Goal: Information Seeking & Learning: Learn about a topic

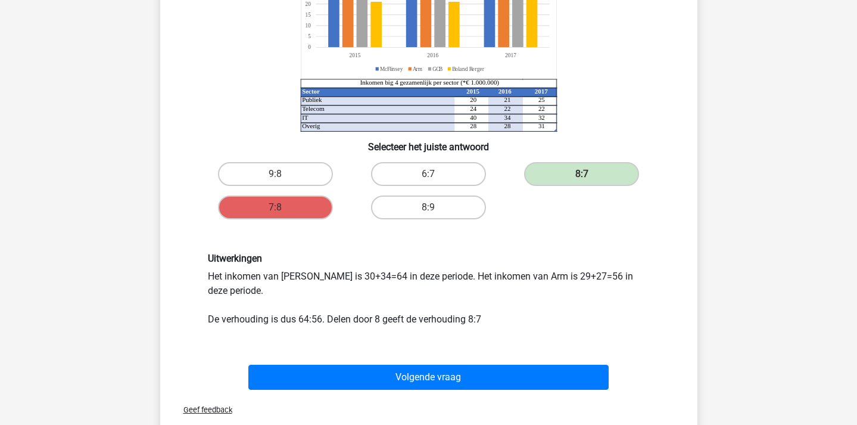
scroll to position [204, 0]
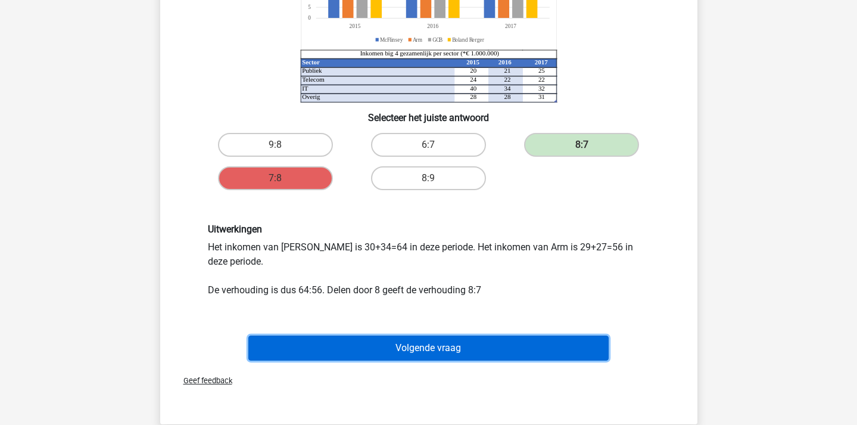
click at [481, 341] on button "Volgende vraag" at bounding box center [428, 347] width 360 height 25
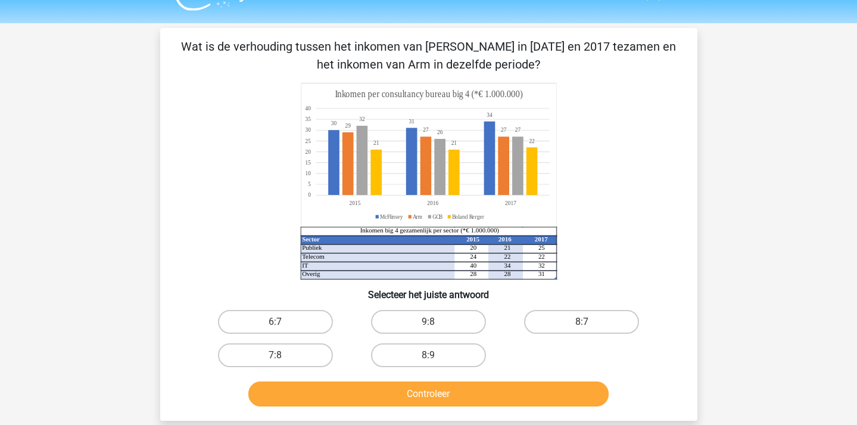
scroll to position [41, 0]
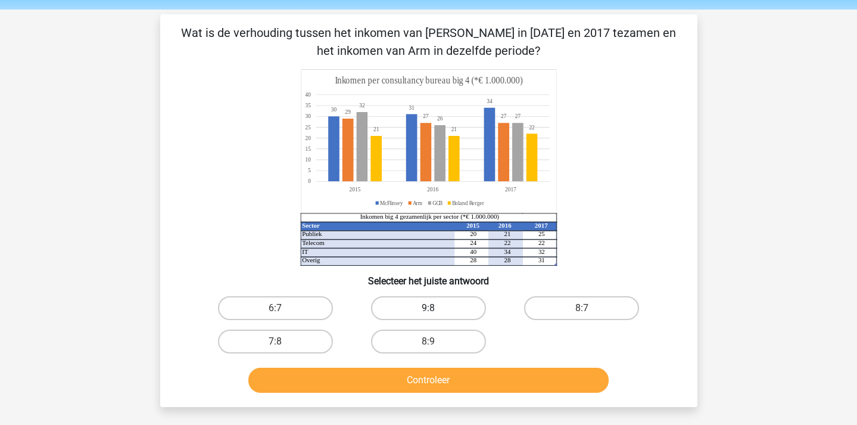
click at [455, 300] on label "9:8" at bounding box center [428, 308] width 115 height 24
click at [436, 308] on input "9:8" at bounding box center [432, 312] width 8 height 8
radio input "true"
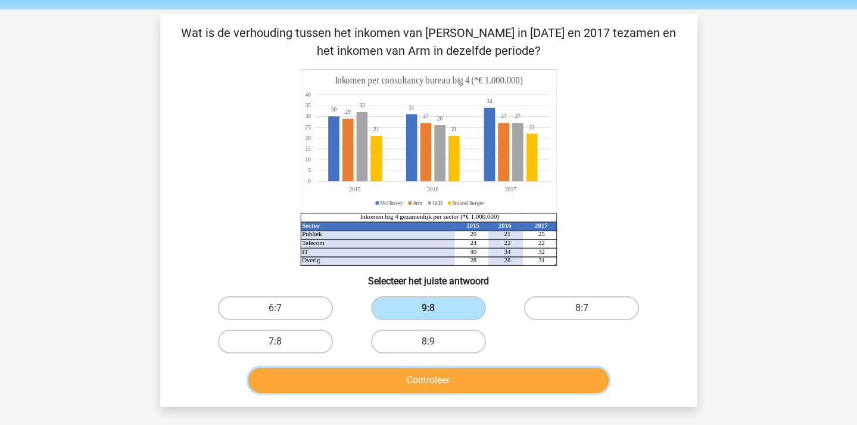
click at [456, 373] on button "Controleer" at bounding box center [428, 380] width 360 height 25
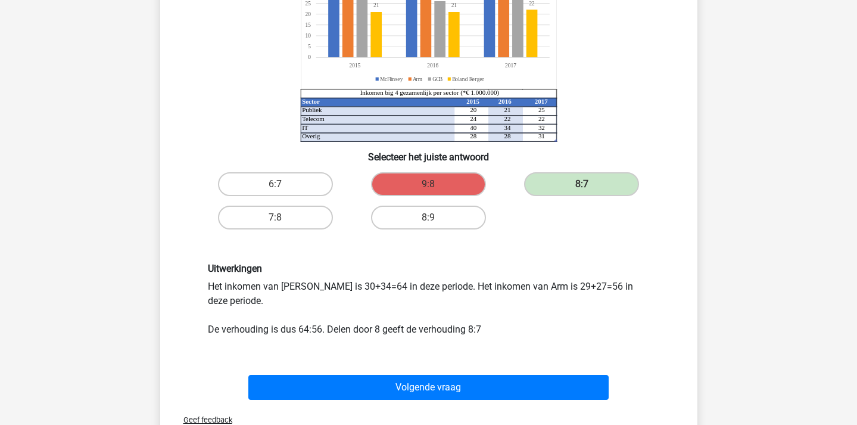
scroll to position [166, 0]
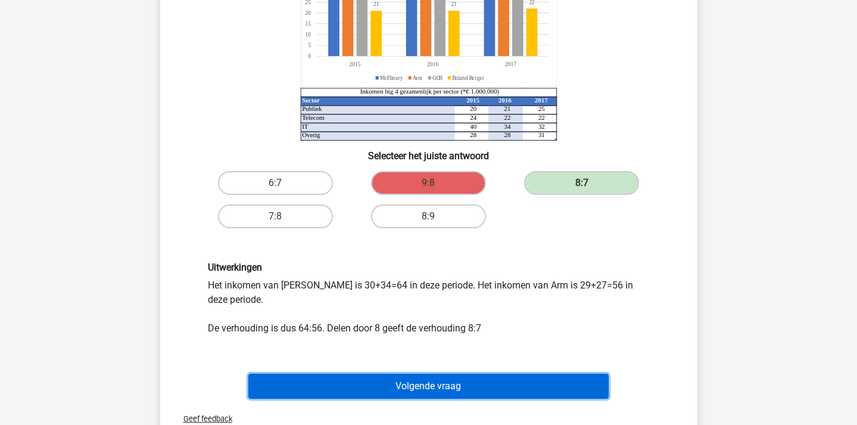
click at [475, 394] on button "Volgende vraag" at bounding box center [428, 385] width 360 height 25
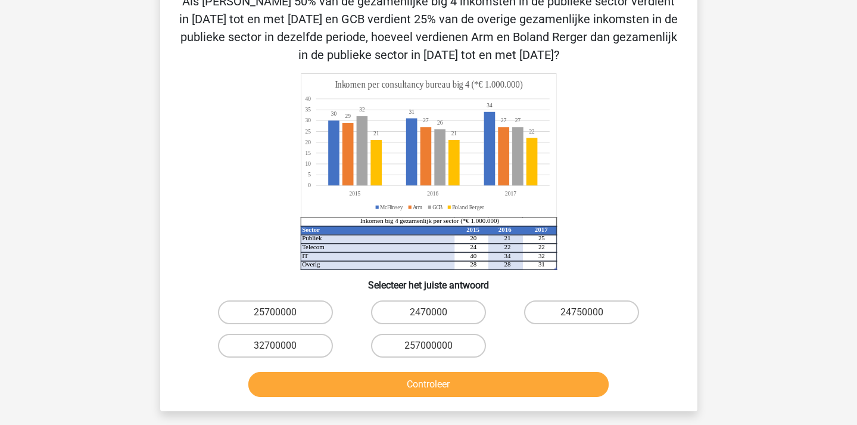
scroll to position [55, 0]
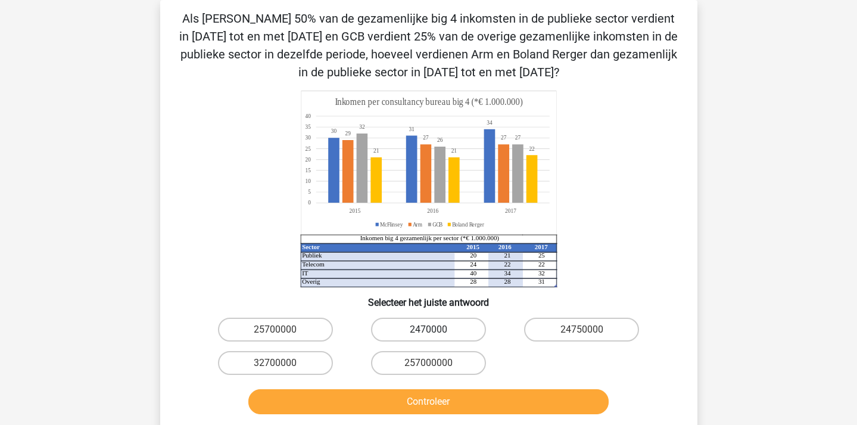
click at [458, 323] on label "2470000" at bounding box center [428, 329] width 115 height 24
click at [436, 329] on input "2470000" at bounding box center [432, 333] width 8 height 8
radio input "true"
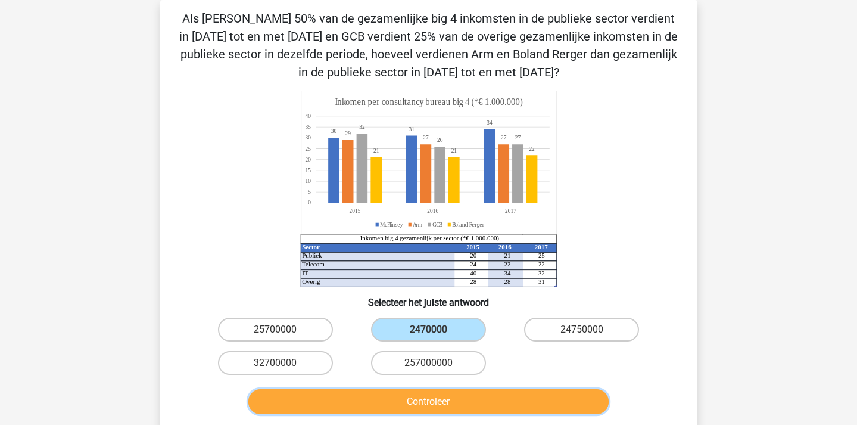
click at [514, 404] on button "Controleer" at bounding box center [428, 401] width 360 height 25
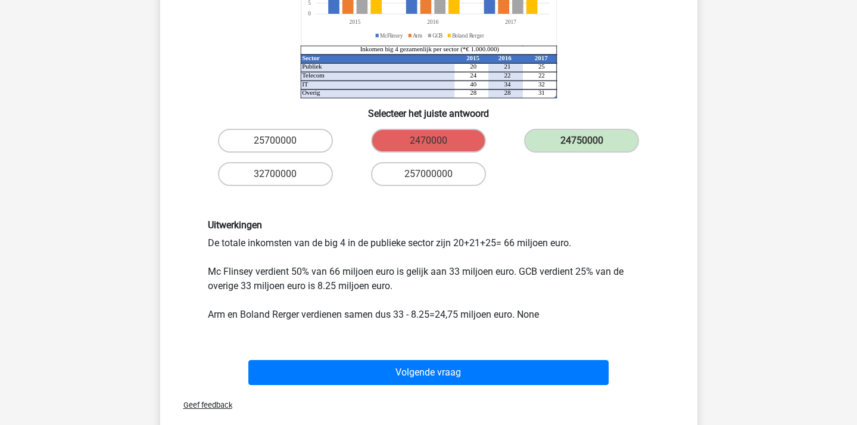
scroll to position [257, 0]
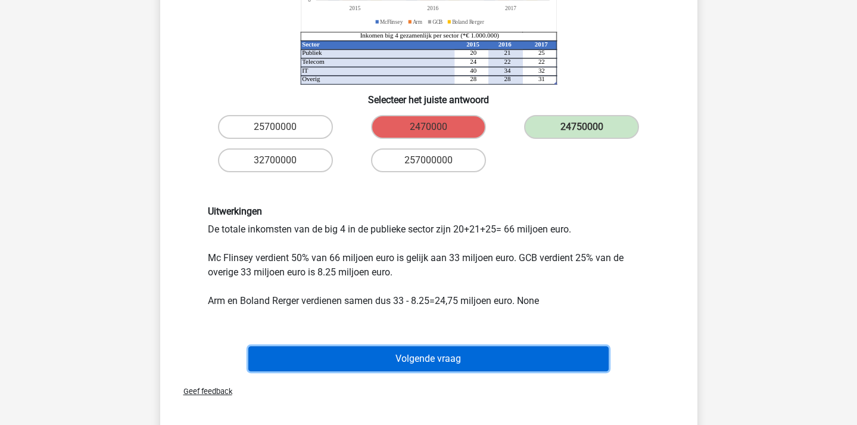
click at [459, 360] on button "Volgende vraag" at bounding box center [428, 358] width 360 height 25
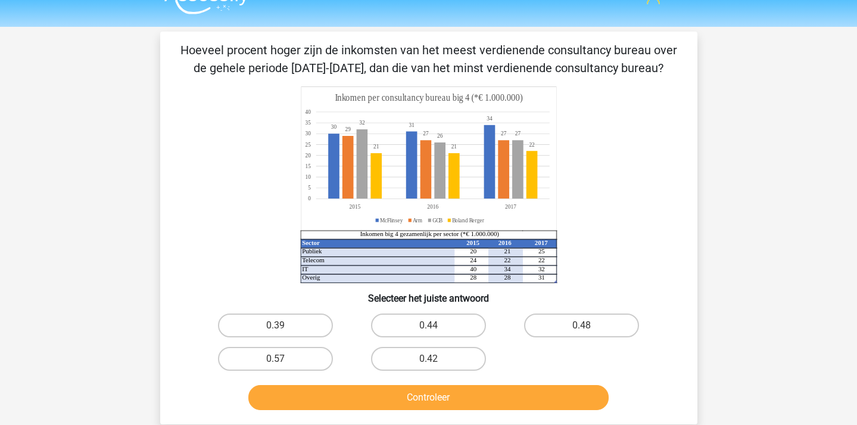
scroll to position [0, 0]
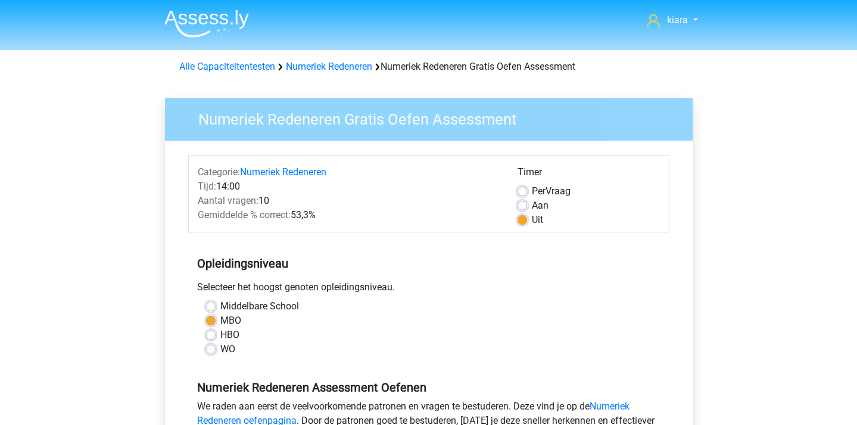
scroll to position [416, 0]
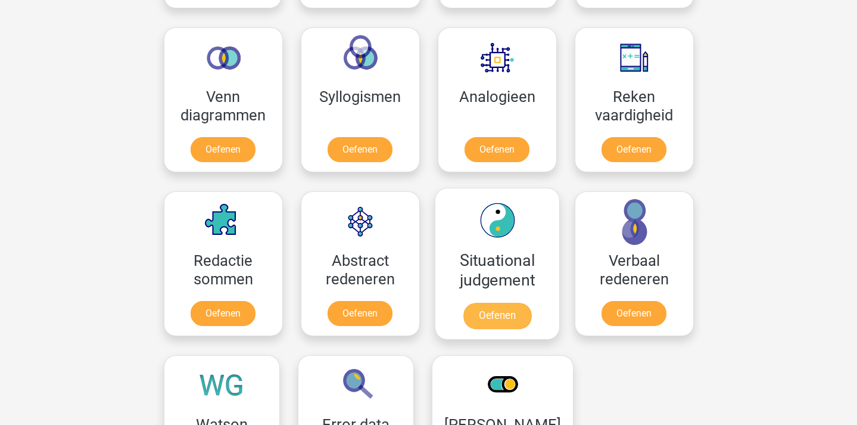
scroll to position [693, 0]
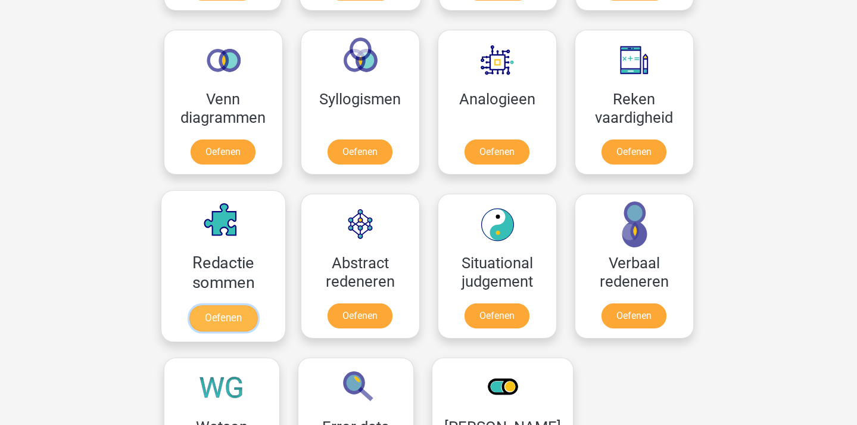
click at [232, 317] on link "Oefenen" at bounding box center [223, 318] width 68 height 26
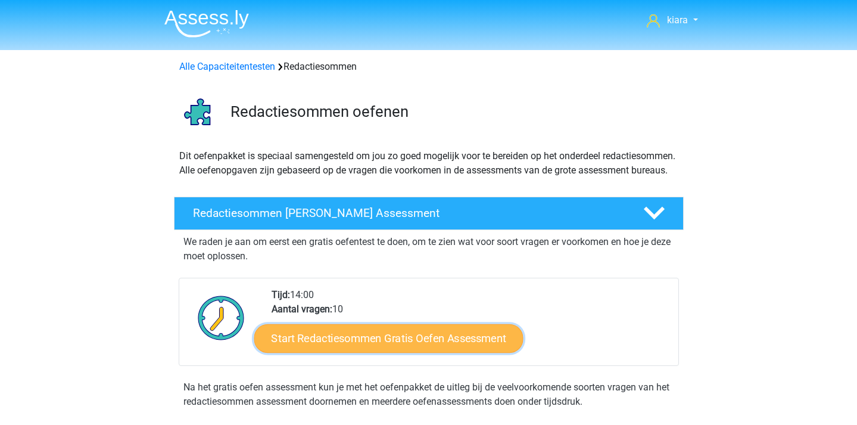
click at [395, 352] on link "Start Redactiesommen Gratis Oefen Assessment" at bounding box center [388, 337] width 269 height 29
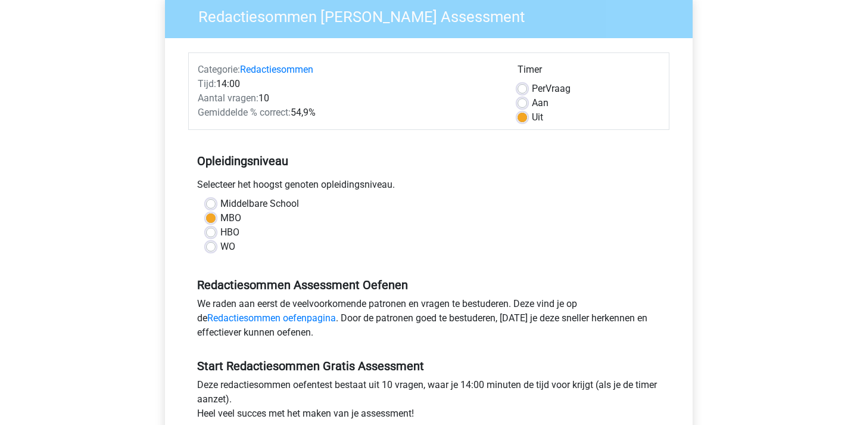
scroll to position [189, 0]
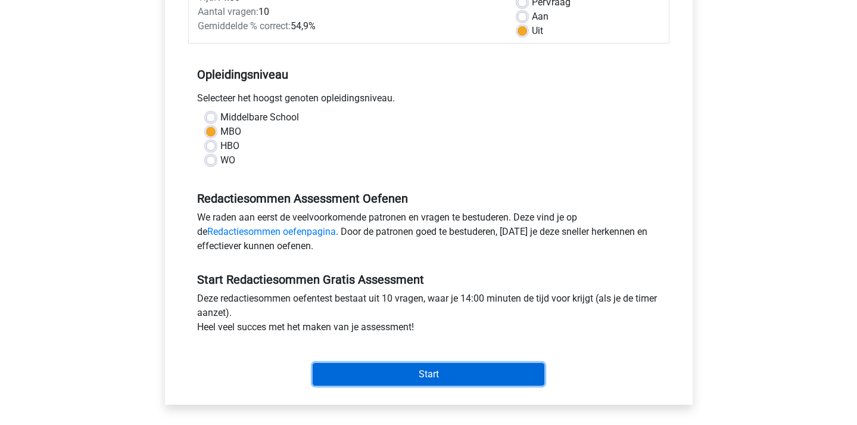
click at [396, 366] on input "Start" at bounding box center [429, 374] width 232 height 23
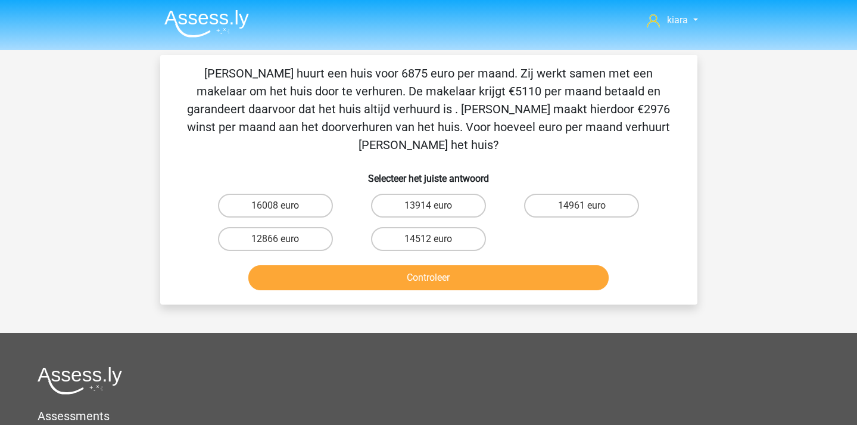
click at [316, 227] on label "12866 euro" at bounding box center [275, 239] width 115 height 24
click at [283, 239] on input "12866 euro" at bounding box center [279, 243] width 8 height 8
radio input "true"
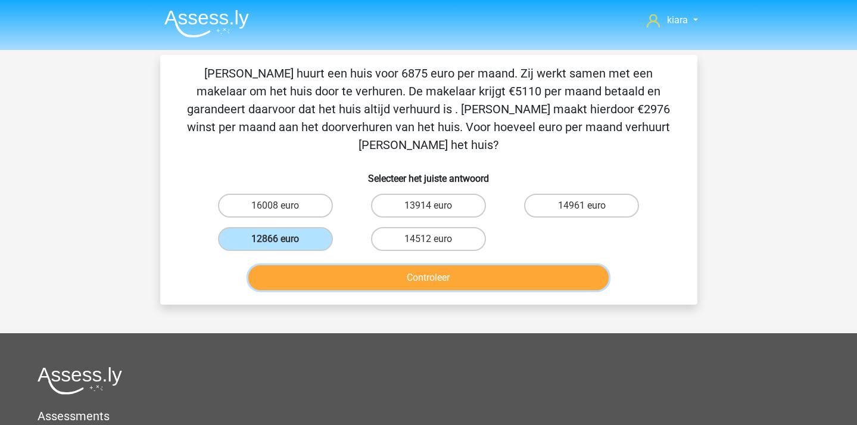
click at [332, 272] on button "Controleer" at bounding box center [428, 277] width 360 height 25
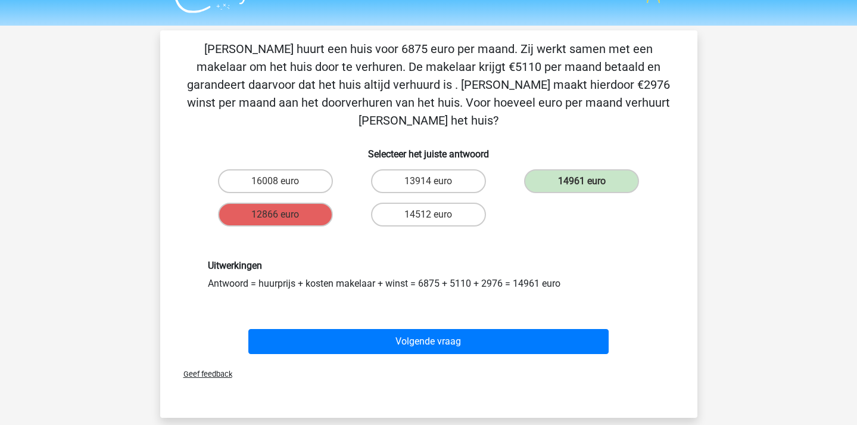
scroll to position [24, 0]
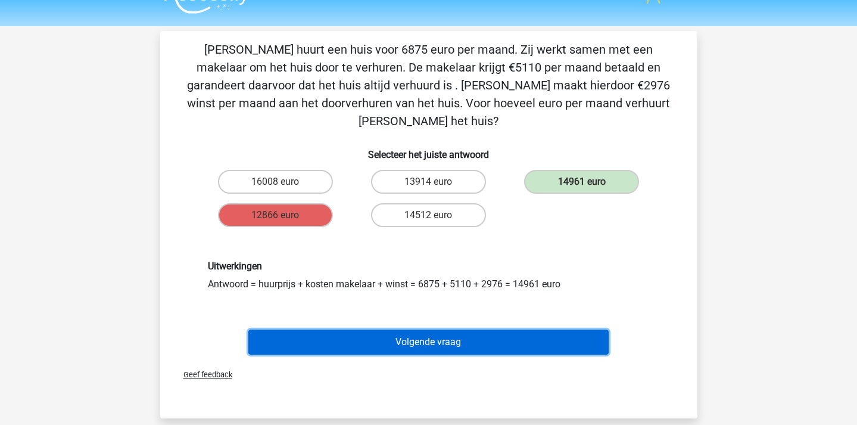
click at [471, 329] on button "Volgende vraag" at bounding box center [428, 341] width 360 height 25
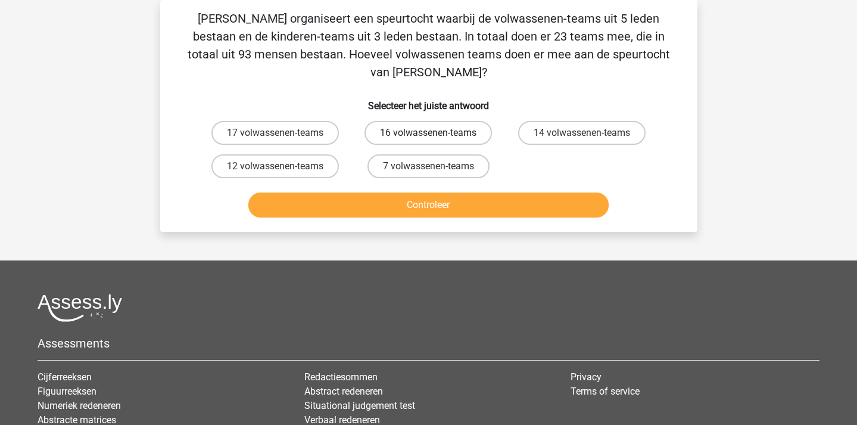
scroll to position [0, 0]
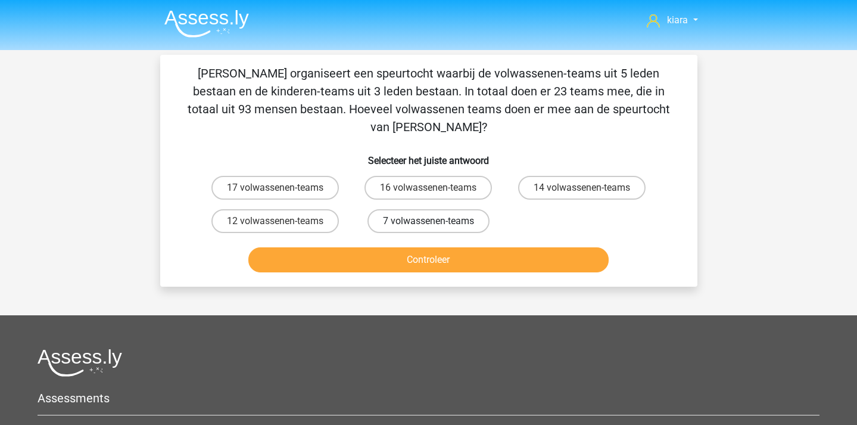
click at [395, 209] on label "7 volwassenen-teams" at bounding box center [429, 221] width 122 height 24
click at [428, 221] on input "7 volwassenen-teams" at bounding box center [432, 225] width 8 height 8
radio input "true"
click at [581, 188] on div "17 volwassenen-teams 16 volwassenen-teams 14 volwassenen-teams 12 volwassenen-t…" at bounding box center [429, 204] width 460 height 67
drag, startPoint x: 582, startPoint y: 174, endPoint x: 556, endPoint y: 205, distance: 40.7
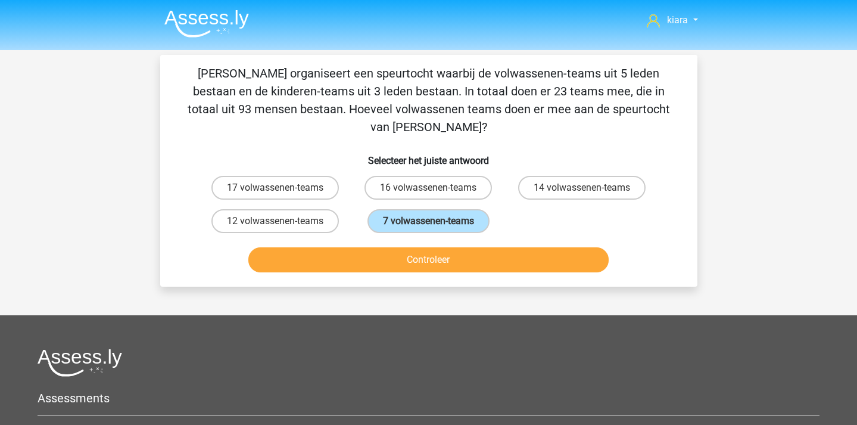
click at [582, 188] on input "14 volwassenen-teams" at bounding box center [586, 192] width 8 height 8
radio input "true"
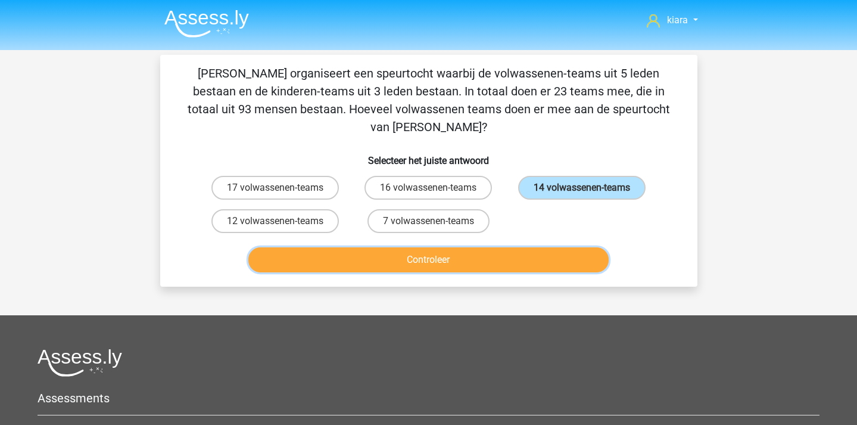
click at [518, 247] on button "Controleer" at bounding box center [428, 259] width 360 height 25
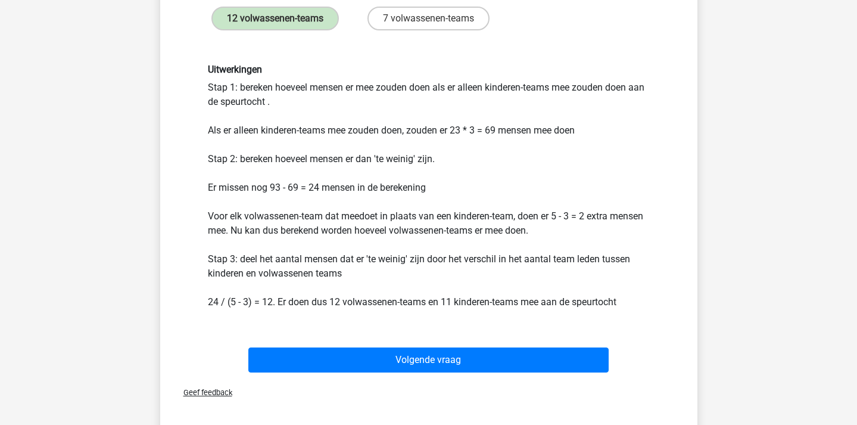
scroll to position [205, 0]
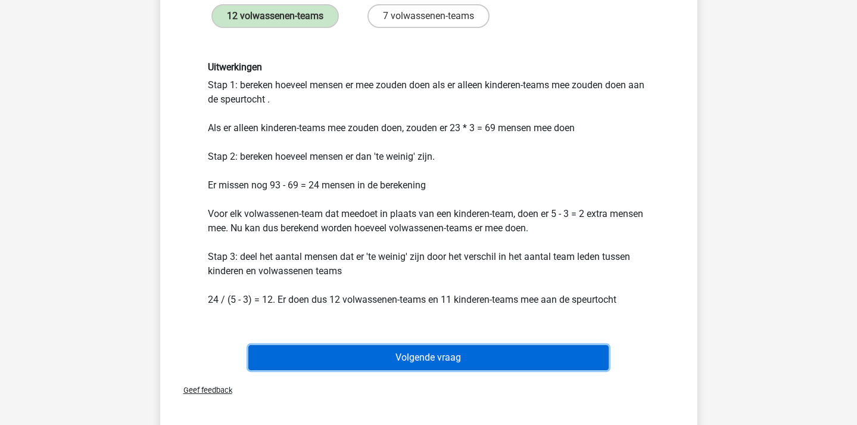
click at [522, 345] on button "Volgende vraag" at bounding box center [428, 357] width 360 height 25
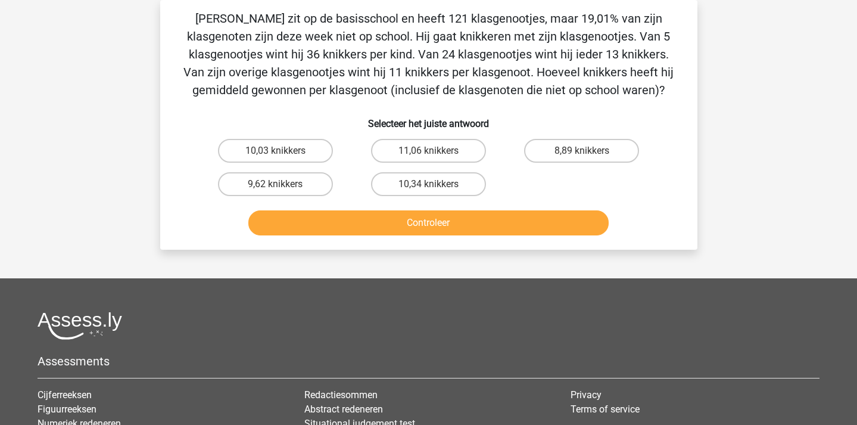
scroll to position [0, 0]
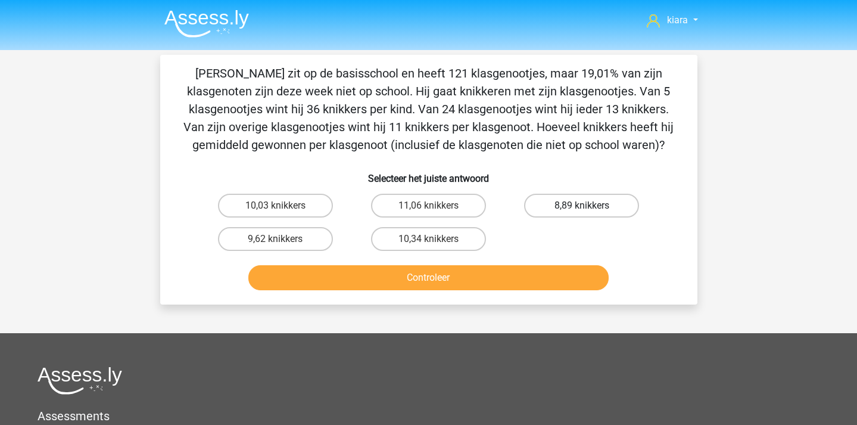
click at [628, 204] on label "8,89 knikkers" at bounding box center [581, 206] width 115 height 24
click at [590, 205] on input "8,89 knikkers" at bounding box center [586, 209] width 8 height 8
radio input "true"
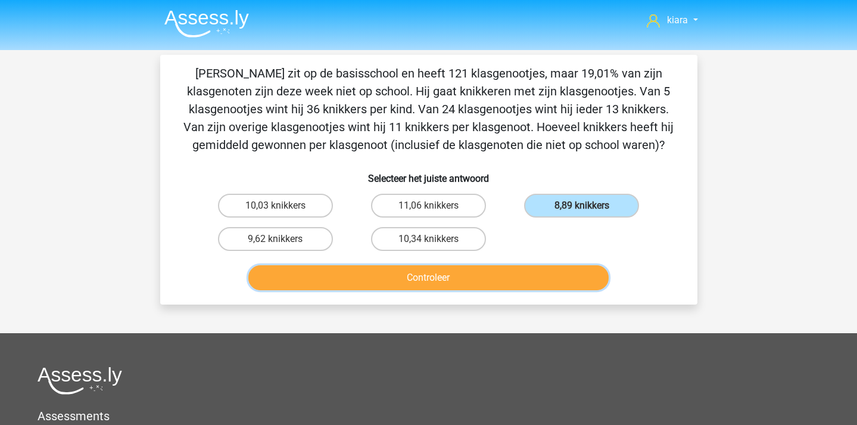
click at [491, 286] on button "Controleer" at bounding box center [428, 277] width 360 height 25
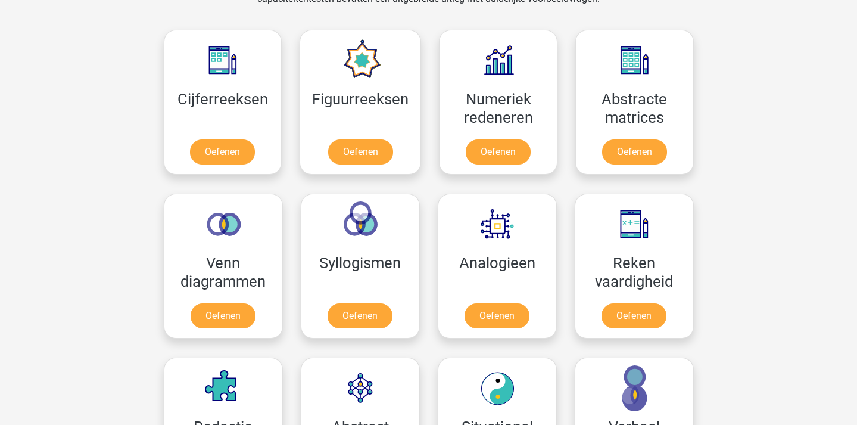
scroll to position [537, 0]
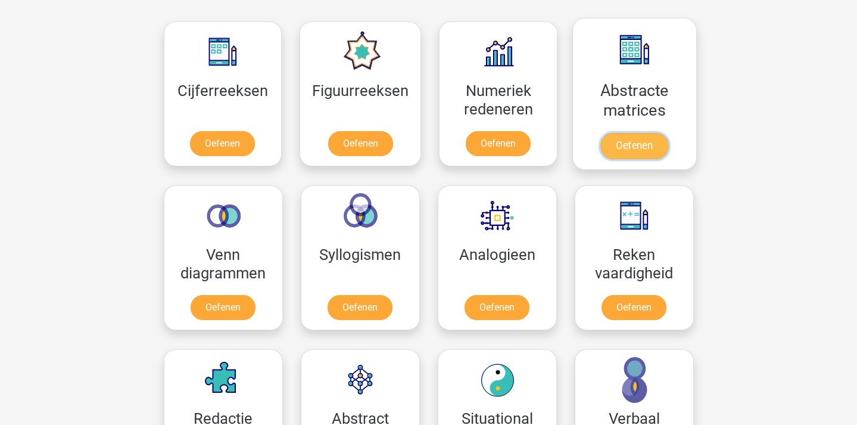
click at [631, 135] on link "Oefenen" at bounding box center [634, 146] width 68 height 26
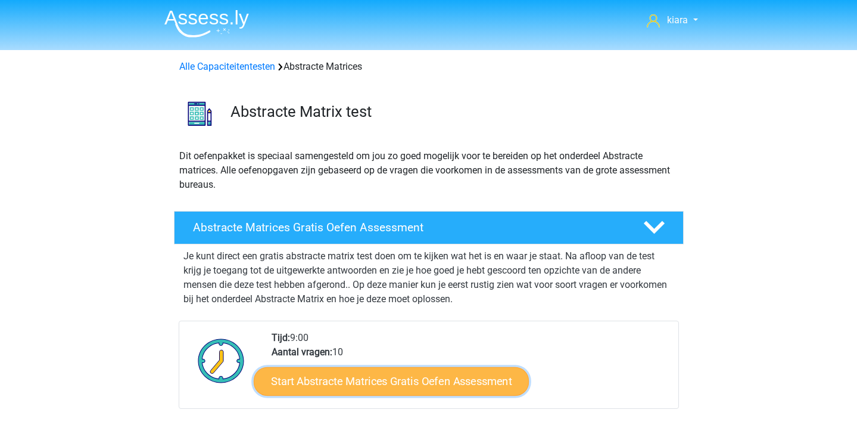
click at [443, 371] on link "Start Abstracte Matrices Gratis Oefen Assessment" at bounding box center [391, 380] width 275 height 29
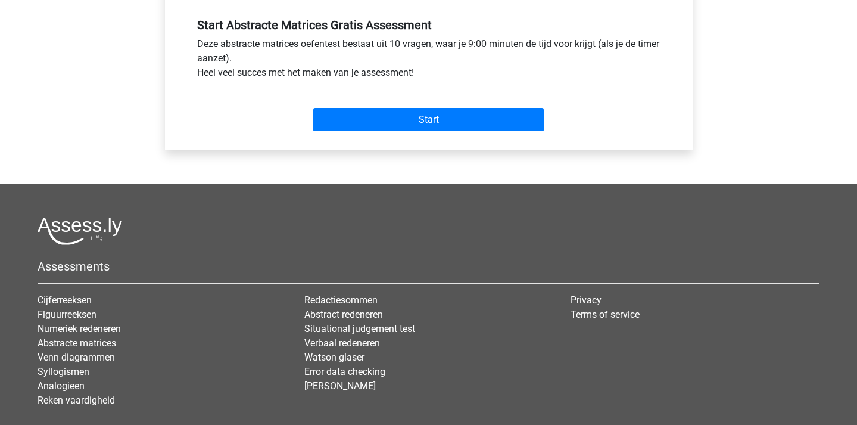
scroll to position [465, 0]
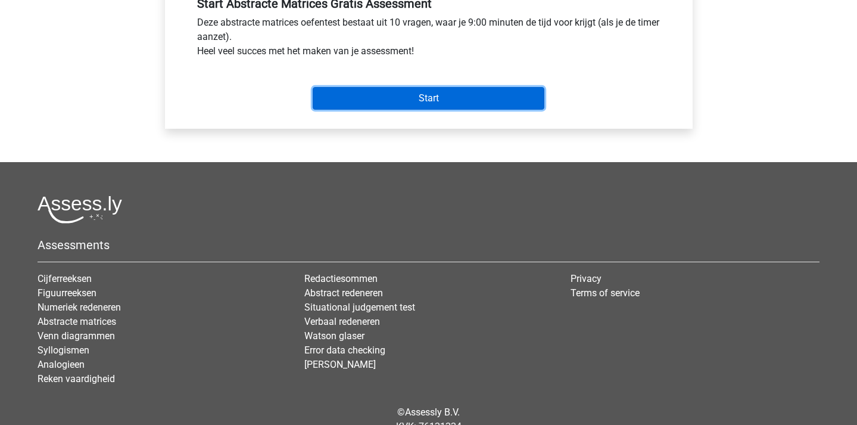
click at [419, 99] on input "Start" at bounding box center [429, 98] width 232 height 23
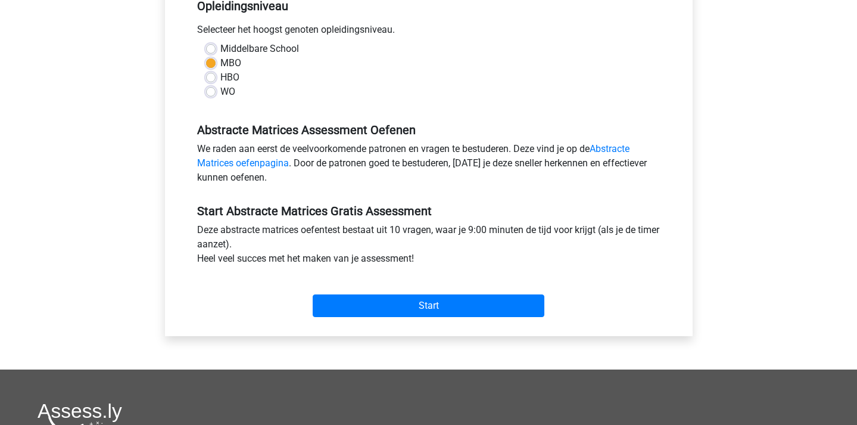
scroll to position [0, 0]
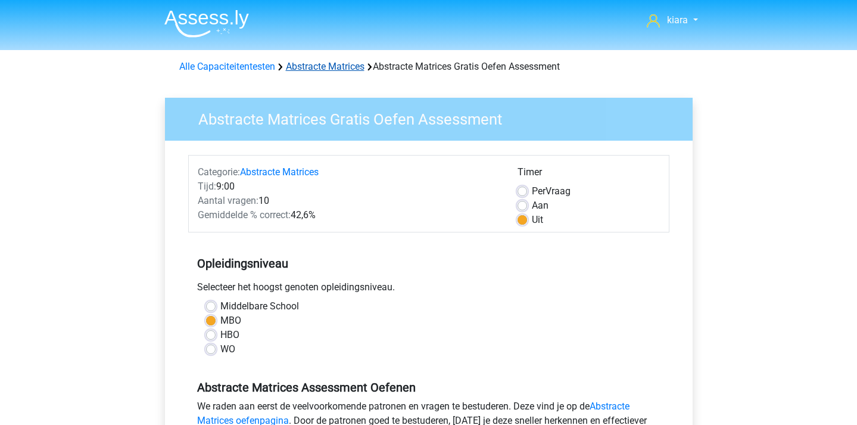
click at [329, 66] on link "Abstracte Matrices" at bounding box center [325, 66] width 79 height 11
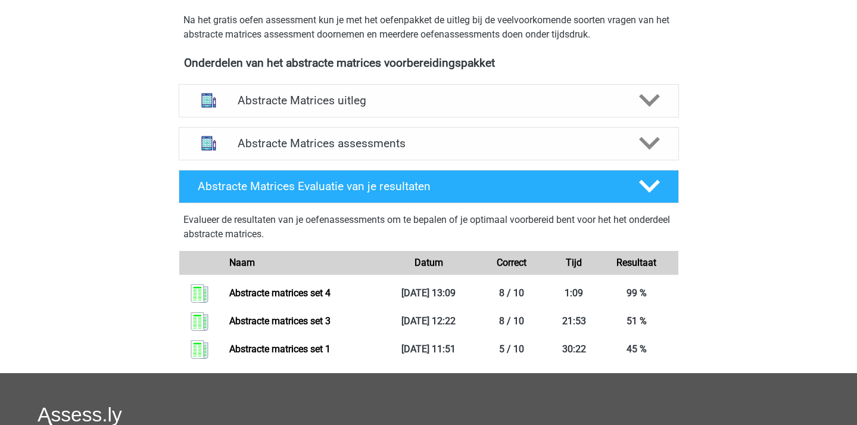
scroll to position [431, 0]
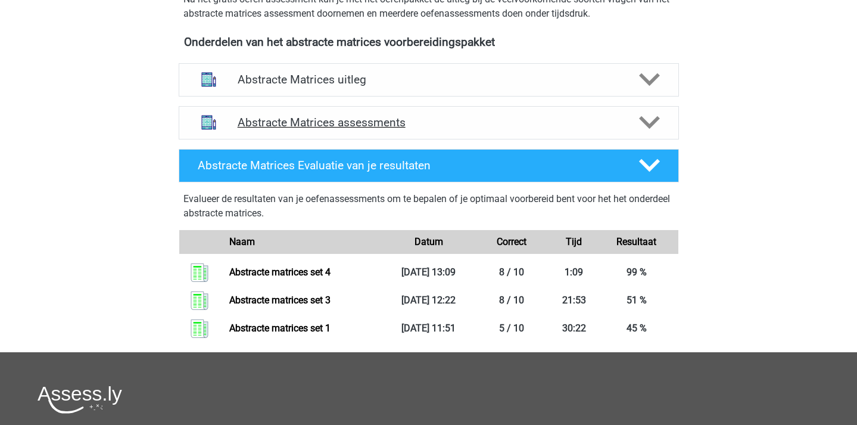
click at [647, 124] on polygon at bounding box center [649, 122] width 21 height 13
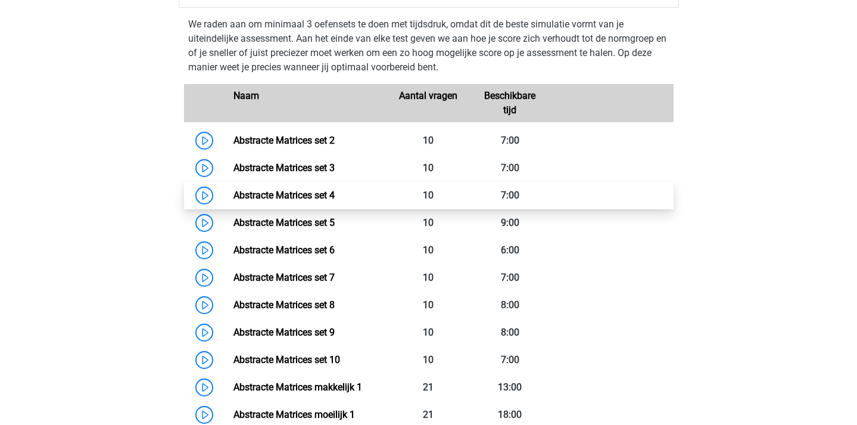
scroll to position [565, 0]
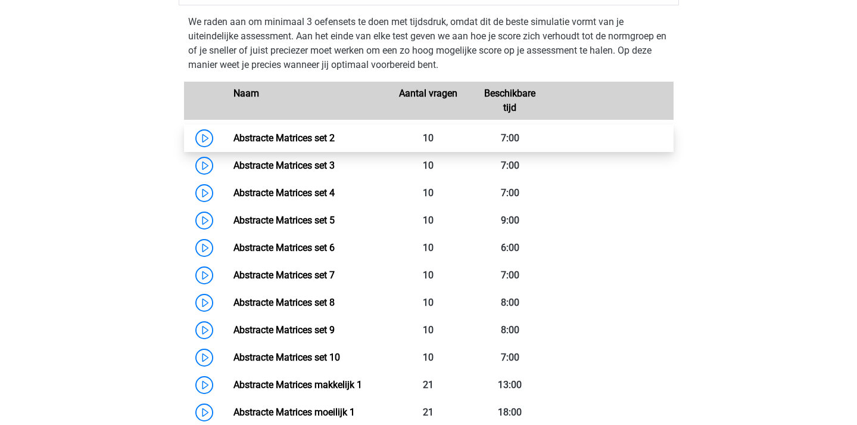
click at [233, 132] on link "Abstracte Matrices set 2" at bounding box center [283, 137] width 101 height 11
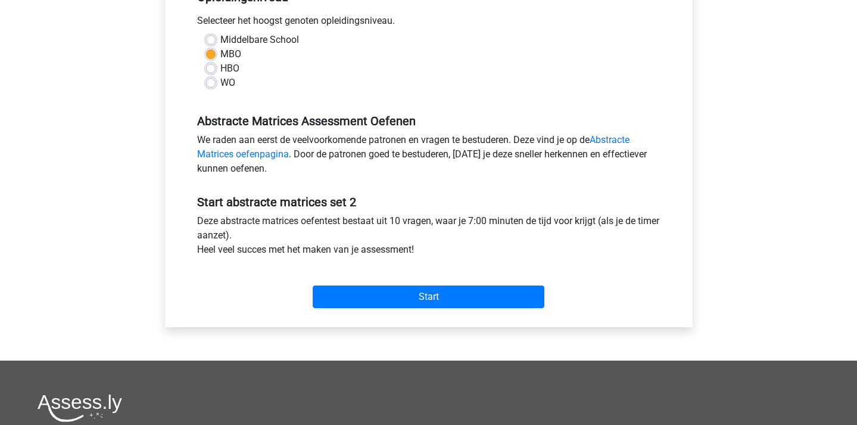
scroll to position [270, 0]
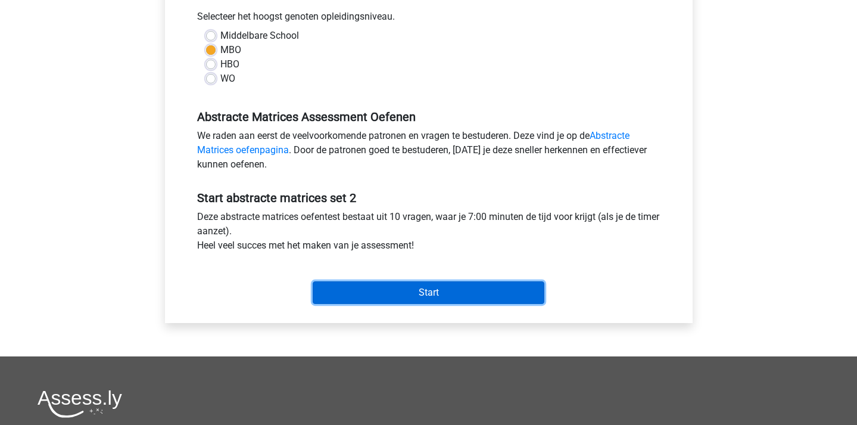
click at [432, 291] on input "Start" at bounding box center [429, 292] width 232 height 23
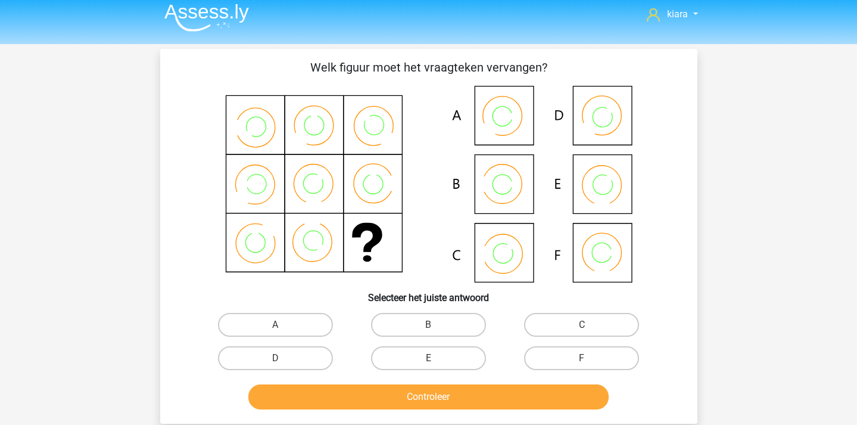
scroll to position [10, 0]
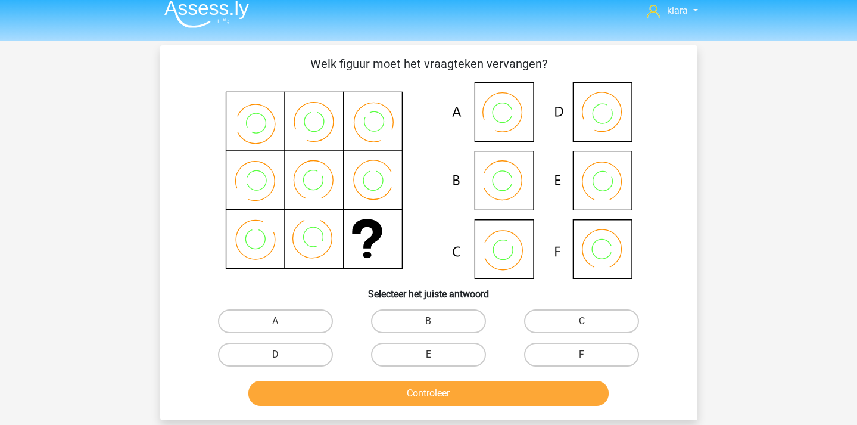
click at [496, 180] on icon at bounding box center [429, 180] width 480 height 197
click at [593, 316] on label "C" at bounding box center [581, 321] width 115 height 24
click at [590, 321] on input "C" at bounding box center [586, 325] width 8 height 8
radio input "true"
click at [497, 393] on button "Controleer" at bounding box center [428, 393] width 360 height 25
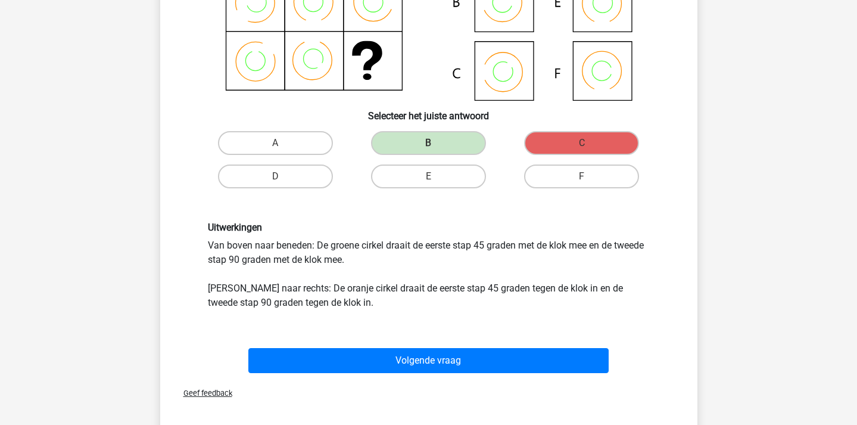
scroll to position [205, 0]
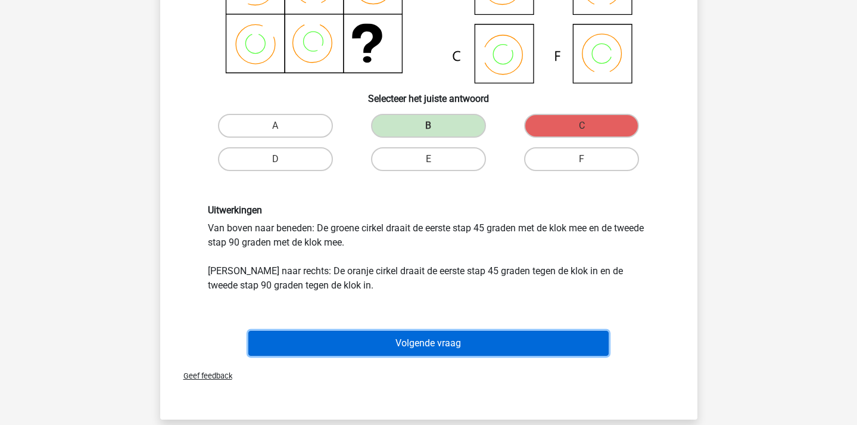
click at [494, 338] on button "Volgende vraag" at bounding box center [428, 343] width 360 height 25
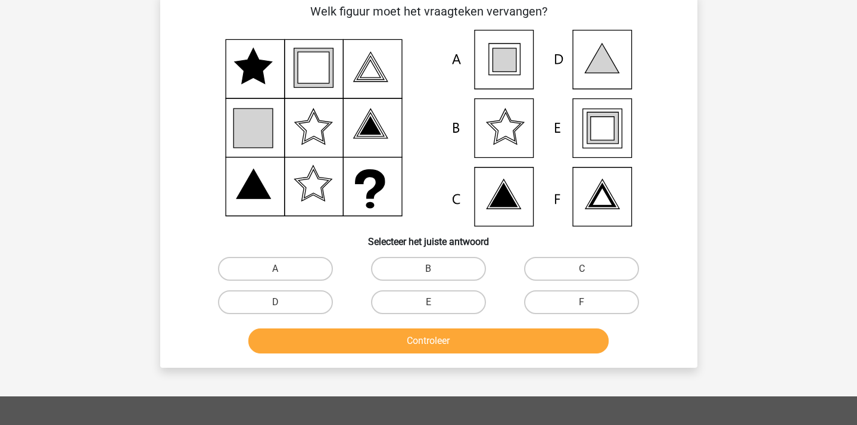
scroll to position [55, 0]
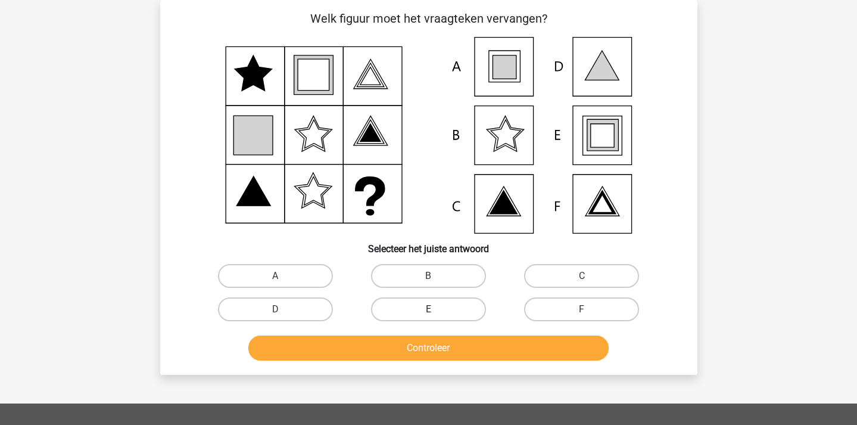
click at [441, 313] on label "E" at bounding box center [428, 309] width 115 height 24
click at [436, 313] on input "E" at bounding box center [432, 313] width 8 height 8
radio input "true"
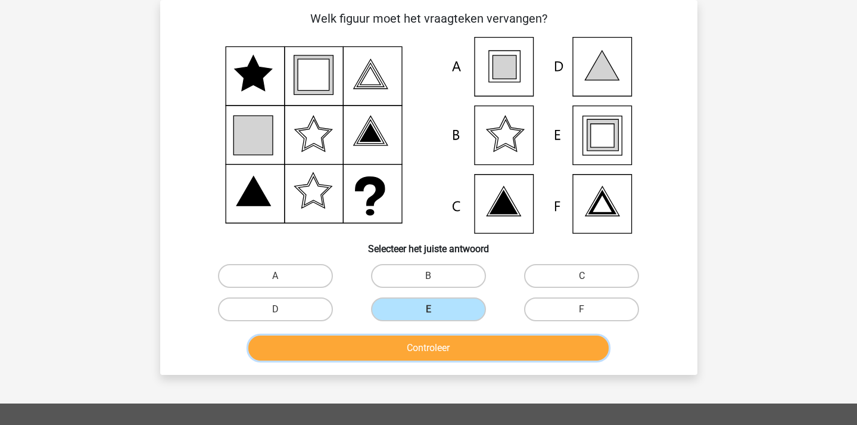
click at [447, 346] on button "Controleer" at bounding box center [428, 347] width 360 height 25
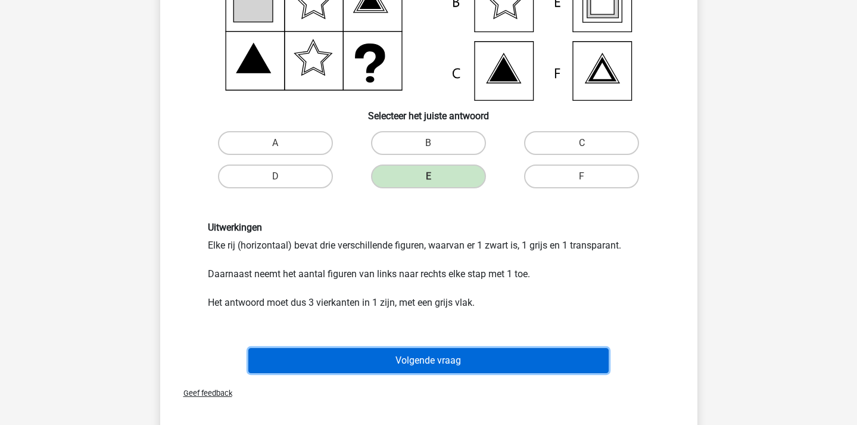
click at [435, 365] on button "Volgende vraag" at bounding box center [428, 360] width 360 height 25
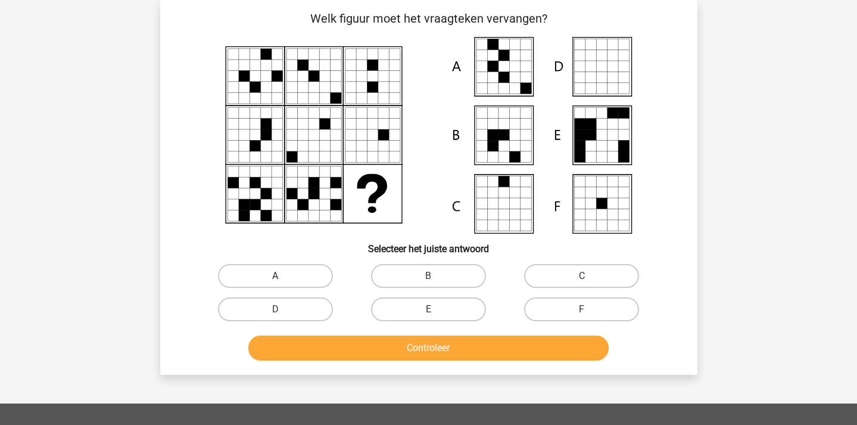
click at [318, 280] on label "A" at bounding box center [275, 276] width 115 height 24
click at [283, 280] on input "A" at bounding box center [279, 280] width 8 height 8
radio input "true"
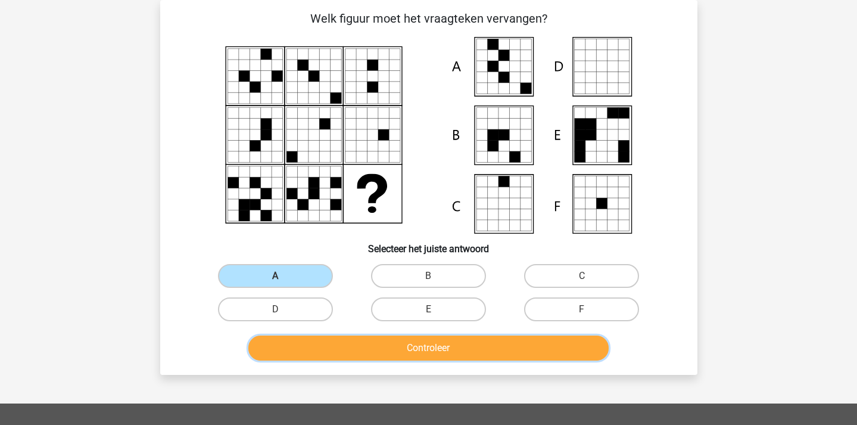
click at [355, 344] on button "Controleer" at bounding box center [428, 347] width 360 height 25
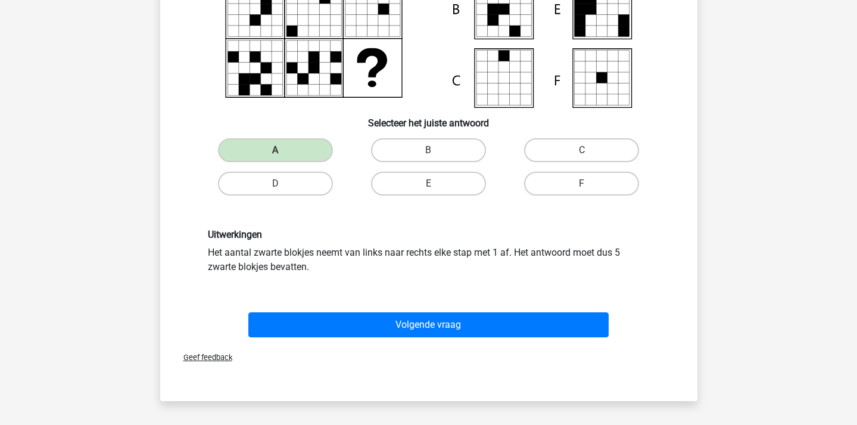
scroll to position [207, 0]
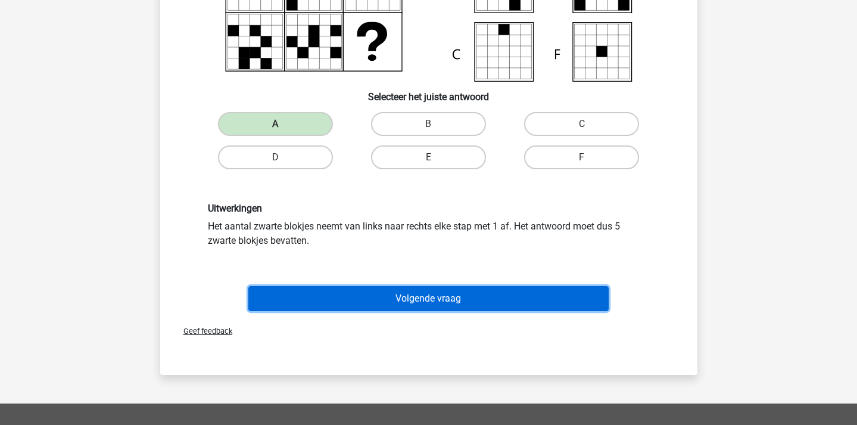
click at [402, 291] on button "Volgende vraag" at bounding box center [428, 298] width 360 height 25
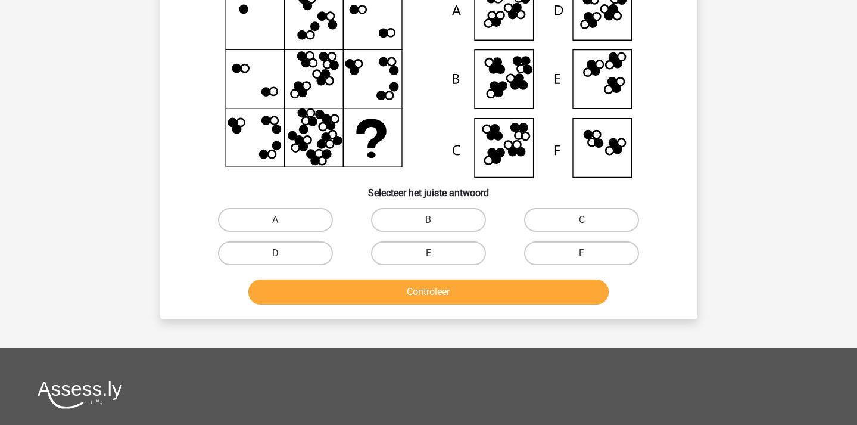
scroll to position [55, 0]
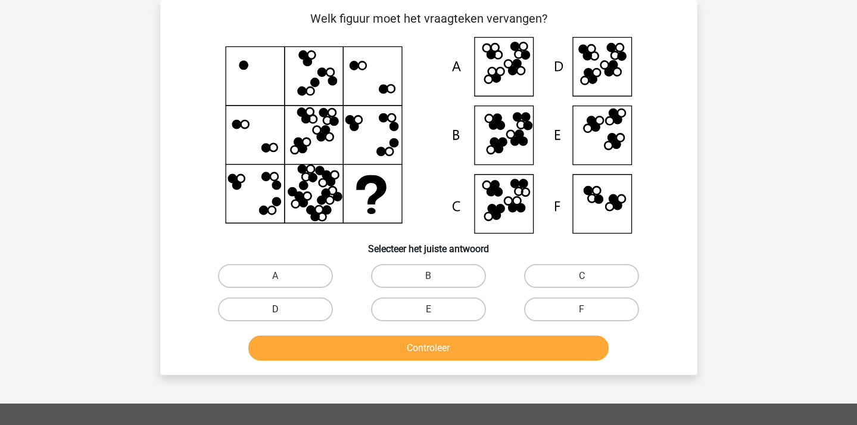
click at [275, 307] on label "D" at bounding box center [275, 309] width 115 height 24
click at [275, 309] on input "D" at bounding box center [279, 313] width 8 height 8
radio input "true"
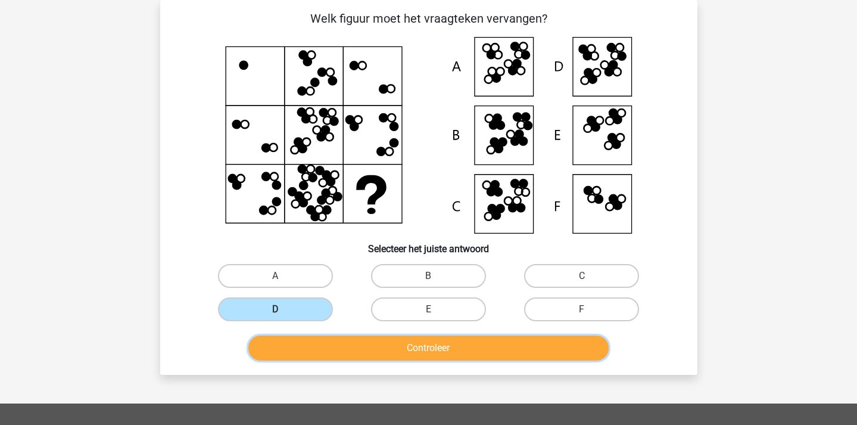
click at [325, 354] on button "Controleer" at bounding box center [428, 347] width 360 height 25
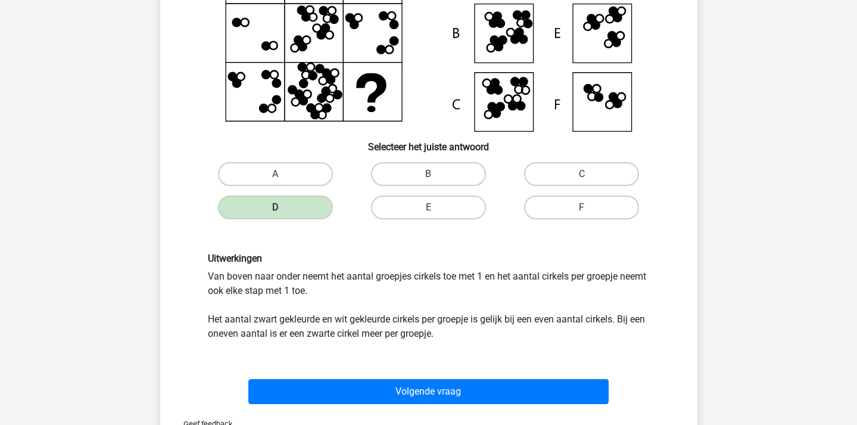
scroll to position [160, 0]
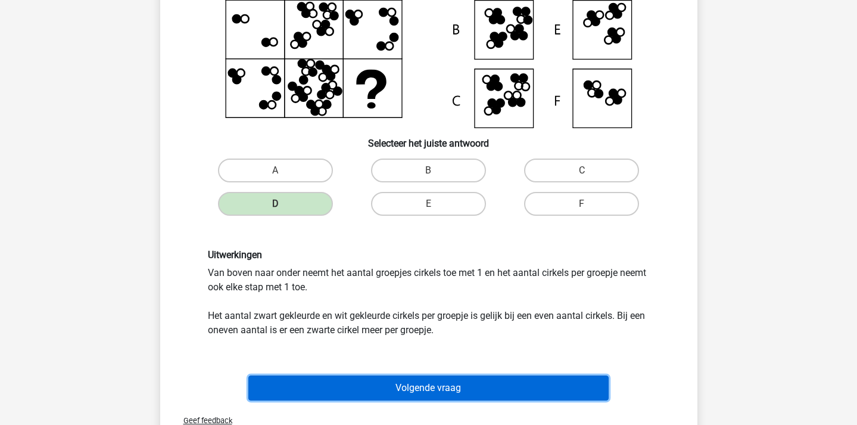
click at [351, 383] on button "Volgende vraag" at bounding box center [428, 387] width 360 height 25
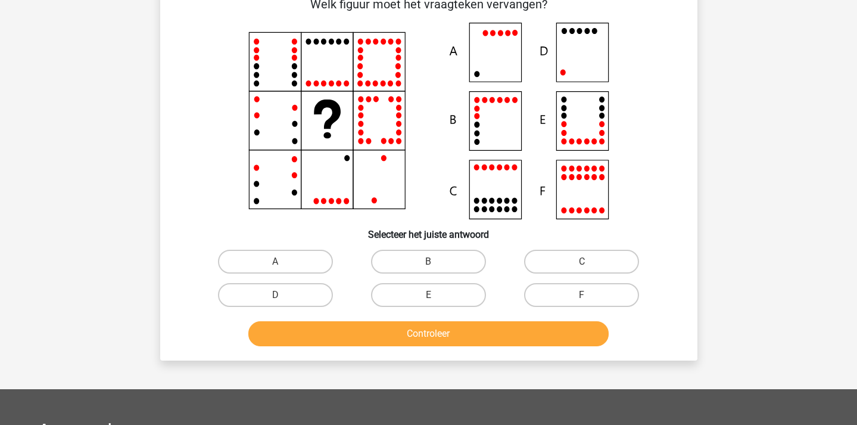
scroll to position [55, 0]
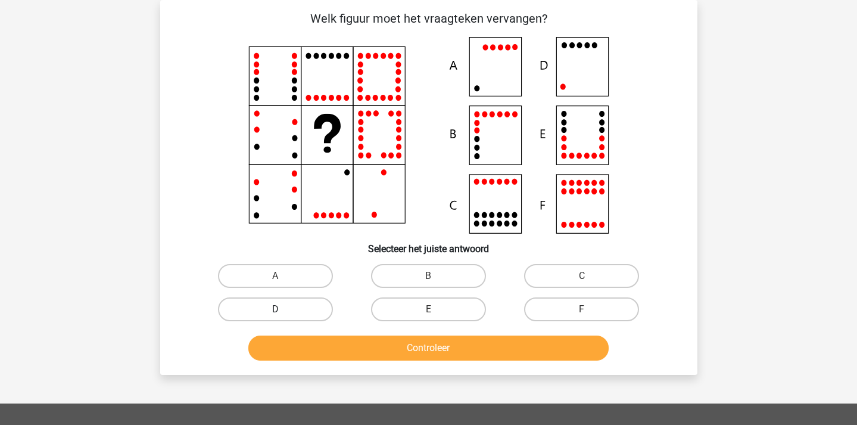
click at [288, 309] on label "D" at bounding box center [275, 309] width 115 height 24
click at [283, 309] on input "D" at bounding box center [279, 313] width 8 height 8
radio input "true"
click at [335, 334] on div "Controleer" at bounding box center [428, 345] width 499 height 39
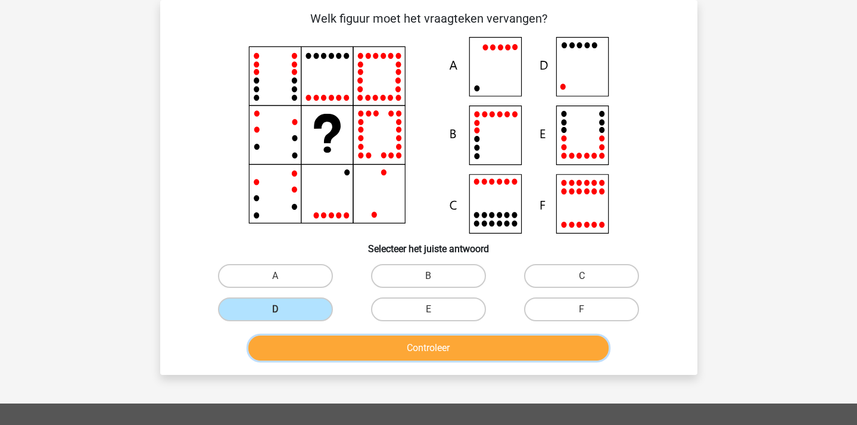
click at [337, 341] on button "Controleer" at bounding box center [428, 347] width 360 height 25
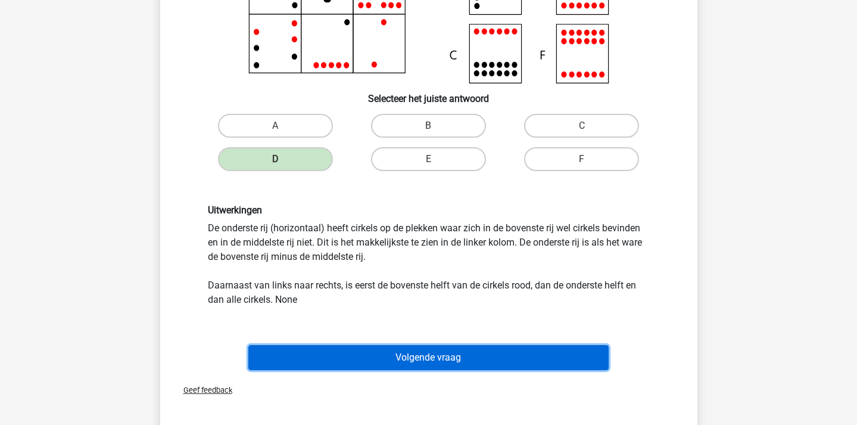
click at [365, 357] on button "Volgende vraag" at bounding box center [428, 357] width 360 height 25
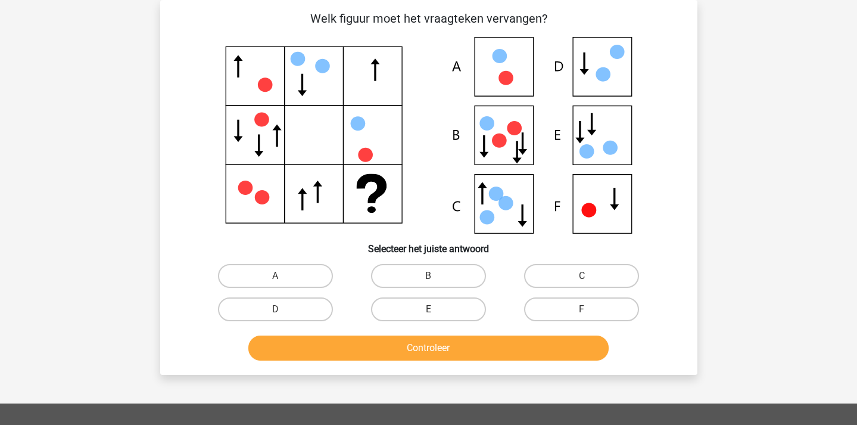
click at [583, 278] on input "C" at bounding box center [586, 280] width 8 height 8
radio input "true"
click at [533, 334] on div "Controleer" at bounding box center [428, 345] width 499 height 39
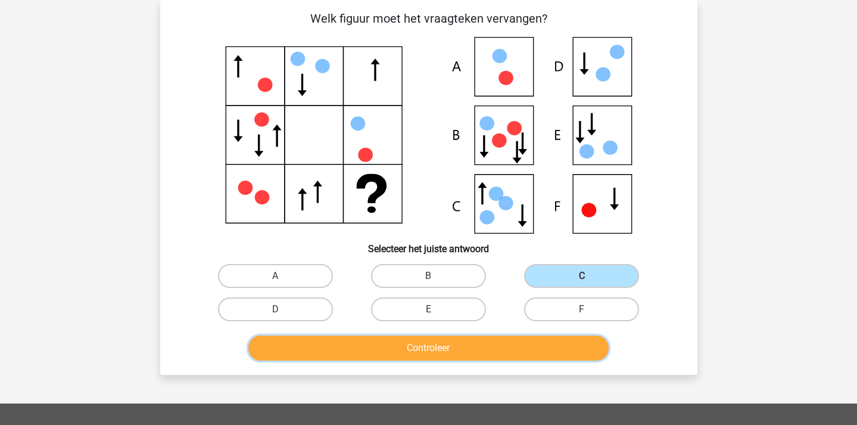
click at [522, 352] on button "Controleer" at bounding box center [428, 347] width 360 height 25
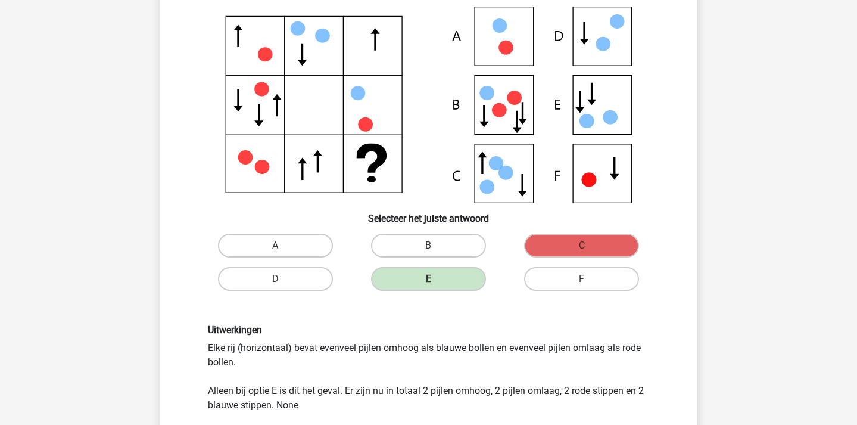
scroll to position [86, 0]
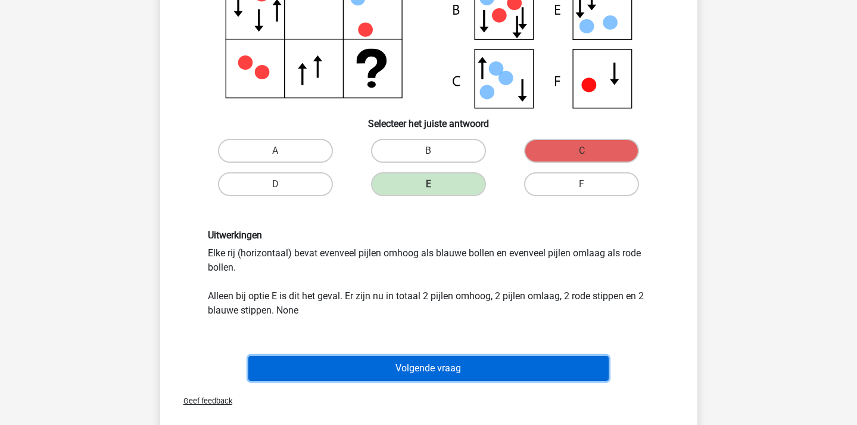
click at [471, 368] on button "Volgende vraag" at bounding box center [428, 368] width 360 height 25
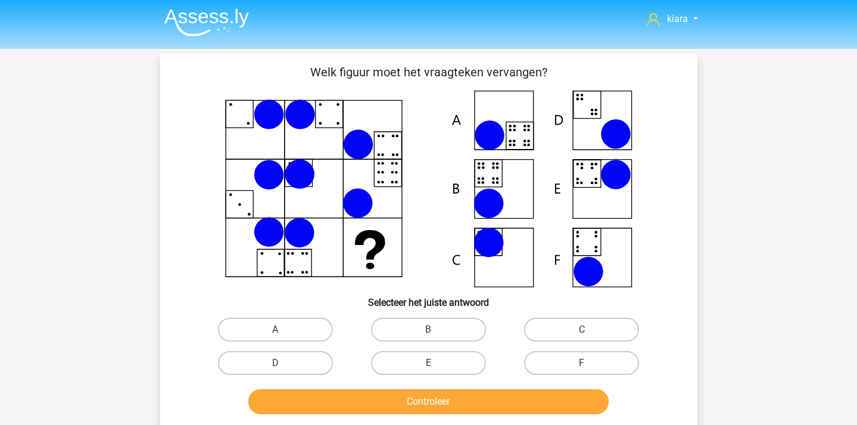
scroll to position [0, 0]
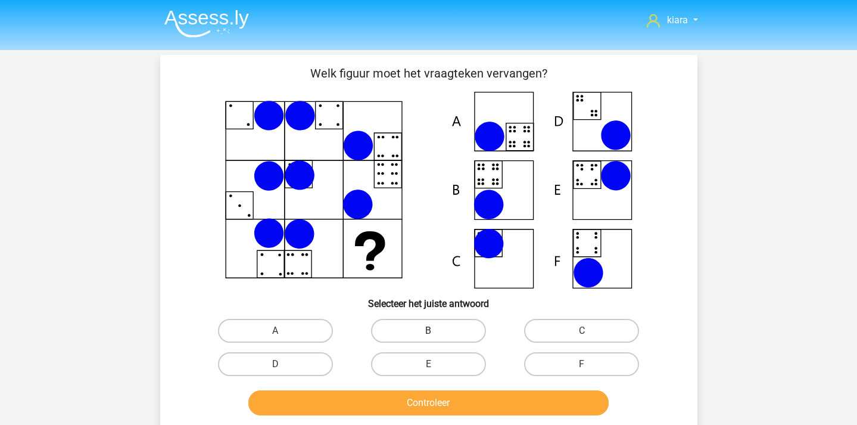
click at [444, 329] on label "B" at bounding box center [428, 331] width 115 height 24
click at [436, 331] on input "B" at bounding box center [432, 335] width 8 height 8
radio input "true"
click at [446, 404] on button "Controleer" at bounding box center [428, 402] width 360 height 25
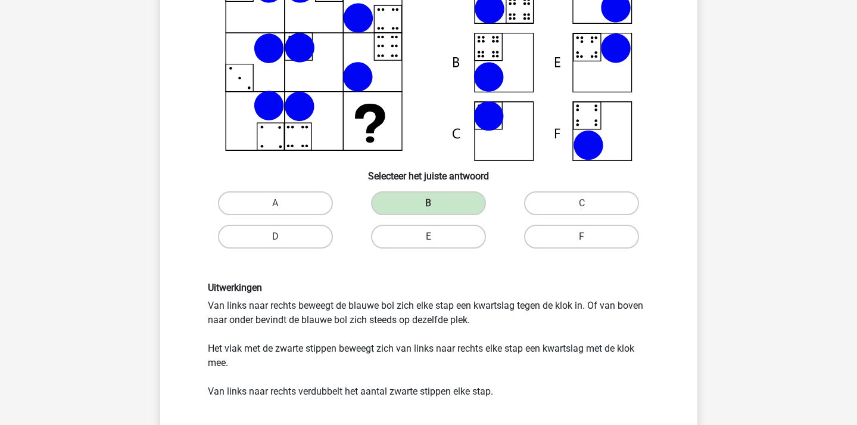
scroll to position [160, 0]
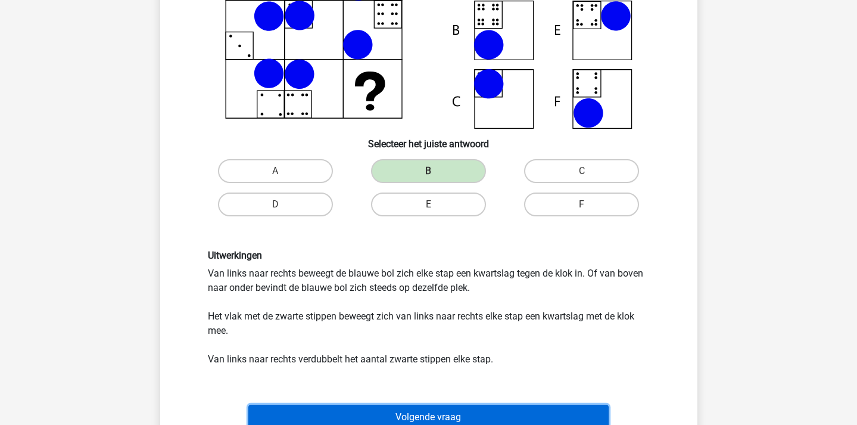
click at [416, 406] on button "Volgende vraag" at bounding box center [428, 416] width 360 height 25
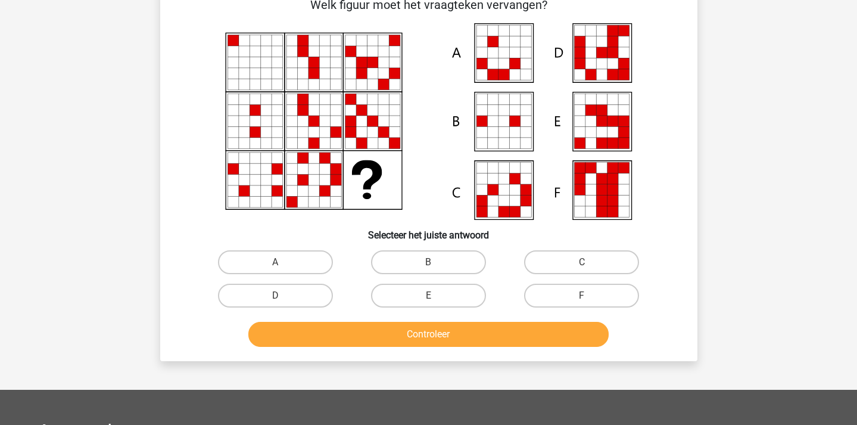
scroll to position [55, 0]
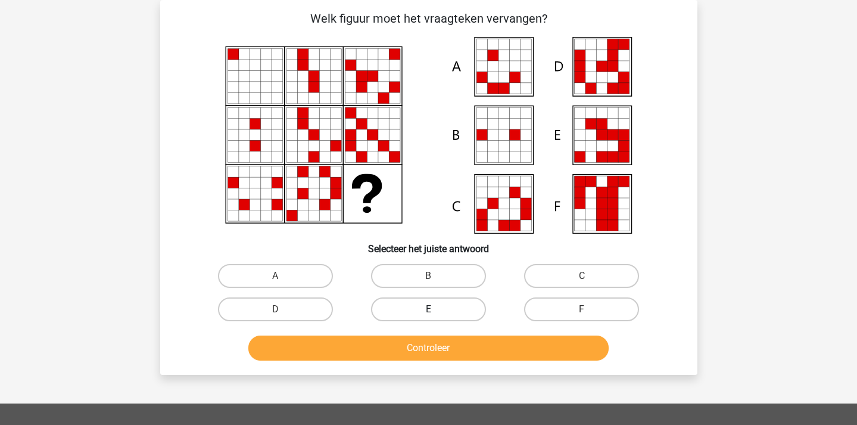
click at [443, 316] on label "E" at bounding box center [428, 309] width 115 height 24
click at [436, 316] on input "E" at bounding box center [432, 313] width 8 height 8
radio input "true"
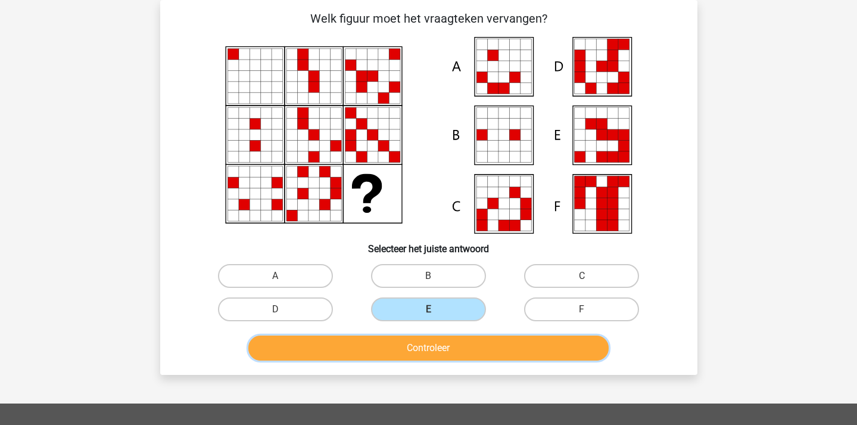
click at [443, 344] on button "Controleer" at bounding box center [428, 347] width 360 height 25
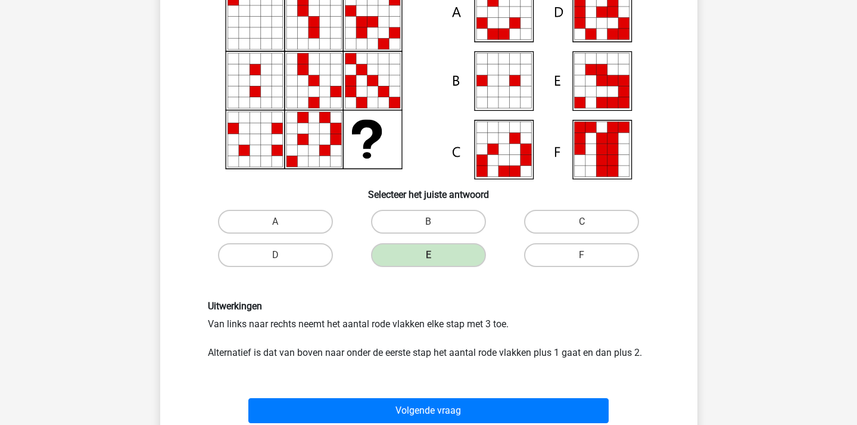
scroll to position [126, 0]
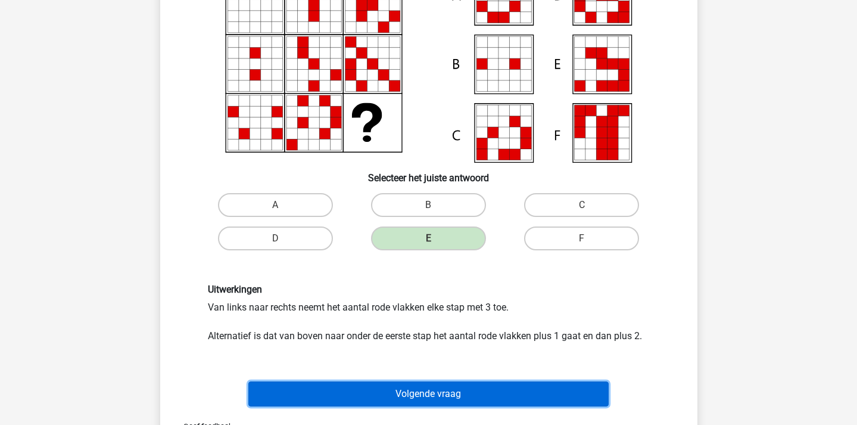
click at [486, 388] on button "Volgende vraag" at bounding box center [428, 393] width 360 height 25
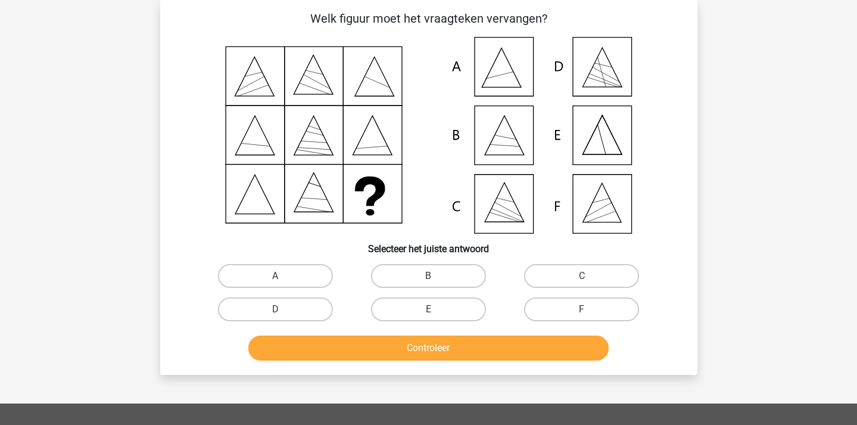
scroll to position [0, 0]
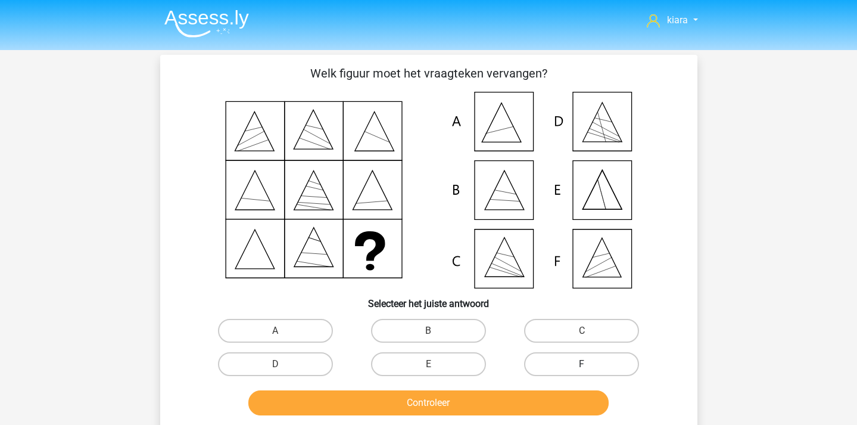
click at [595, 358] on label "F" at bounding box center [581, 364] width 115 height 24
click at [590, 364] on input "F" at bounding box center [586, 368] width 8 height 8
radio input "true"
click at [550, 404] on button "Controleer" at bounding box center [428, 402] width 360 height 25
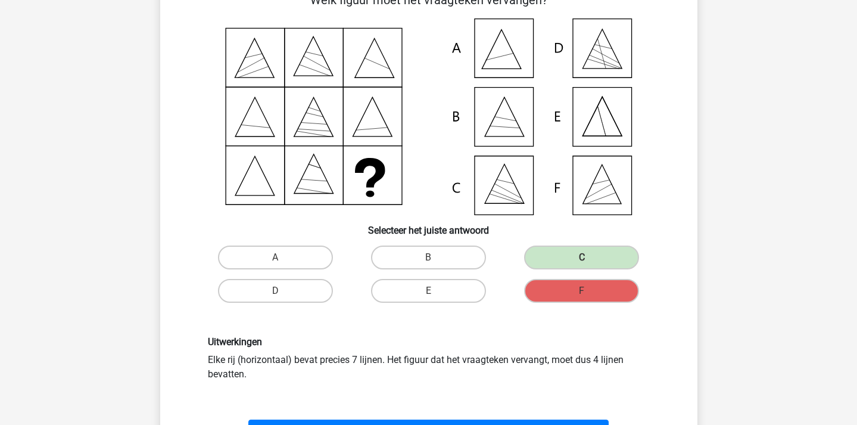
scroll to position [77, 0]
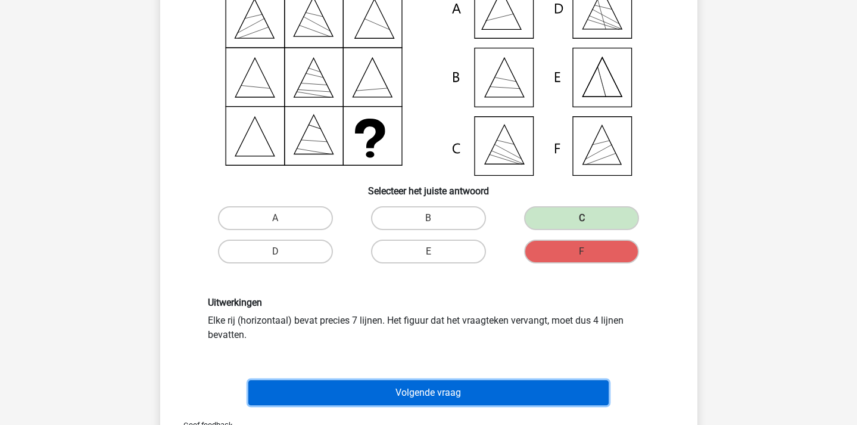
click at [500, 396] on button "Volgende vraag" at bounding box center [428, 392] width 360 height 25
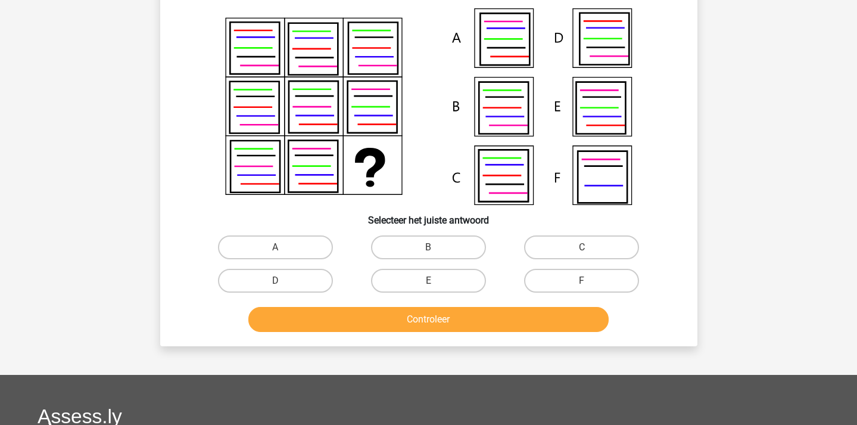
scroll to position [55, 0]
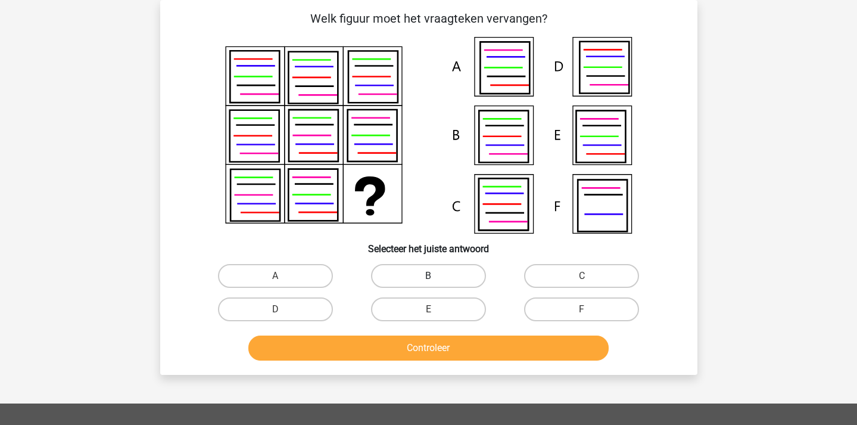
click at [449, 270] on label "B" at bounding box center [428, 276] width 115 height 24
click at [436, 276] on input "B" at bounding box center [432, 280] width 8 height 8
radio input "true"
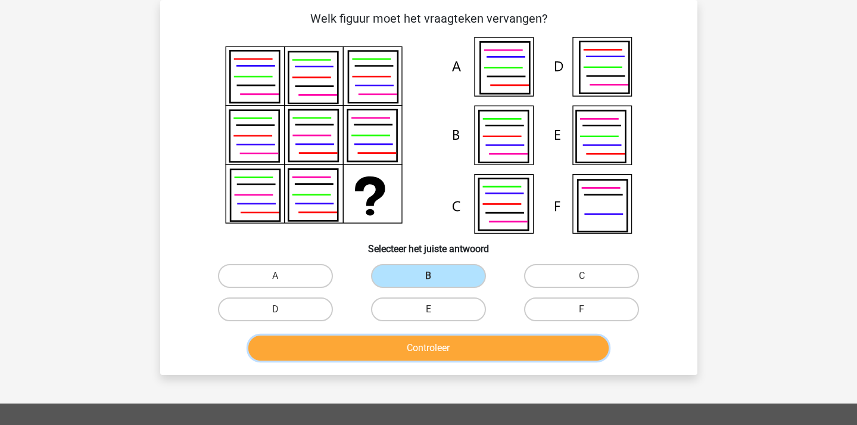
click at [453, 341] on button "Controleer" at bounding box center [428, 347] width 360 height 25
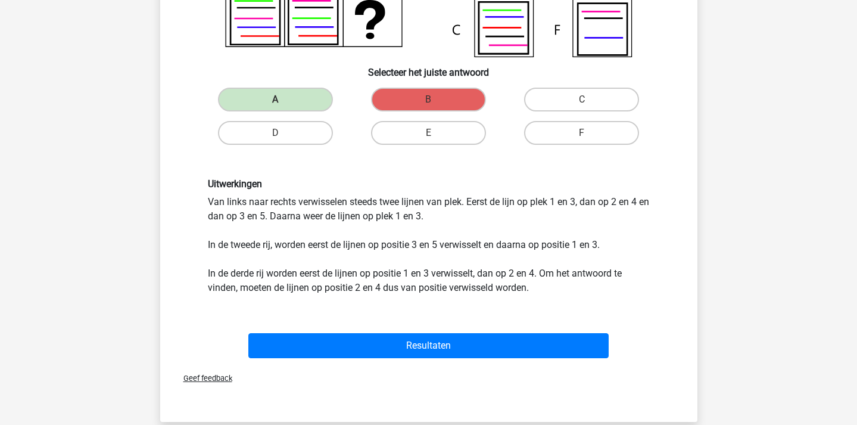
scroll to position [232, 0]
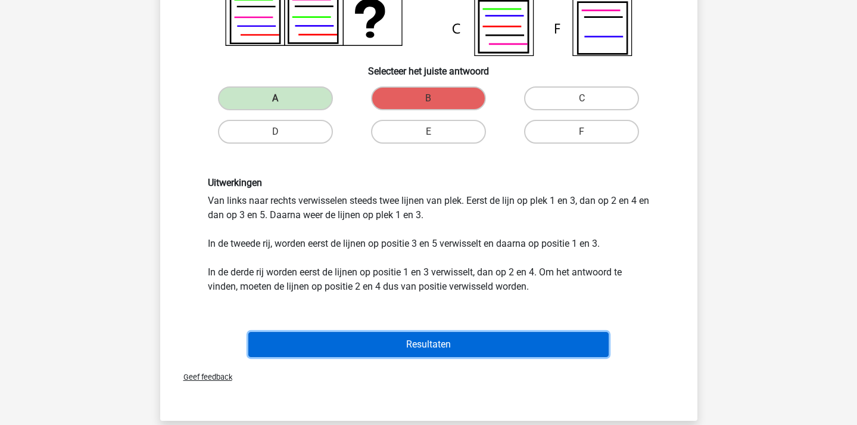
click at [454, 341] on button "Resultaten" at bounding box center [428, 344] width 360 height 25
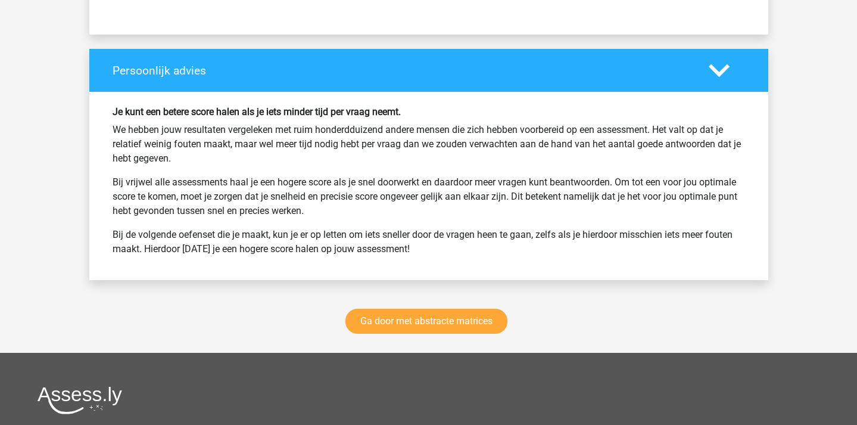
scroll to position [1583, 0]
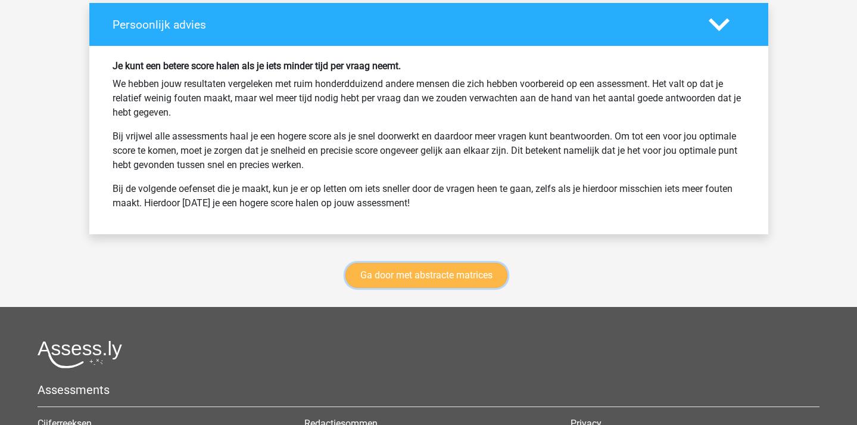
click at [422, 277] on link "Ga door met abstracte matrices" at bounding box center [426, 275] width 162 height 25
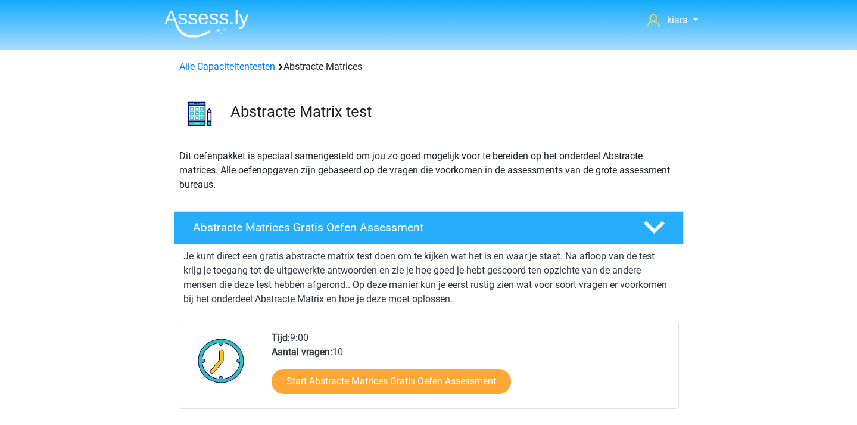
scroll to position [531, 0]
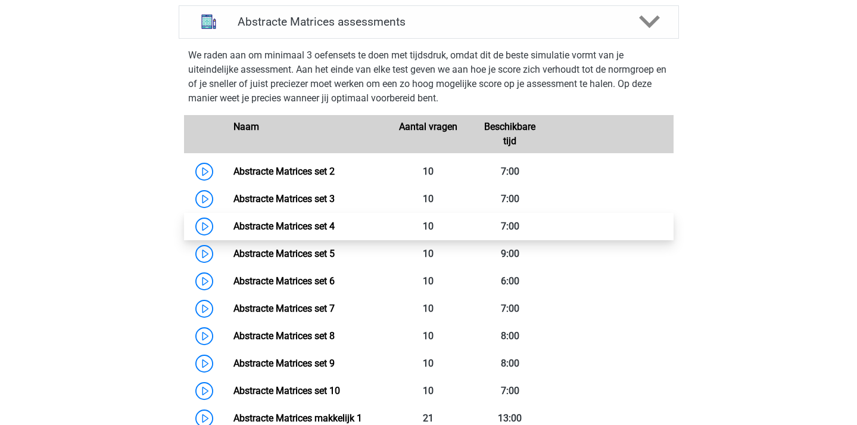
click at [233, 226] on link "Abstracte Matrices set 4" at bounding box center [283, 225] width 101 height 11
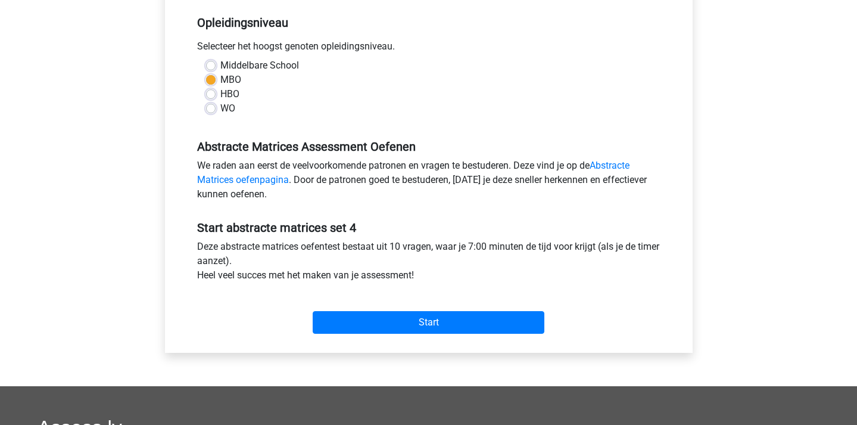
scroll to position [245, 0]
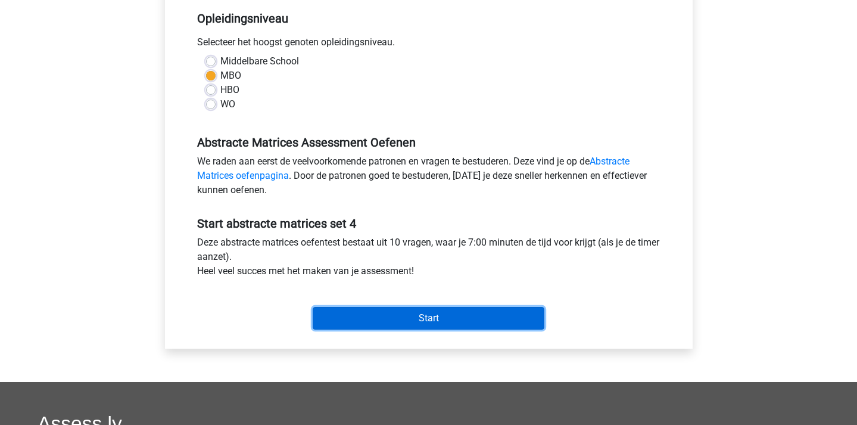
click at [399, 319] on input "Start" at bounding box center [429, 318] width 232 height 23
click at [352, 317] on input "Start" at bounding box center [429, 318] width 232 height 23
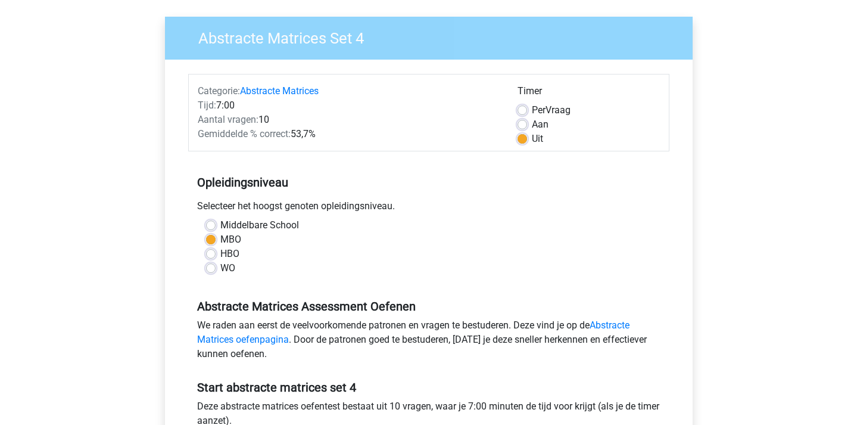
scroll to position [0, 0]
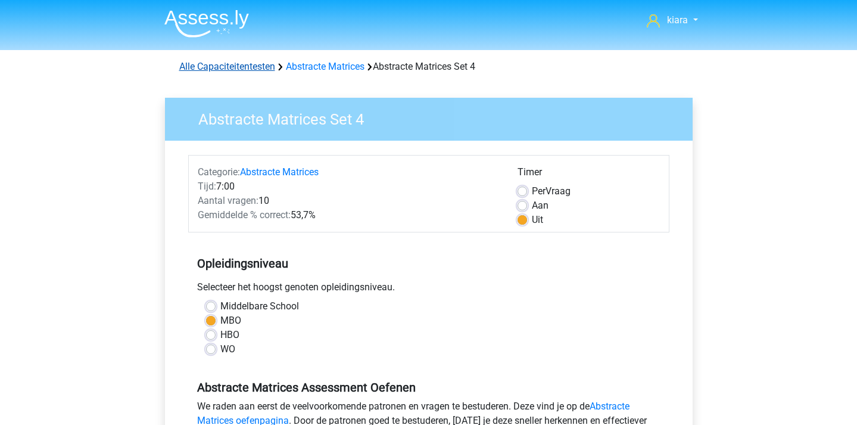
click at [247, 69] on link "Alle Capaciteitentesten" at bounding box center [227, 66] width 96 height 11
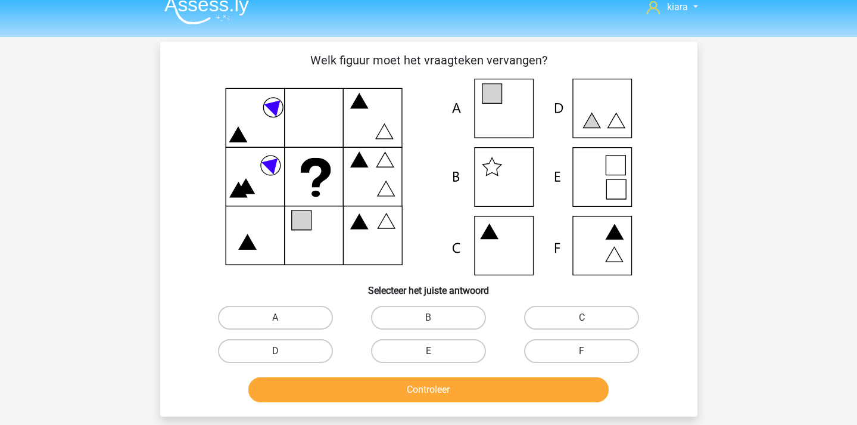
scroll to position [24, 0]
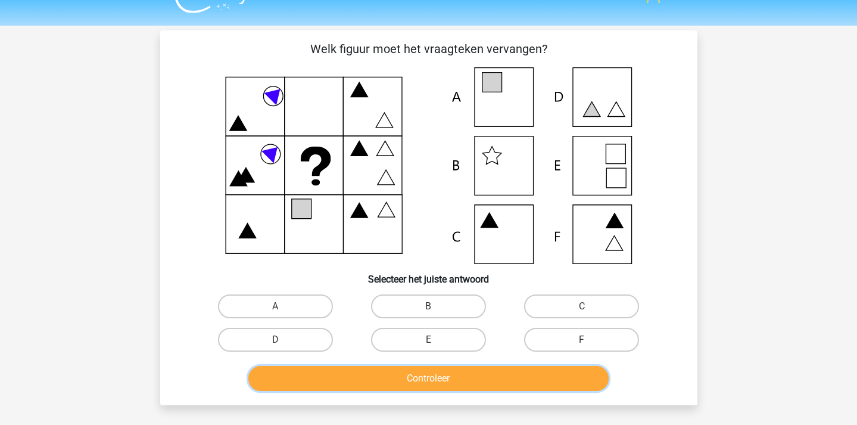
click at [403, 384] on button "Controleer" at bounding box center [428, 378] width 360 height 25
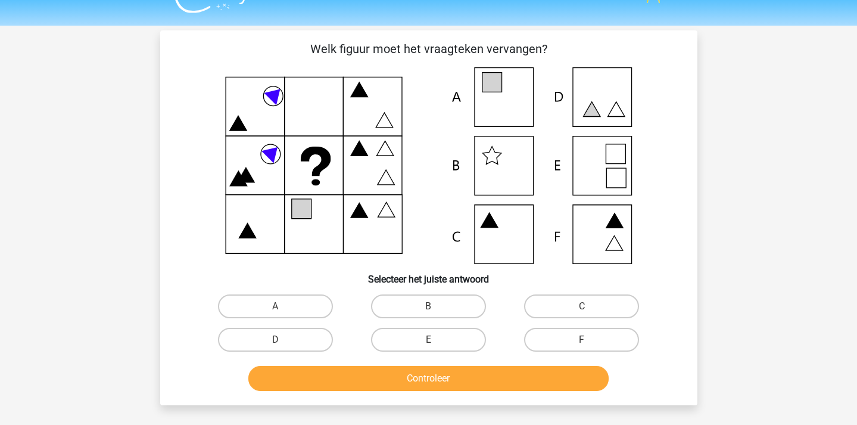
click at [305, 325] on div "D" at bounding box center [275, 339] width 153 height 33
click at [288, 297] on label "A" at bounding box center [275, 306] width 115 height 24
click at [283, 306] on input "A" at bounding box center [279, 310] width 8 height 8
radio input "true"
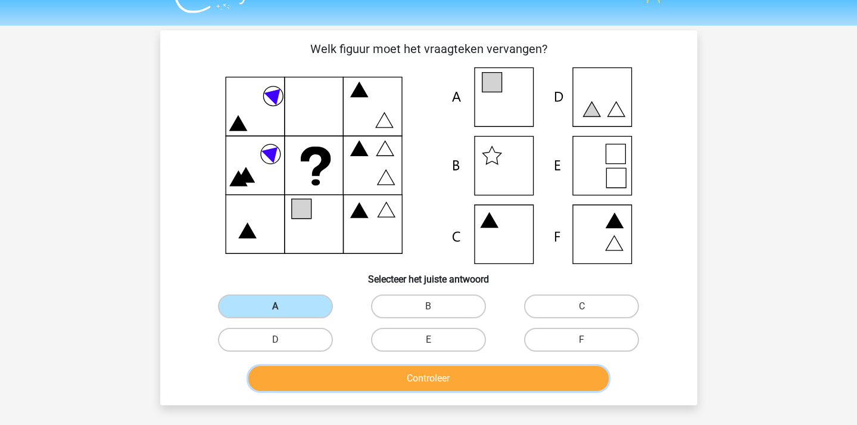
click at [338, 366] on button "Controleer" at bounding box center [428, 378] width 360 height 25
click at [341, 376] on button "Controleer" at bounding box center [428, 378] width 360 height 25
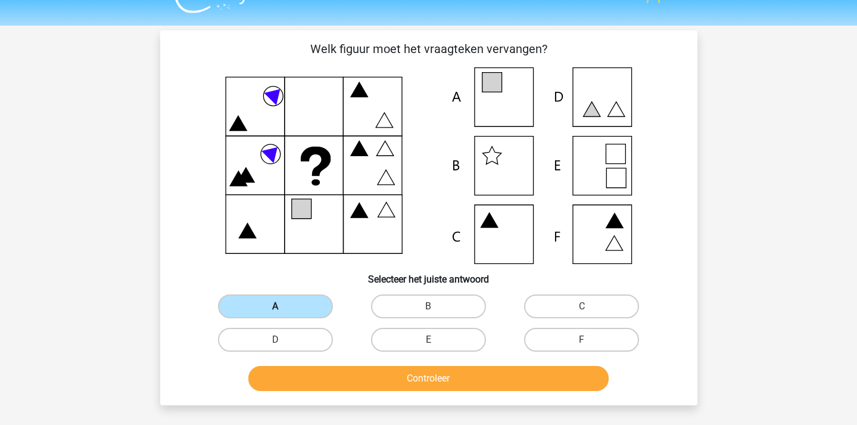
click at [288, 309] on label "A" at bounding box center [275, 306] width 115 height 24
click at [283, 309] on input "A" at bounding box center [279, 310] width 8 height 8
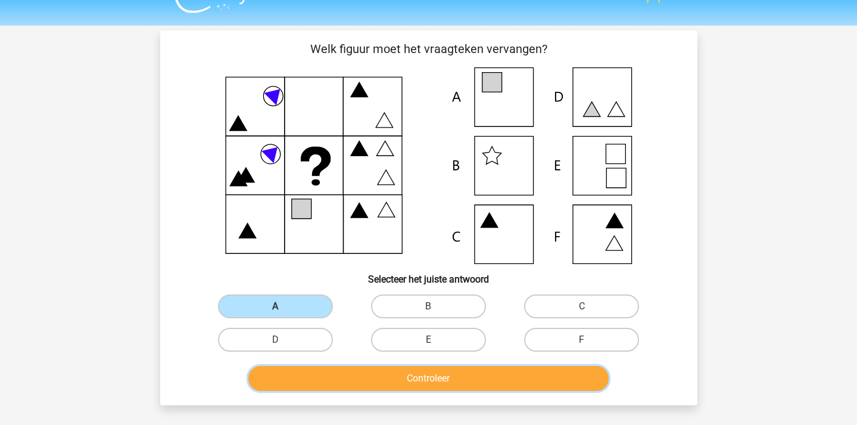
click at [334, 381] on button "Controleer" at bounding box center [428, 378] width 360 height 25
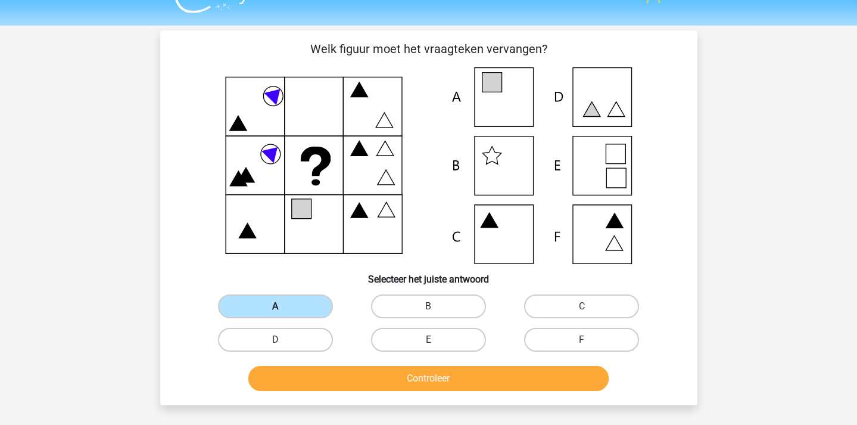
click at [303, 315] on label "A" at bounding box center [275, 306] width 115 height 24
click at [283, 314] on input "A" at bounding box center [279, 310] width 8 height 8
click at [444, 322] on div "B" at bounding box center [428, 305] width 153 height 33
click at [469, 304] on label "B" at bounding box center [428, 306] width 115 height 24
click at [436, 306] on input "B" at bounding box center [432, 310] width 8 height 8
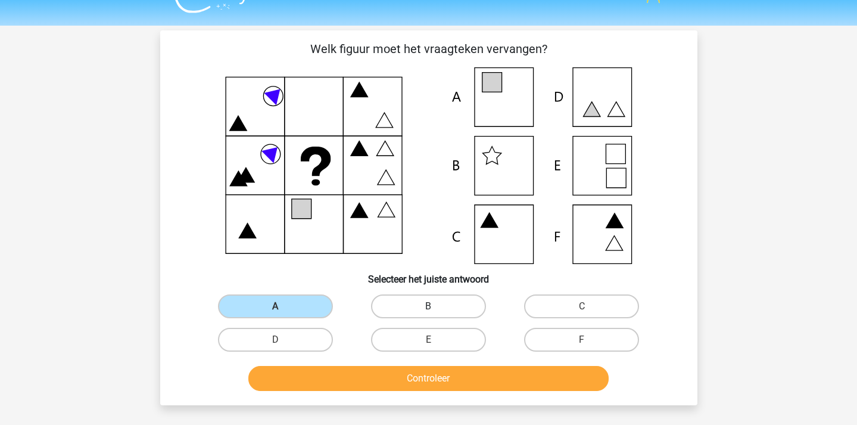
radio input "true"
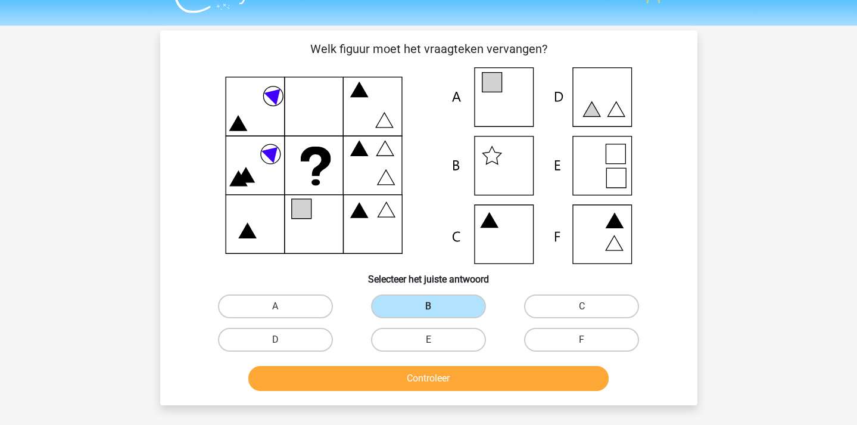
click at [435, 345] on input "E" at bounding box center [432, 344] width 8 height 8
radio input "true"
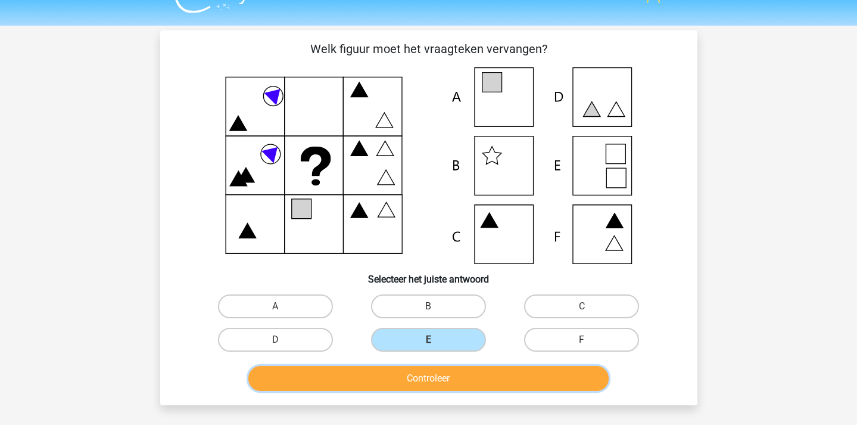
click at [435, 372] on button "Controleer" at bounding box center [428, 378] width 360 height 25
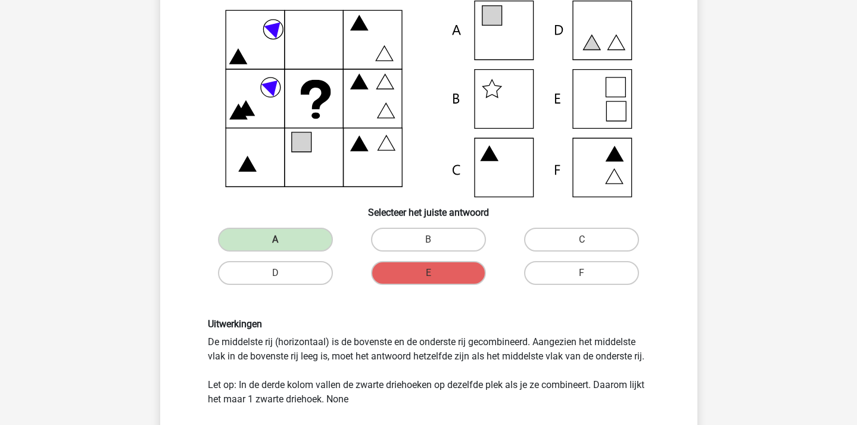
scroll to position [0, 0]
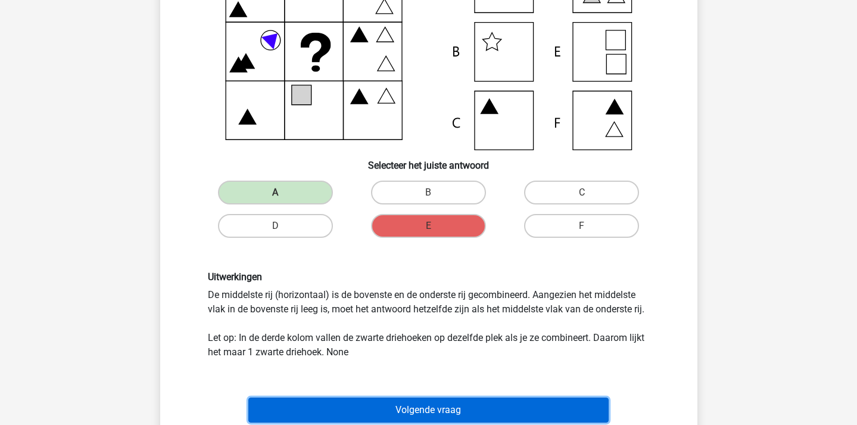
click at [373, 407] on button "Volgende vraag" at bounding box center [428, 409] width 360 height 25
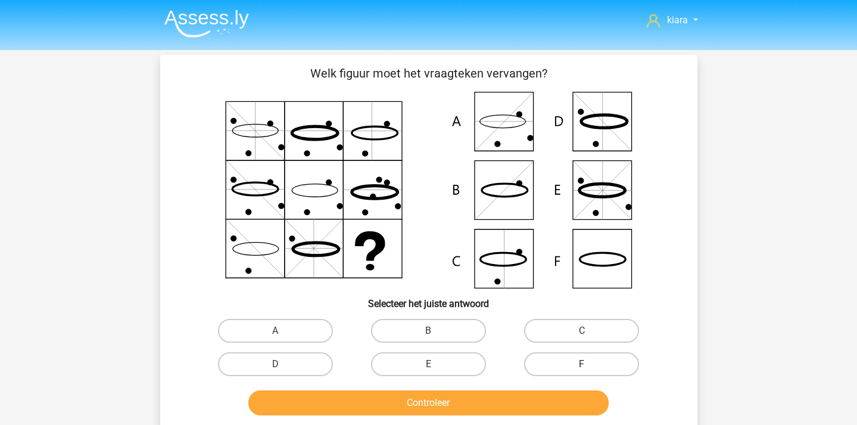
click at [587, 356] on label "F" at bounding box center [581, 364] width 115 height 24
click at [587, 364] on input "F" at bounding box center [586, 368] width 8 height 8
radio input "true"
click at [546, 402] on button "Controleer" at bounding box center [428, 402] width 360 height 25
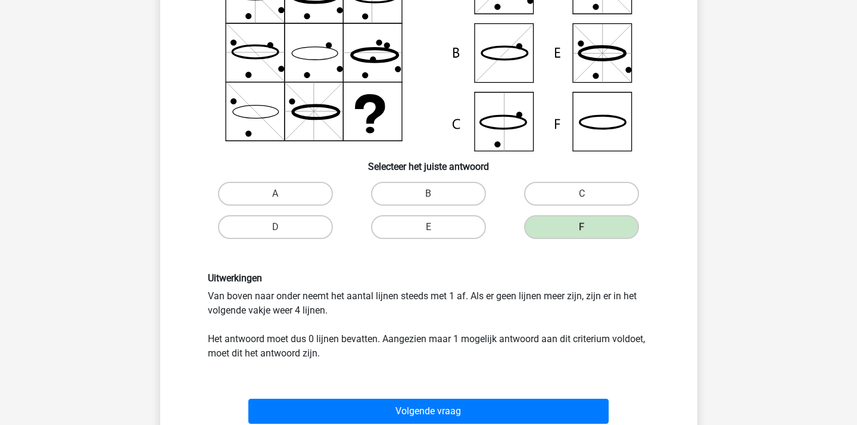
scroll to position [138, 0]
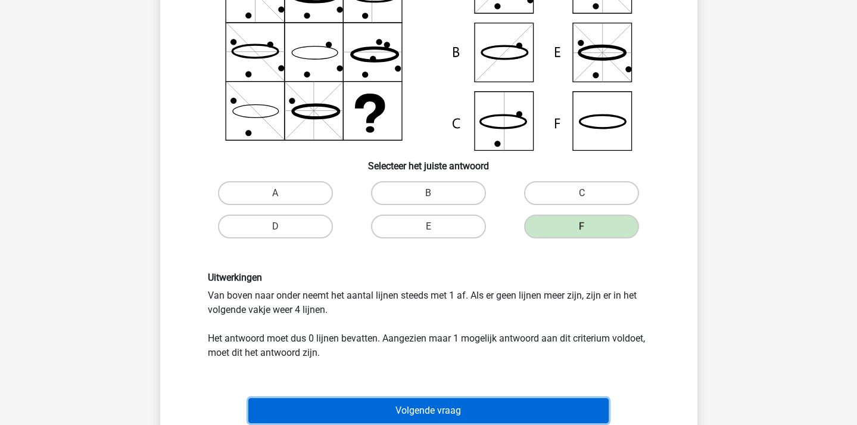
click at [491, 418] on button "Volgende vraag" at bounding box center [428, 410] width 360 height 25
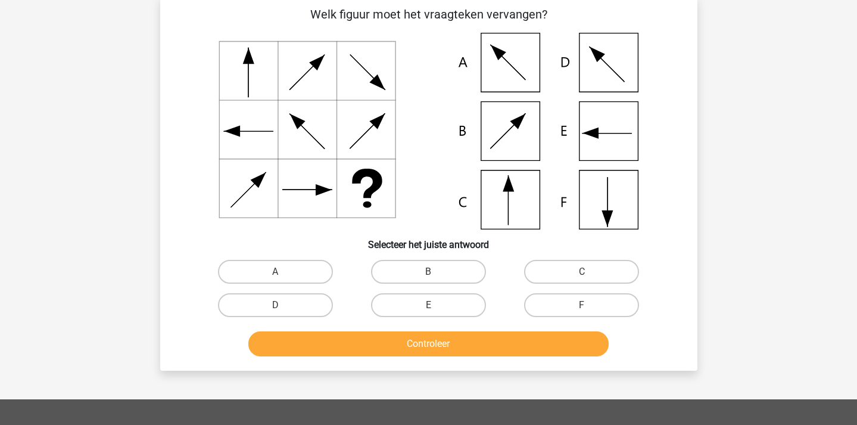
scroll to position [55, 0]
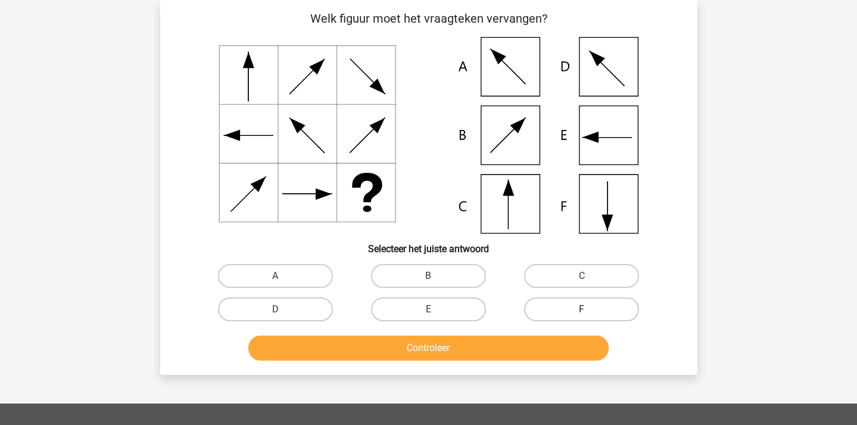
click at [589, 304] on label "F" at bounding box center [581, 309] width 115 height 24
click at [589, 309] on input "F" at bounding box center [586, 313] width 8 height 8
radio input "true"
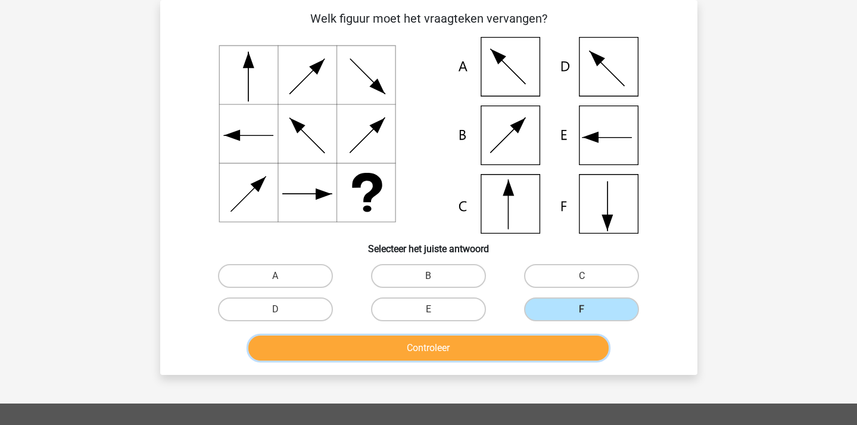
click at [558, 345] on button "Controleer" at bounding box center [428, 347] width 360 height 25
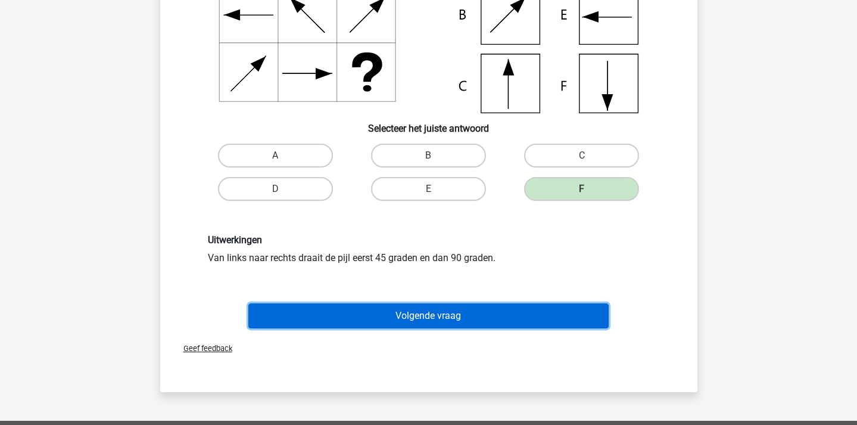
click at [504, 312] on button "Volgende vraag" at bounding box center [428, 315] width 360 height 25
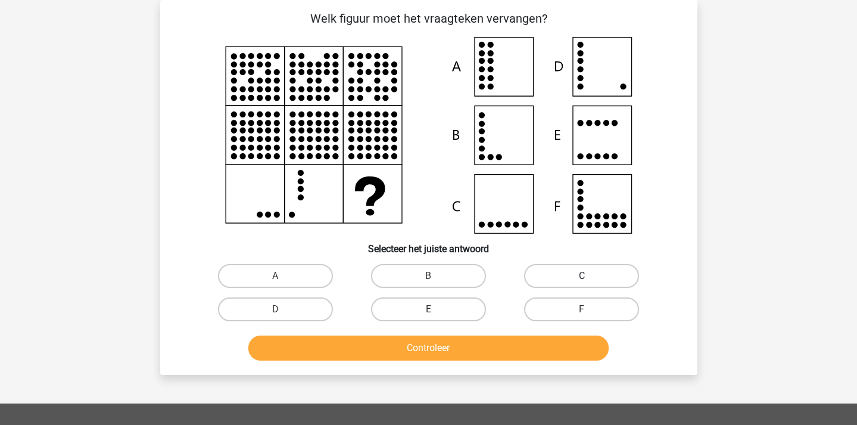
click at [603, 269] on label "C" at bounding box center [581, 276] width 115 height 24
click at [590, 276] on input "C" at bounding box center [586, 280] width 8 height 8
radio input "true"
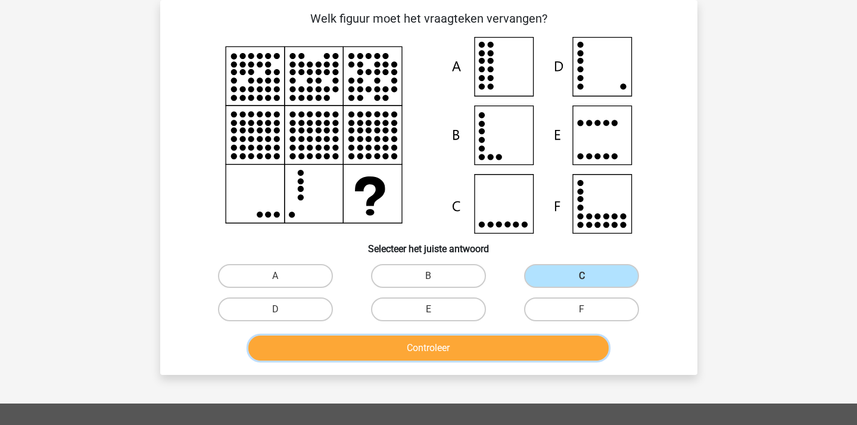
click at [535, 352] on button "Controleer" at bounding box center [428, 347] width 360 height 25
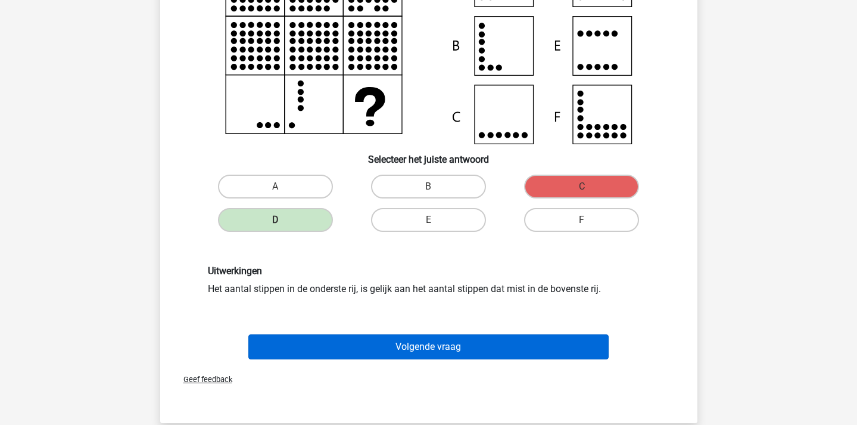
scroll to position [147, 0]
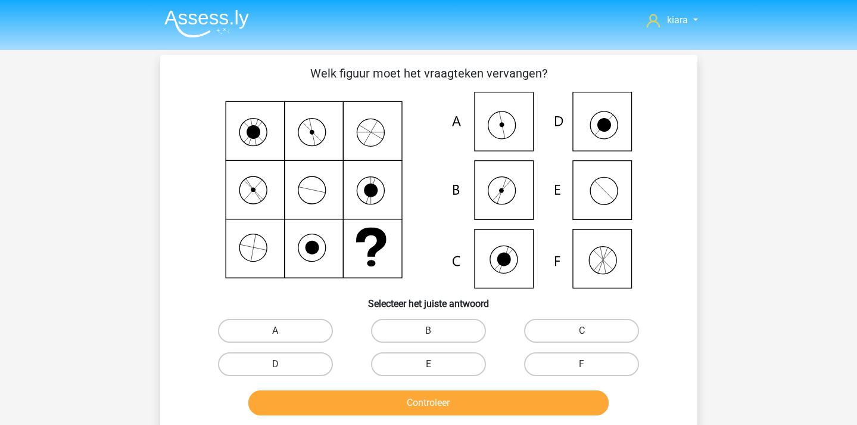
click at [289, 331] on label "A" at bounding box center [275, 331] width 115 height 24
click at [283, 331] on input "A" at bounding box center [279, 335] width 8 height 8
radio input "true"
click at [341, 404] on button "Controleer" at bounding box center [428, 402] width 360 height 25
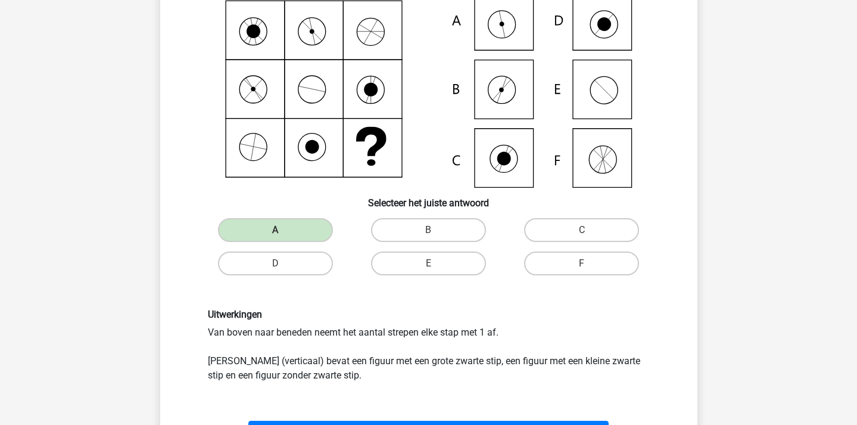
scroll to position [132, 0]
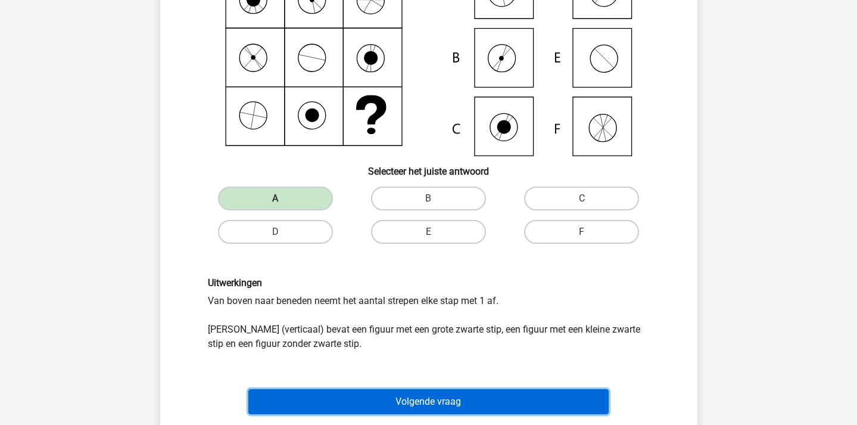
click at [384, 392] on button "Volgende vraag" at bounding box center [428, 401] width 360 height 25
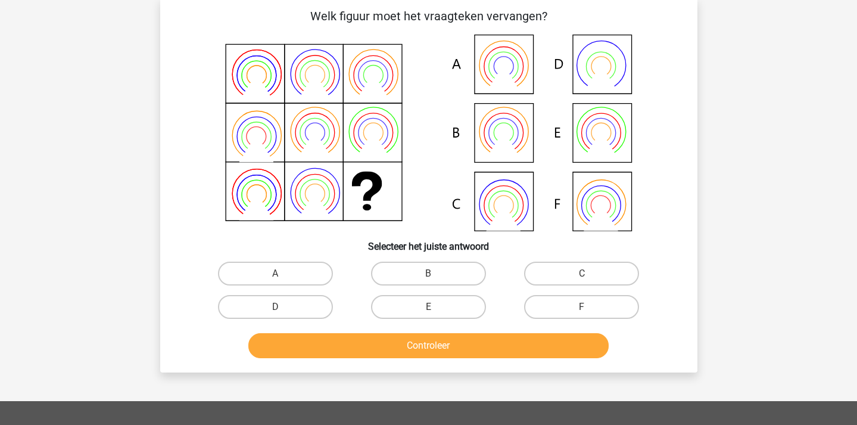
scroll to position [55, 0]
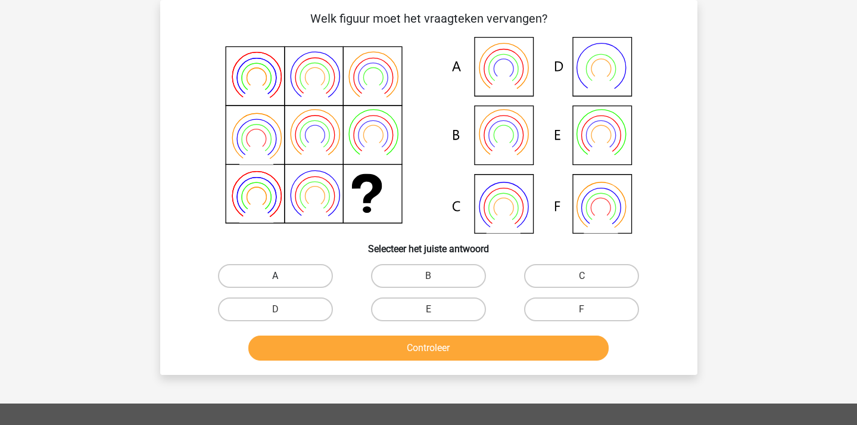
click at [258, 278] on label "A" at bounding box center [275, 276] width 115 height 24
click at [275, 278] on input "A" at bounding box center [279, 280] width 8 height 8
radio input "true"
click at [432, 279] on input "B" at bounding box center [432, 280] width 8 height 8
radio input "true"
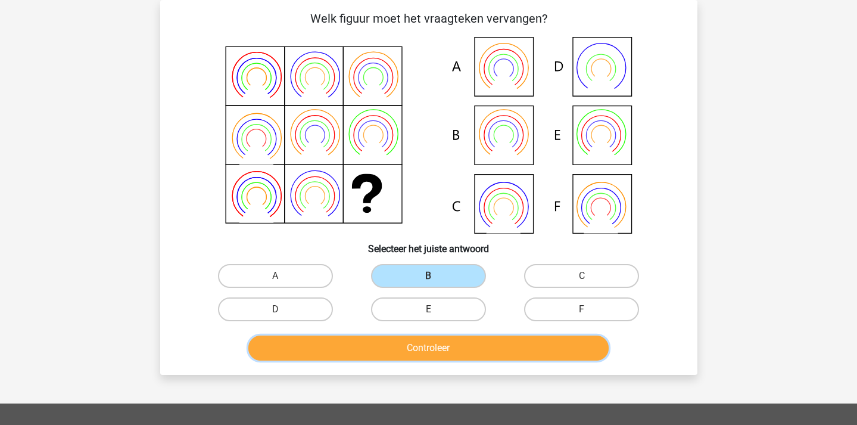
click at [477, 344] on button "Controleer" at bounding box center [428, 347] width 360 height 25
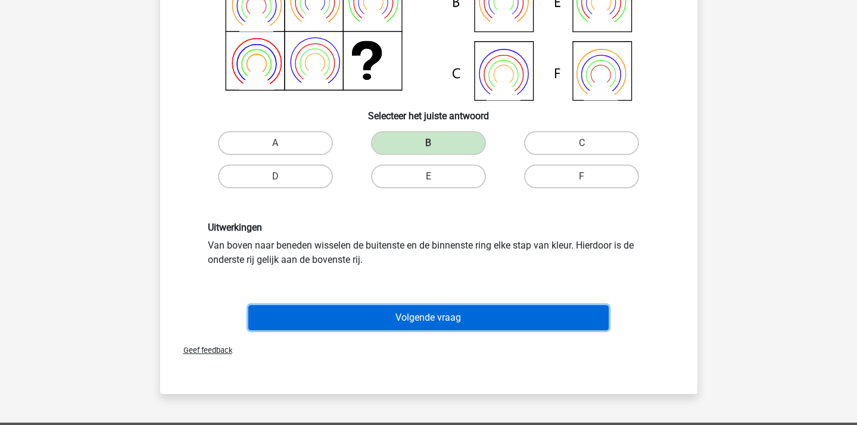
click at [450, 329] on button "Volgende vraag" at bounding box center [428, 317] width 360 height 25
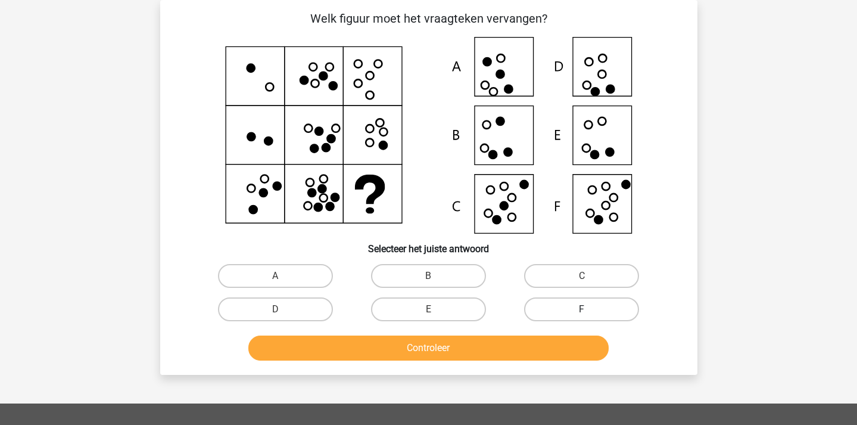
click at [590, 308] on label "F" at bounding box center [581, 309] width 115 height 24
click at [590, 309] on input "F" at bounding box center [586, 313] width 8 height 8
radio input "true"
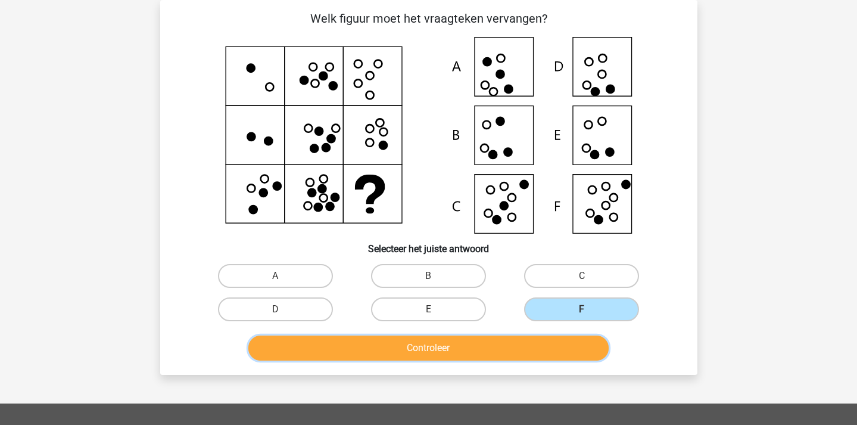
click at [547, 346] on button "Controleer" at bounding box center [428, 347] width 360 height 25
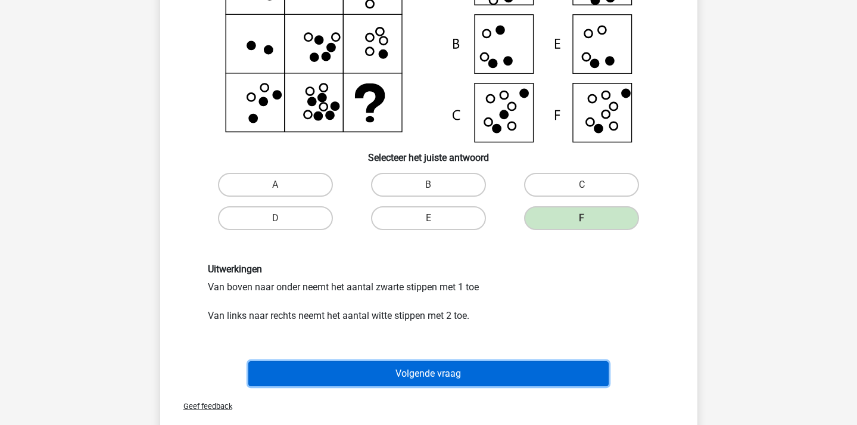
click at [506, 372] on button "Volgende vraag" at bounding box center [428, 373] width 360 height 25
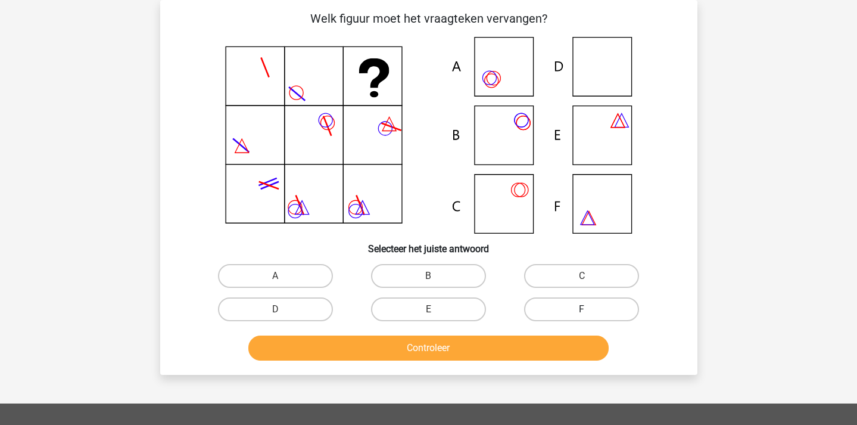
click at [568, 300] on label "F" at bounding box center [581, 309] width 115 height 24
click at [582, 309] on input "F" at bounding box center [586, 313] width 8 height 8
radio input "true"
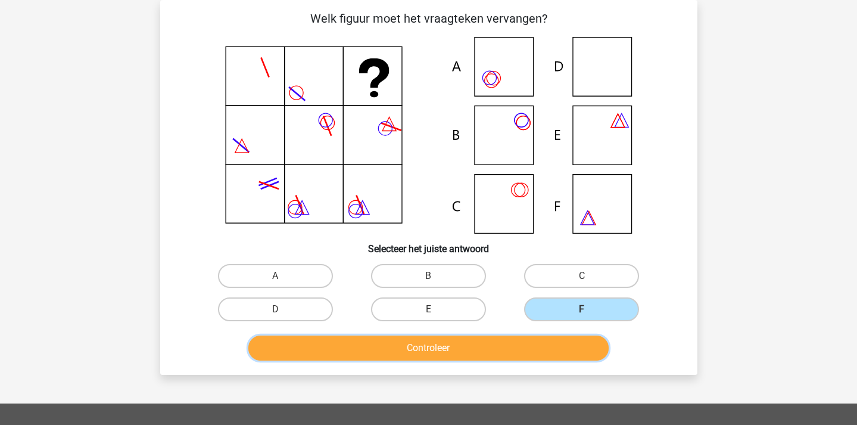
click at [538, 349] on button "Controleer" at bounding box center [428, 347] width 360 height 25
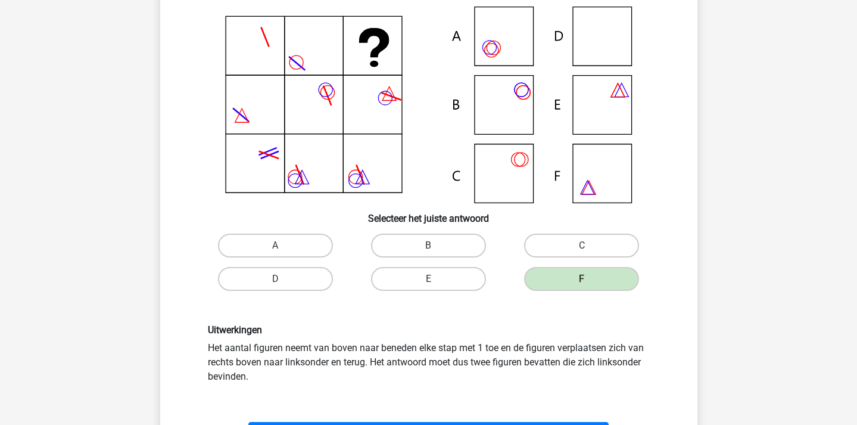
scroll to position [78, 0]
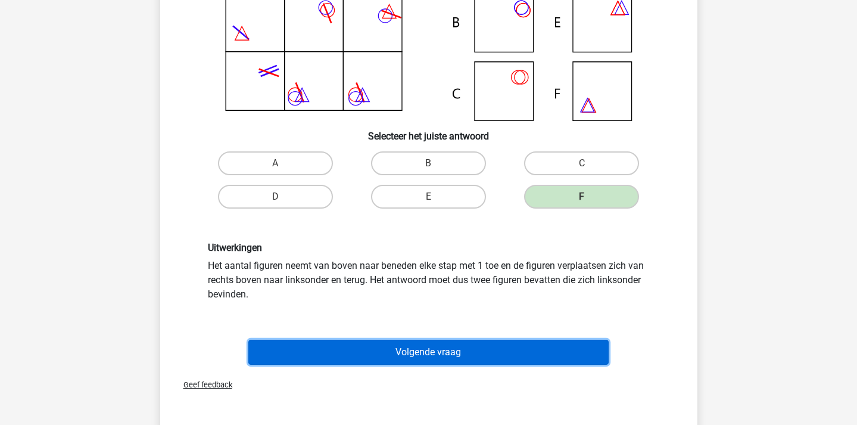
click at [497, 347] on button "Volgende vraag" at bounding box center [428, 352] width 360 height 25
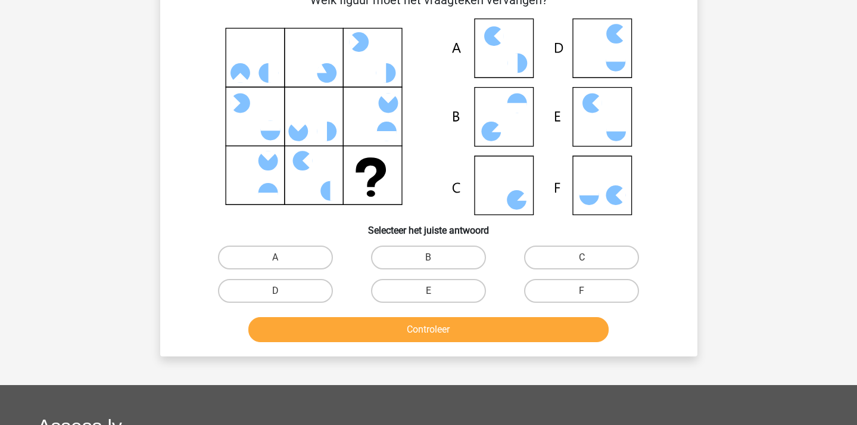
scroll to position [55, 0]
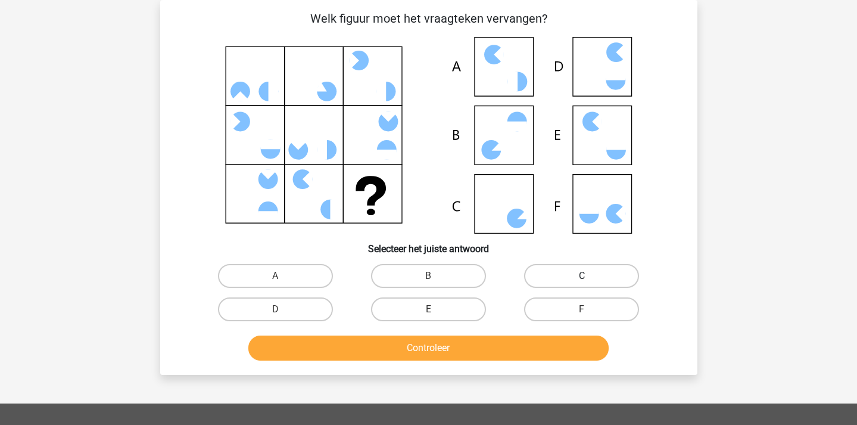
click at [556, 275] on label "C" at bounding box center [581, 276] width 115 height 24
click at [582, 276] on input "C" at bounding box center [586, 280] width 8 height 8
radio input "true"
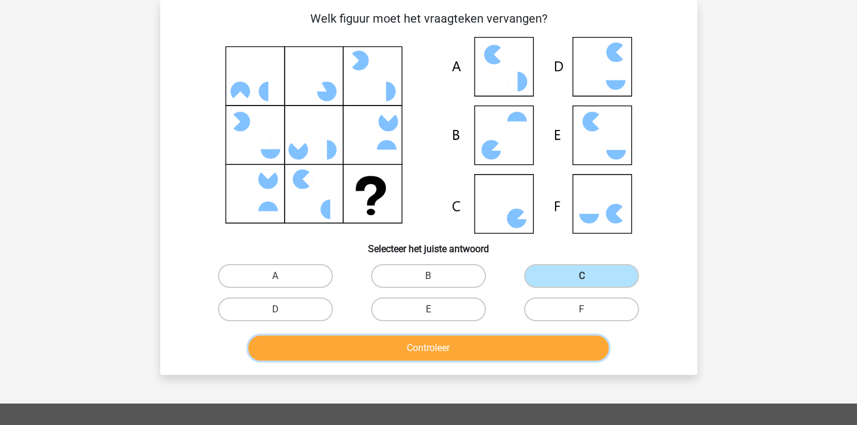
click at [521, 356] on button "Controleer" at bounding box center [428, 347] width 360 height 25
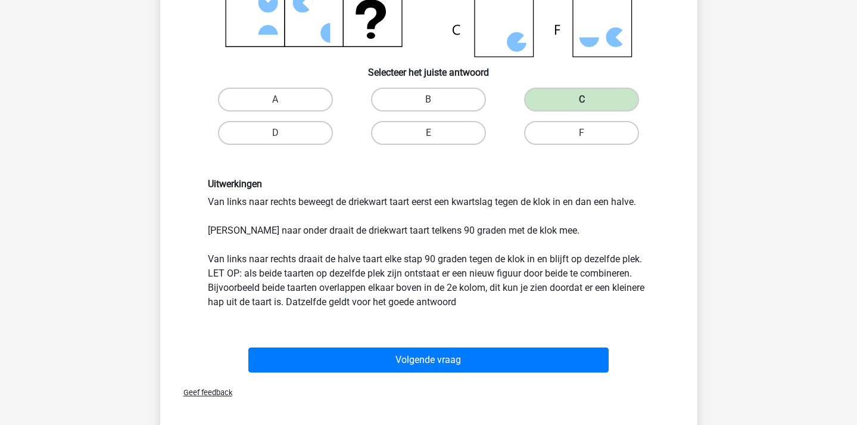
scroll to position [257, 0]
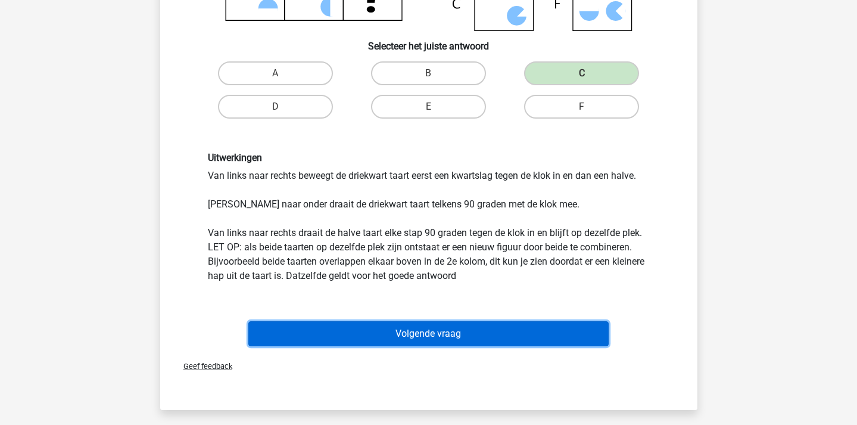
click at [481, 326] on button "Volgende vraag" at bounding box center [428, 333] width 360 height 25
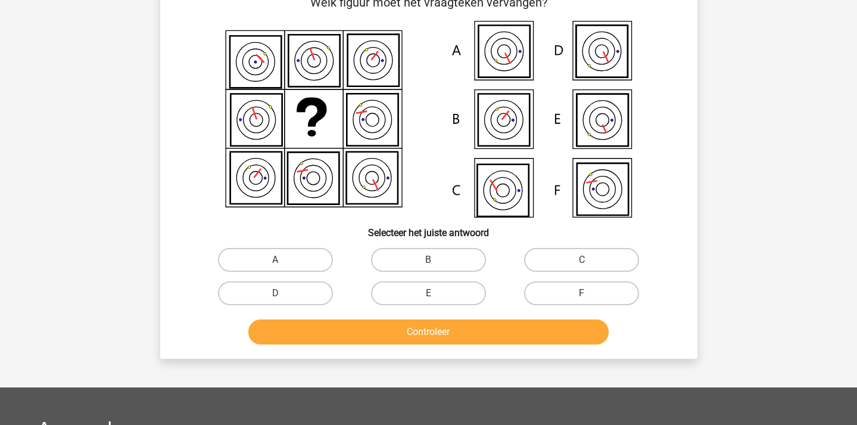
scroll to position [55, 0]
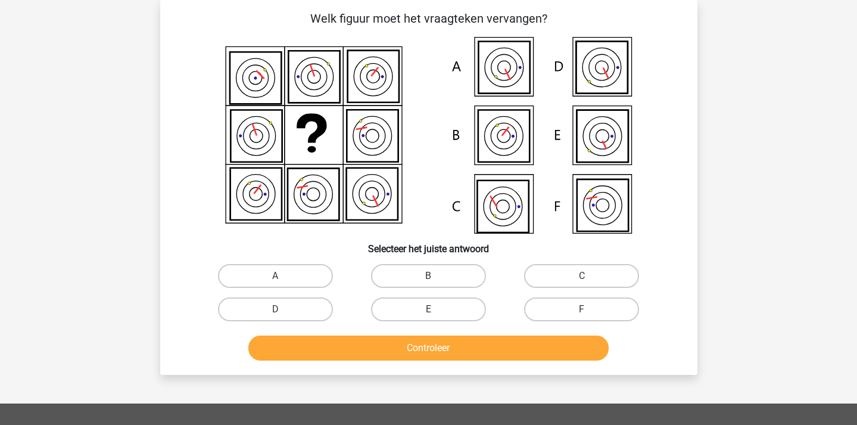
click at [315, 263] on div "A" at bounding box center [275, 275] width 153 height 33
click at [315, 275] on label "A" at bounding box center [275, 276] width 115 height 24
click at [283, 276] on input "A" at bounding box center [279, 280] width 8 height 8
radio input "true"
click at [383, 361] on div "Controleer" at bounding box center [429, 350] width 460 height 30
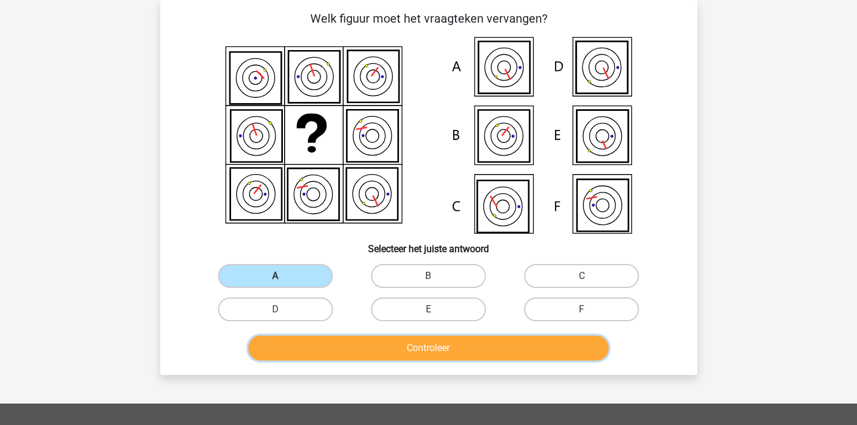
click at [385, 343] on button "Controleer" at bounding box center [428, 347] width 360 height 25
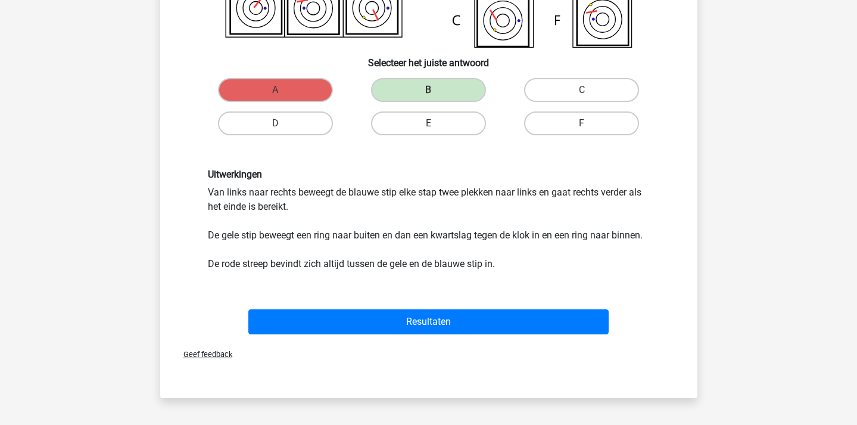
scroll to position [243, 0]
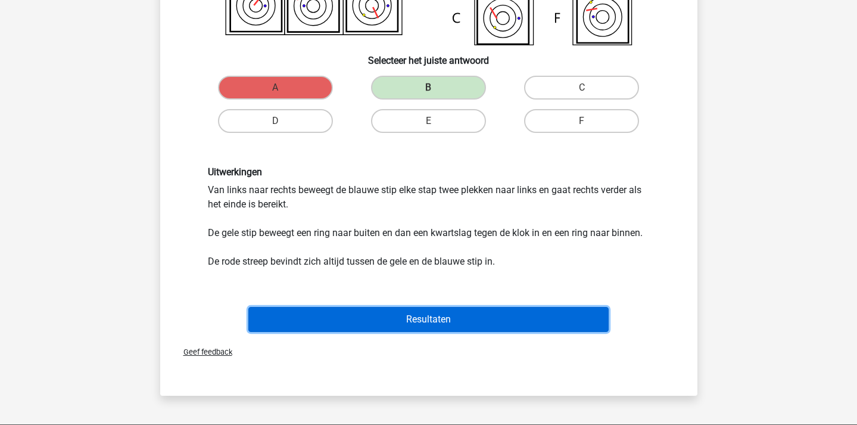
click at [419, 315] on button "Resultaten" at bounding box center [428, 319] width 360 height 25
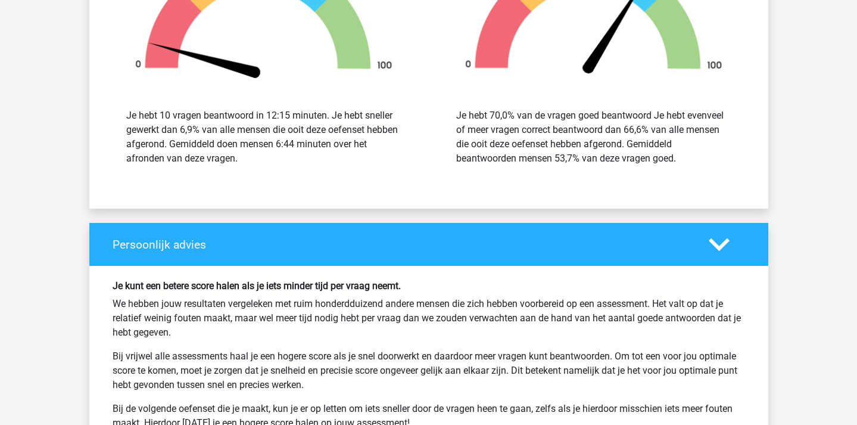
scroll to position [1332, 0]
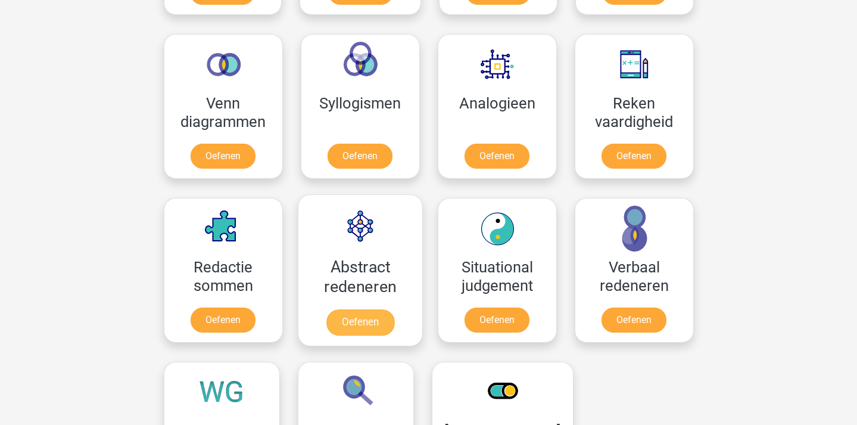
scroll to position [693, 0]
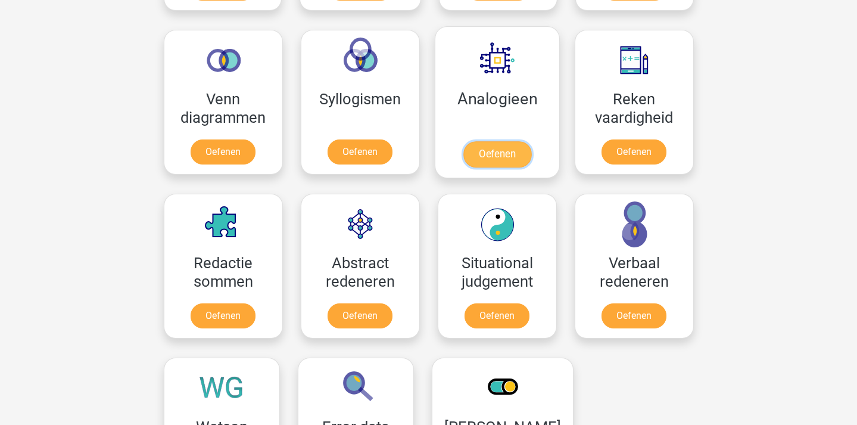
click at [512, 141] on link "Oefenen" at bounding box center [497, 154] width 68 height 26
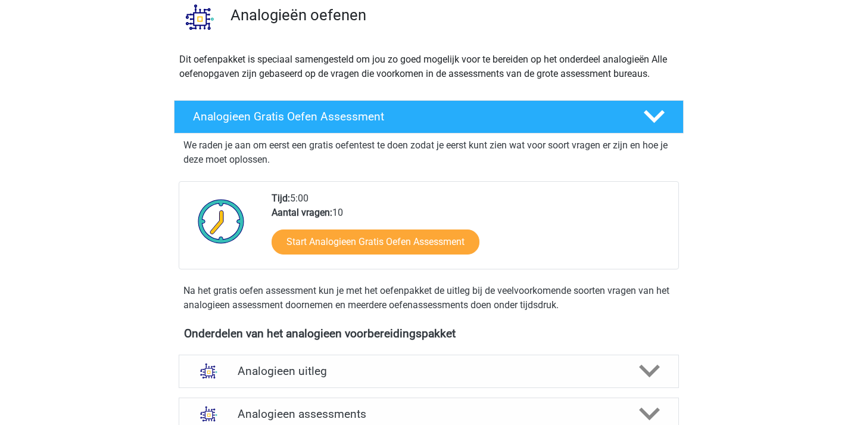
scroll to position [141, 0]
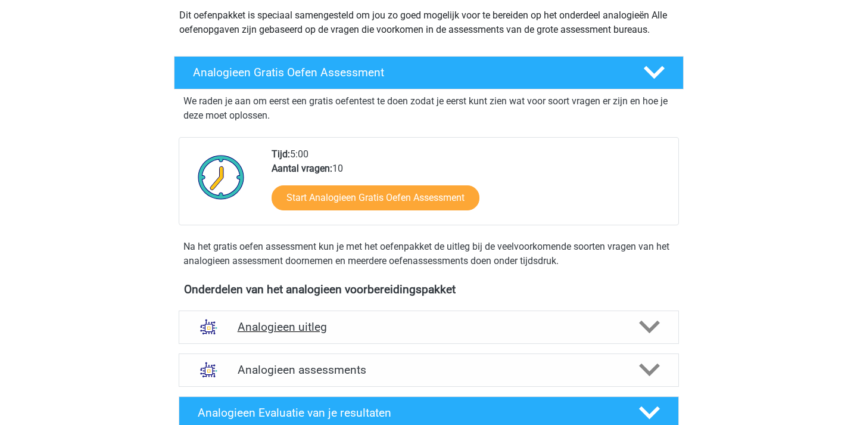
click at [646, 317] on icon at bounding box center [649, 326] width 21 height 21
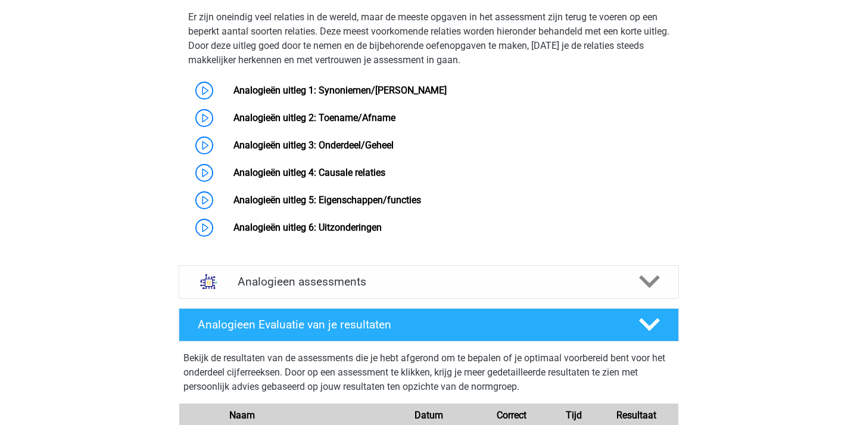
scroll to position [608, 0]
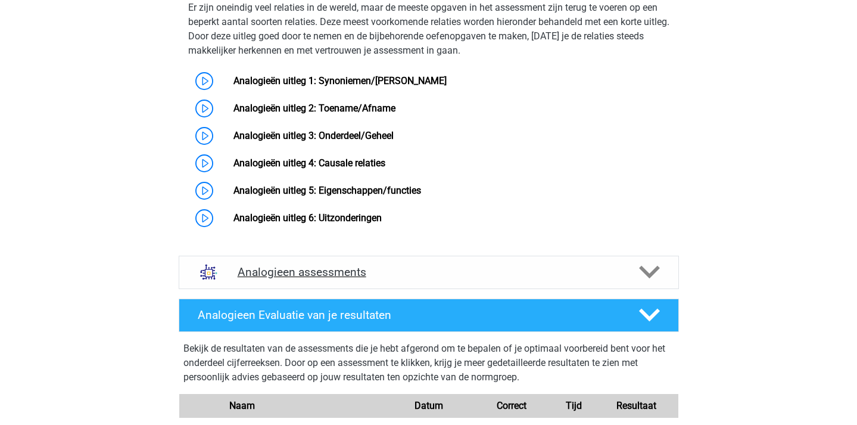
click at [477, 279] on h4 "Analogieen assessments" at bounding box center [429, 272] width 382 height 14
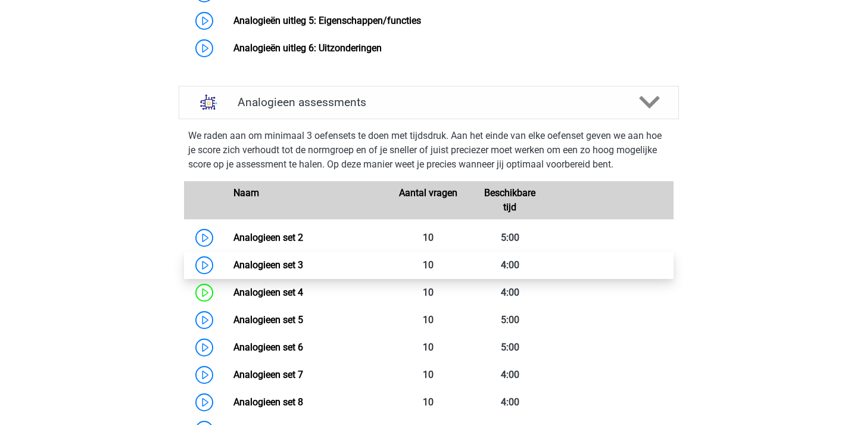
scroll to position [783, 0]
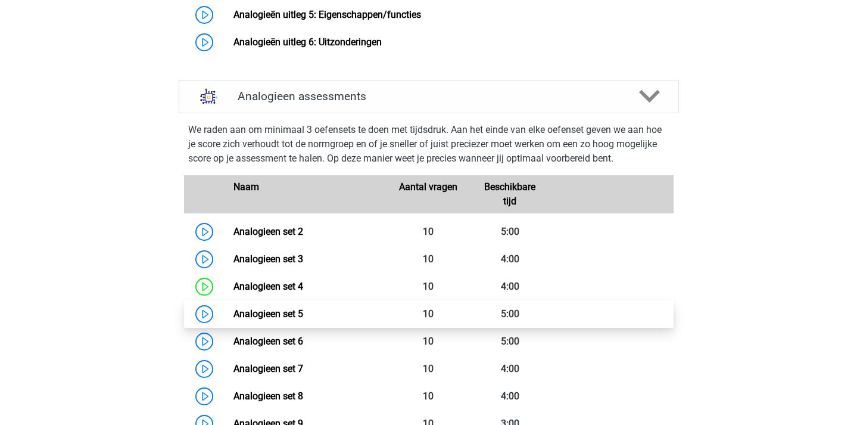
click at [233, 319] on link "Analogieen set 5" at bounding box center [268, 313] width 70 height 11
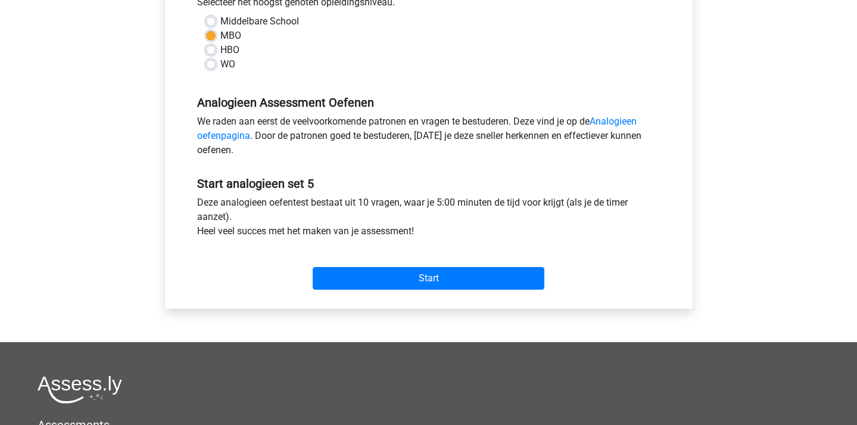
scroll to position [288, 0]
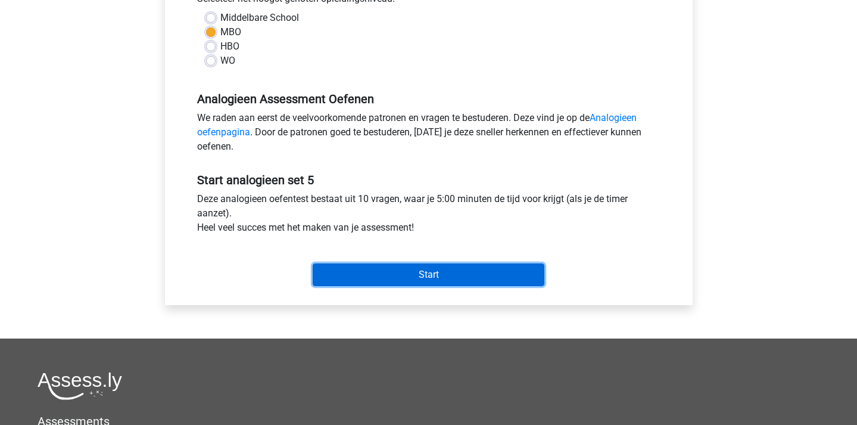
click at [499, 278] on input "Start" at bounding box center [429, 274] width 232 height 23
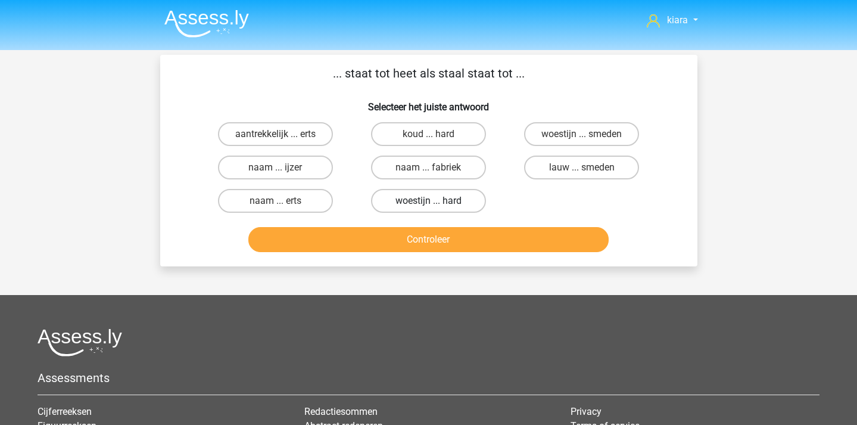
click at [416, 205] on label "woestijn ... hard" at bounding box center [428, 201] width 115 height 24
click at [428, 205] on input "woestijn ... hard" at bounding box center [432, 205] width 8 height 8
radio input "true"
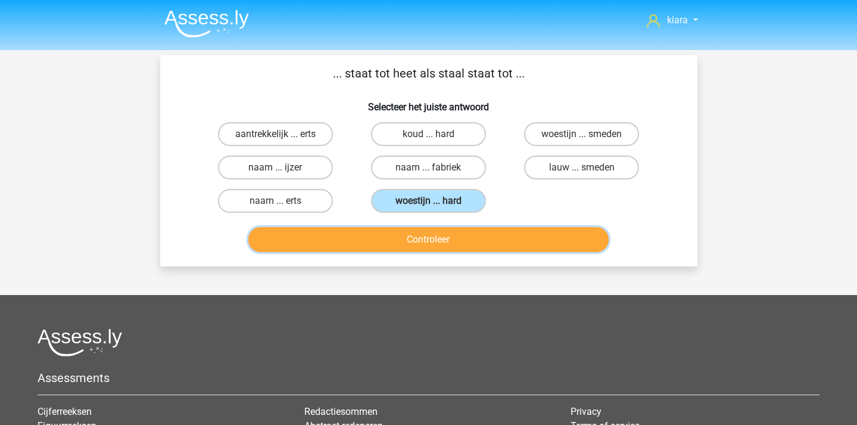
click at [415, 230] on button "Controleer" at bounding box center [428, 239] width 360 height 25
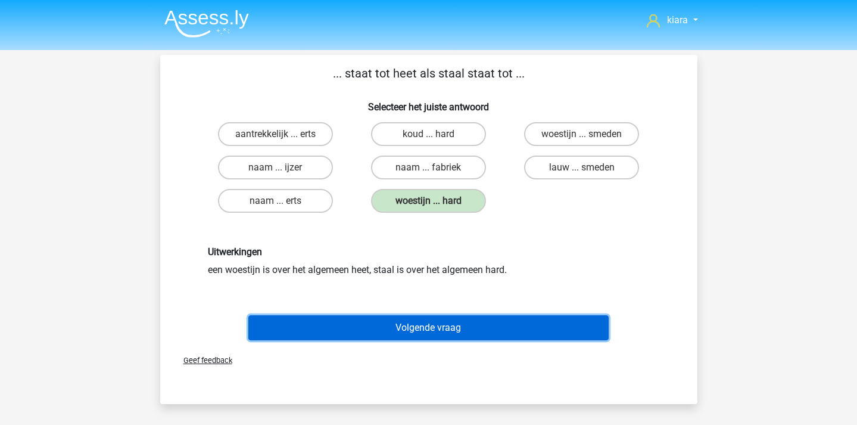
click at [422, 325] on button "Volgende vraag" at bounding box center [428, 327] width 360 height 25
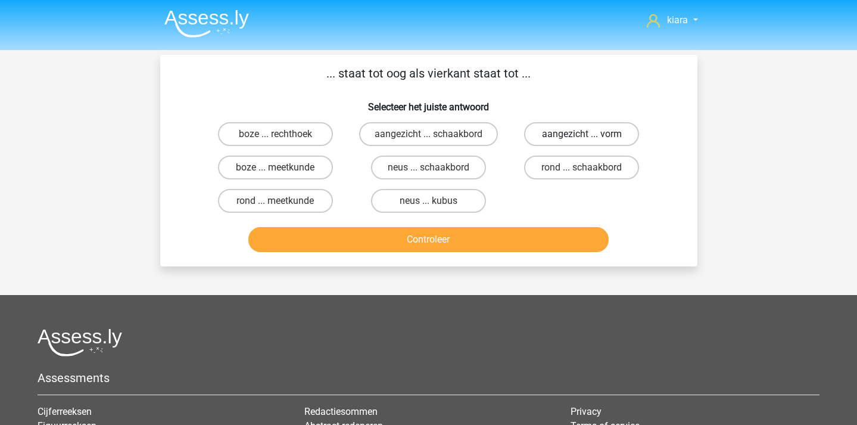
click at [573, 128] on label "aangezicht ... vorm" at bounding box center [581, 134] width 115 height 24
click at [582, 134] on input "aangezicht ... vorm" at bounding box center [586, 138] width 8 height 8
radio input "true"
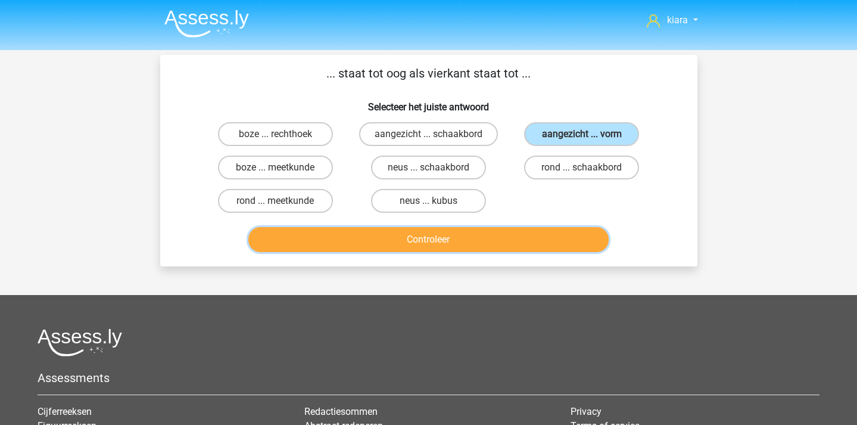
click at [512, 239] on button "Controleer" at bounding box center [428, 239] width 360 height 25
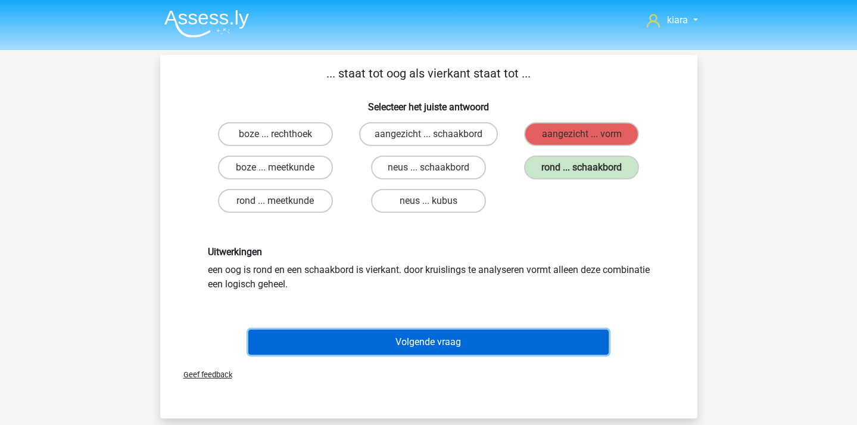
click at [513, 352] on button "Volgende vraag" at bounding box center [428, 341] width 360 height 25
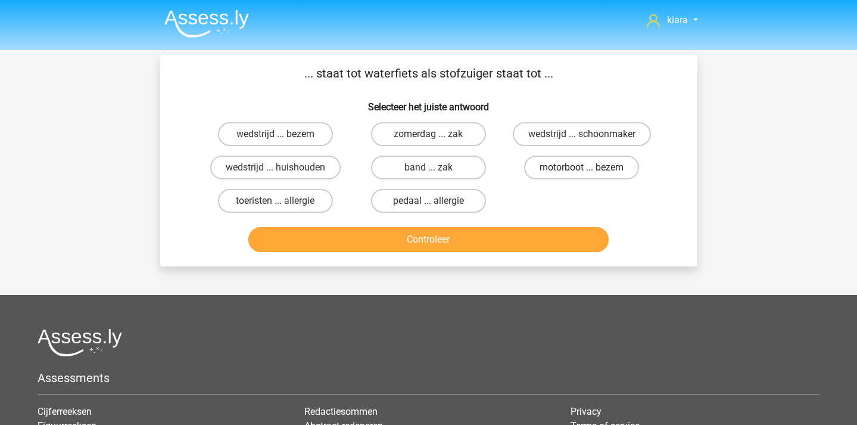
click at [577, 177] on label "motorboot ... bezem" at bounding box center [581, 167] width 115 height 24
click at [582, 175] on input "motorboot ... bezem" at bounding box center [586, 171] width 8 height 8
radio input "true"
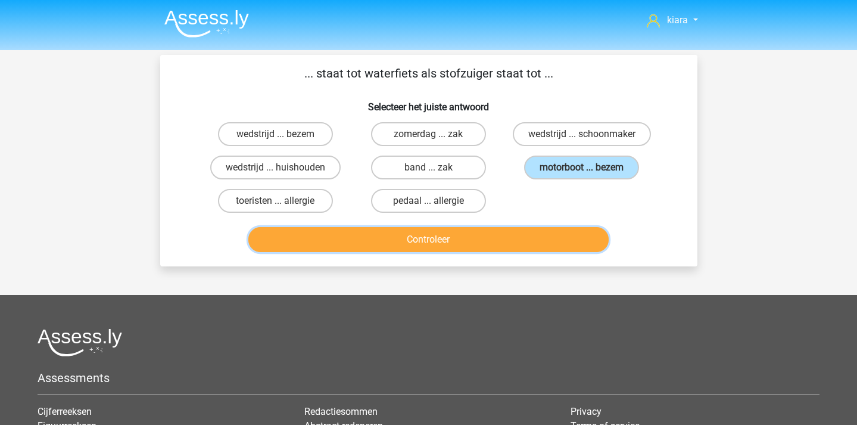
click at [550, 233] on button "Controleer" at bounding box center [428, 239] width 360 height 25
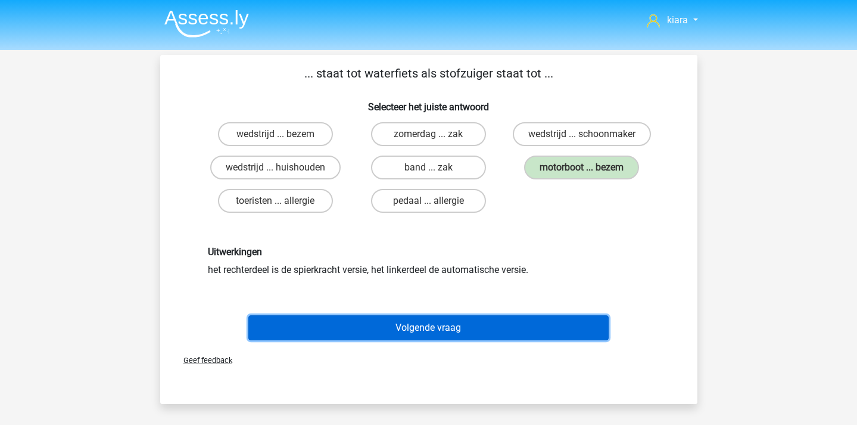
click at [543, 325] on button "Volgende vraag" at bounding box center [428, 327] width 360 height 25
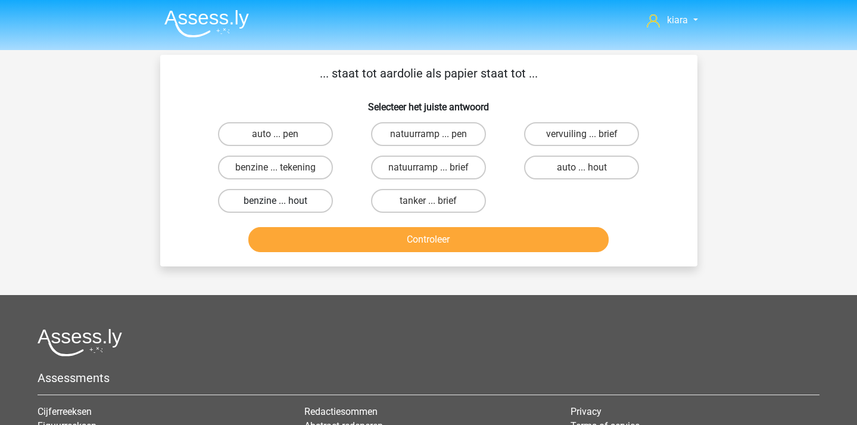
click at [270, 210] on label "benzine ... hout" at bounding box center [275, 201] width 115 height 24
click at [275, 208] on input "benzine ... hout" at bounding box center [279, 205] width 8 height 8
radio input "true"
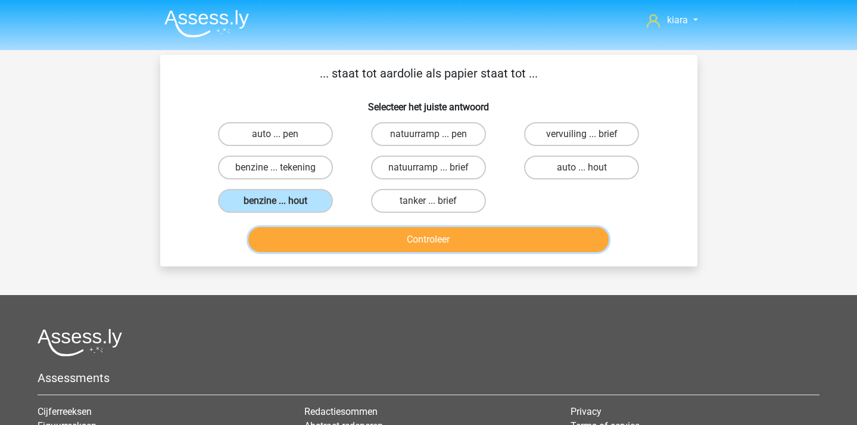
click at [327, 246] on button "Controleer" at bounding box center [428, 239] width 360 height 25
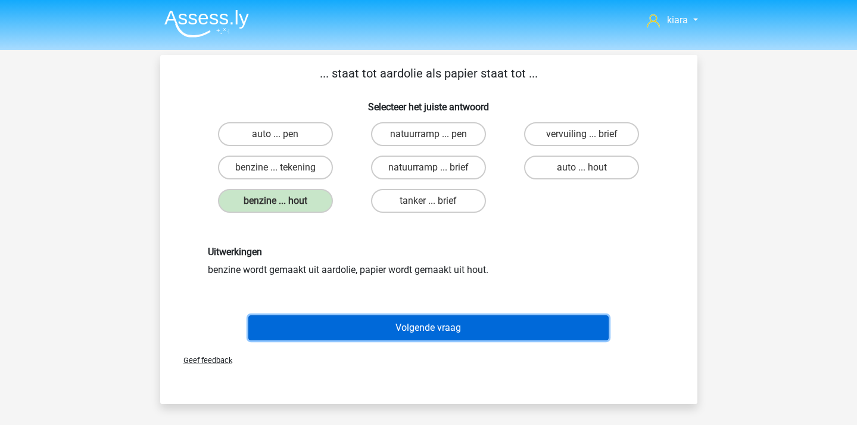
click at [397, 340] on button "Volgende vraag" at bounding box center [428, 327] width 360 height 25
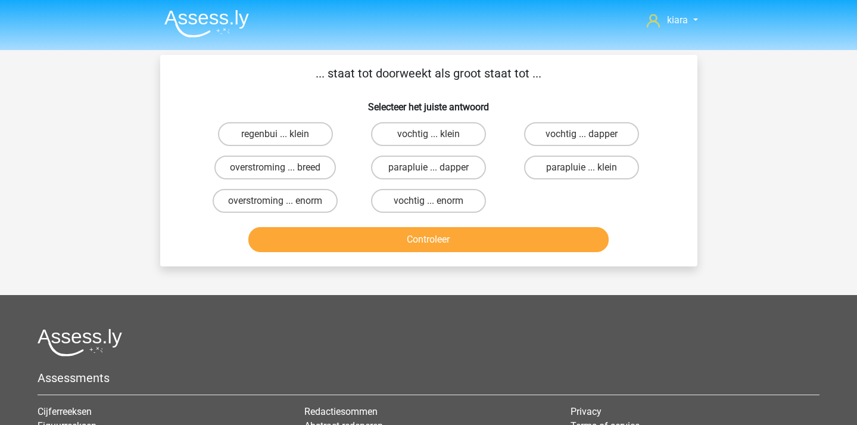
click at [430, 204] on input "vochtig ... enorm" at bounding box center [432, 205] width 8 height 8
radio input "true"
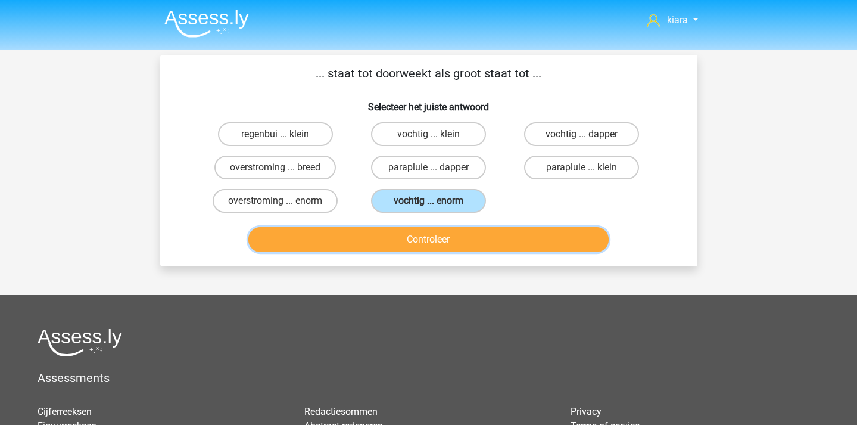
click at [428, 242] on button "Controleer" at bounding box center [428, 239] width 360 height 25
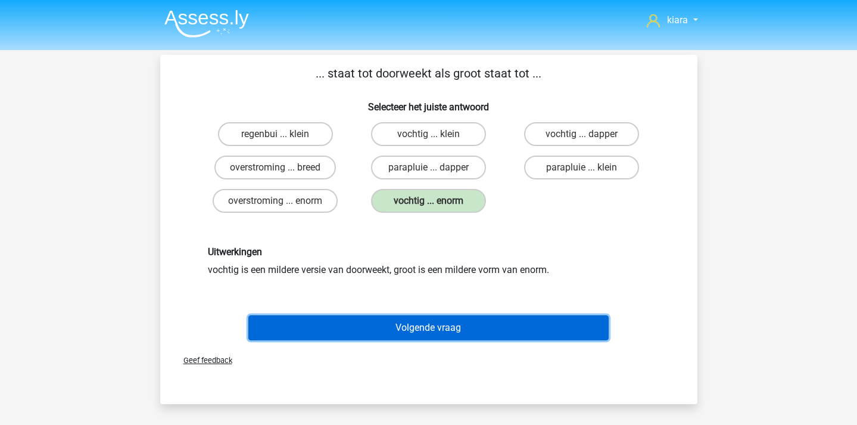
click at [454, 328] on button "Volgende vraag" at bounding box center [428, 327] width 360 height 25
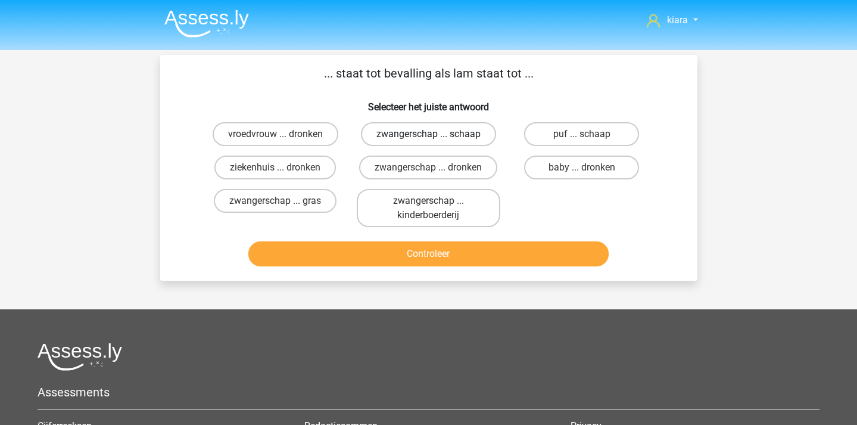
click at [436, 139] on label "zwangerschap ... schaap" at bounding box center [428, 134] width 135 height 24
click at [436, 139] on input "zwangerschap ... schaap" at bounding box center [432, 138] width 8 height 8
radio input "true"
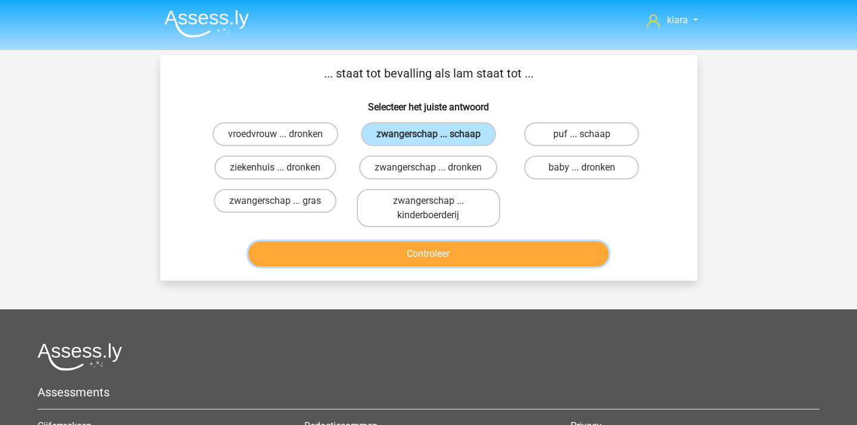
click at [425, 250] on button "Controleer" at bounding box center [428, 253] width 360 height 25
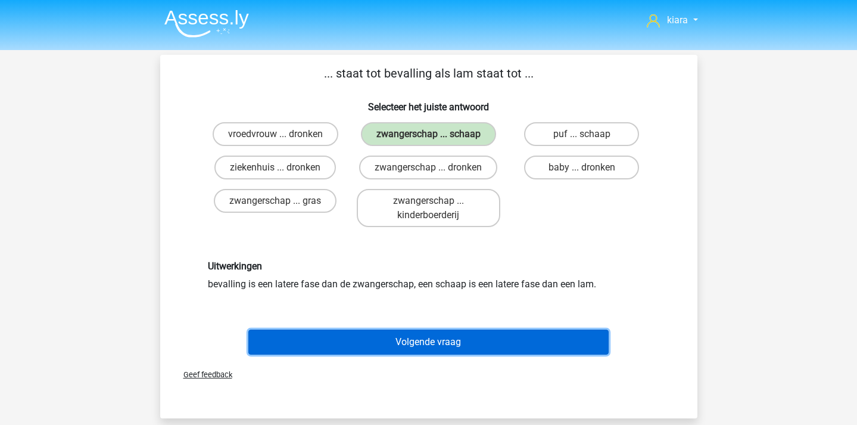
click at [435, 342] on button "Volgende vraag" at bounding box center [428, 341] width 360 height 25
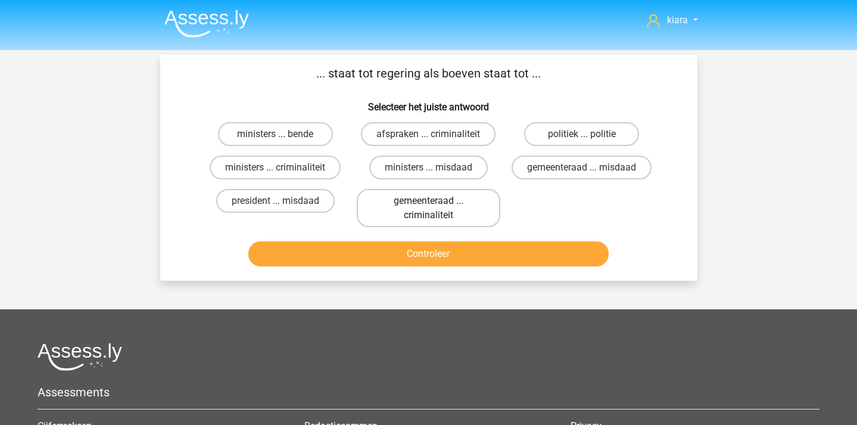
click at [456, 207] on label "gemeenteraad ... criminaliteit" at bounding box center [429, 208] width 144 height 38
click at [436, 207] on input "gemeenteraad ... criminaliteit" at bounding box center [432, 205] width 8 height 8
radio input "true"
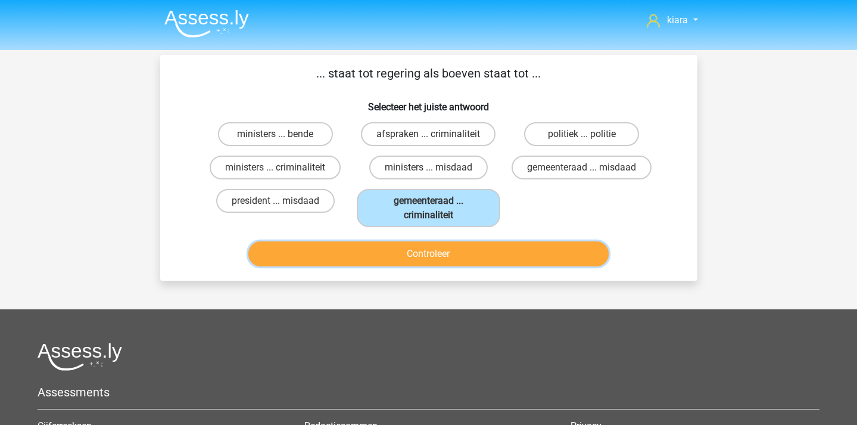
click at [458, 255] on button "Controleer" at bounding box center [428, 253] width 360 height 25
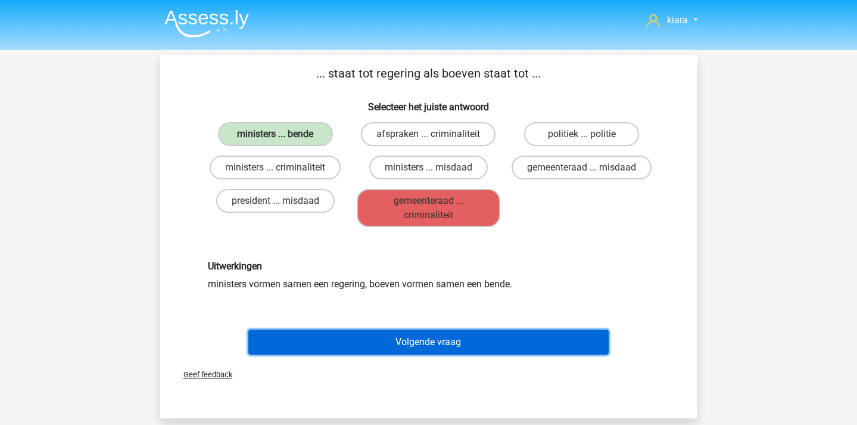
click at [511, 346] on button "Volgende vraag" at bounding box center [428, 341] width 360 height 25
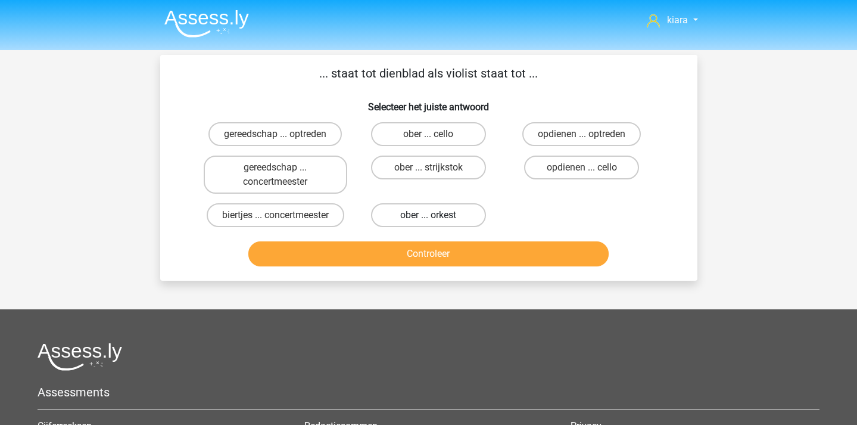
click at [450, 213] on label "ober ... orkest" at bounding box center [428, 215] width 115 height 24
click at [436, 215] on input "ober ... orkest" at bounding box center [432, 219] width 8 height 8
radio input "true"
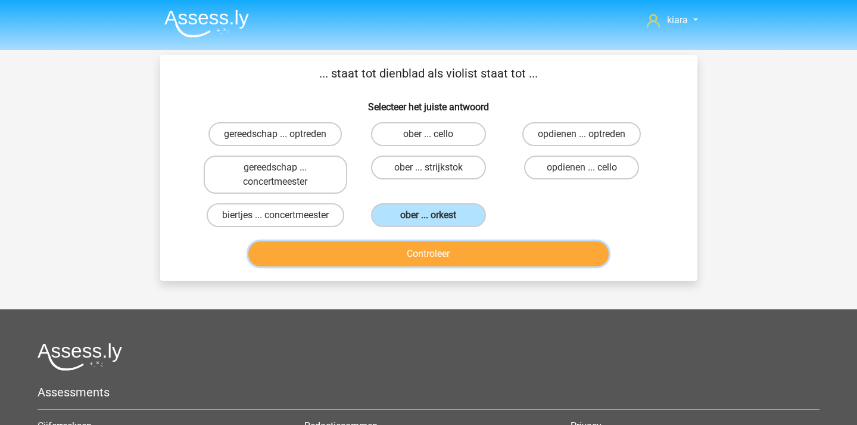
click at [450, 242] on button "Controleer" at bounding box center [428, 253] width 360 height 25
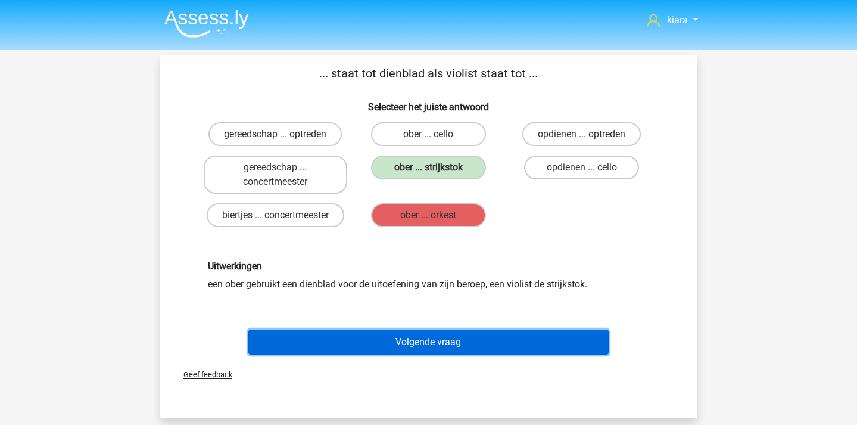
click at [443, 343] on button "Volgende vraag" at bounding box center [428, 341] width 360 height 25
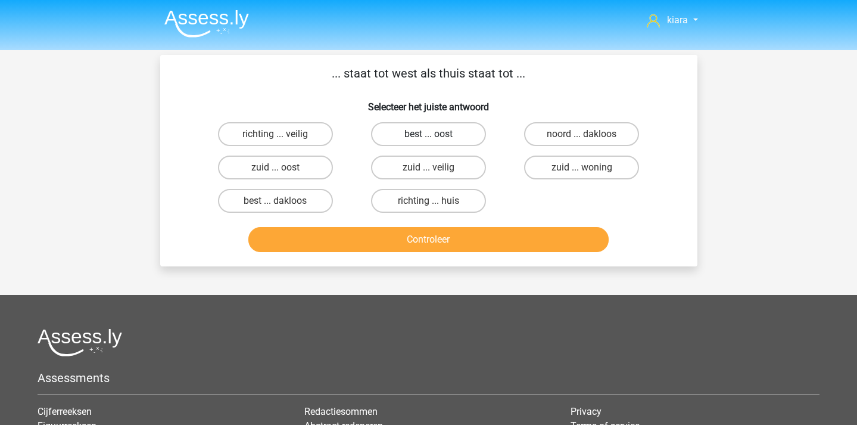
click at [445, 134] on label "best ... oost" at bounding box center [428, 134] width 115 height 24
click at [436, 134] on input "best ... oost" at bounding box center [432, 138] width 8 height 8
radio input "true"
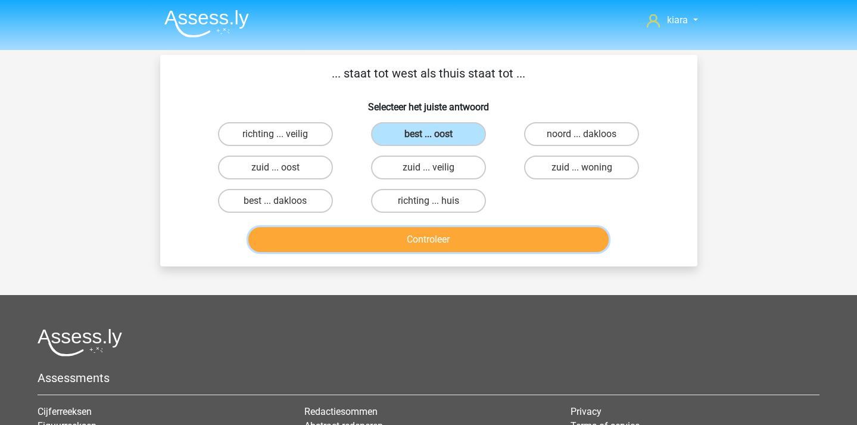
click at [443, 233] on button "Controleer" at bounding box center [428, 239] width 360 height 25
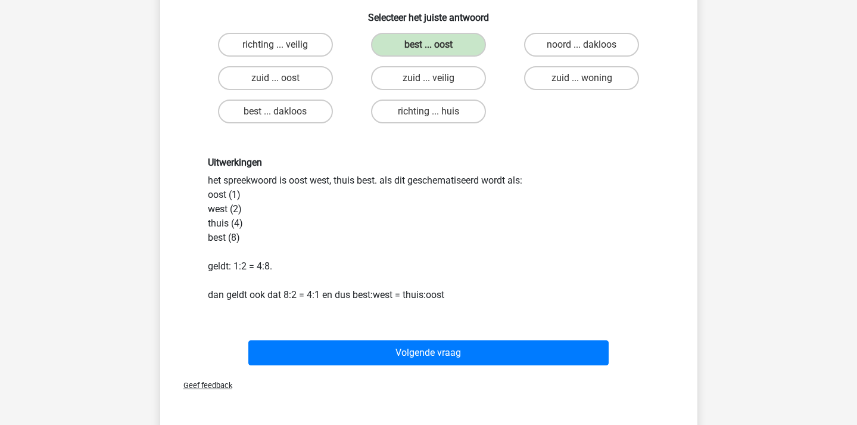
scroll to position [108, 0]
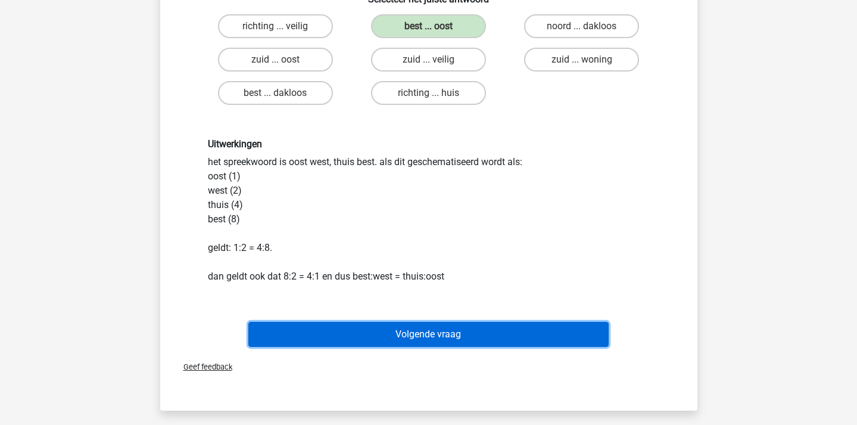
click at [430, 330] on button "Volgende vraag" at bounding box center [428, 334] width 360 height 25
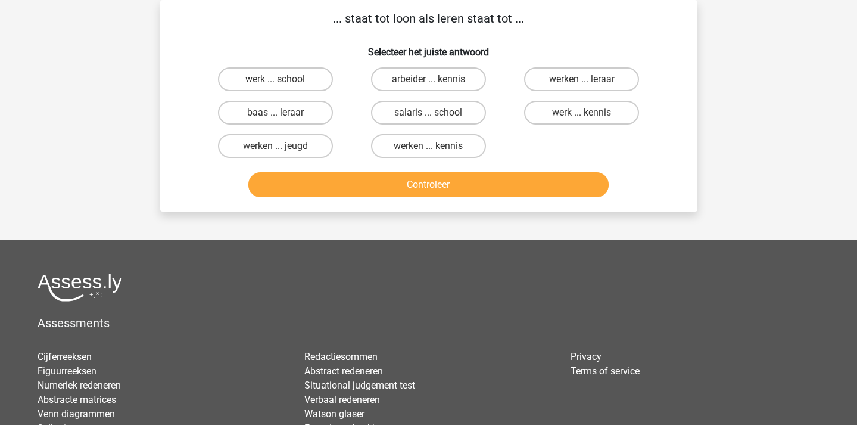
scroll to position [0, 0]
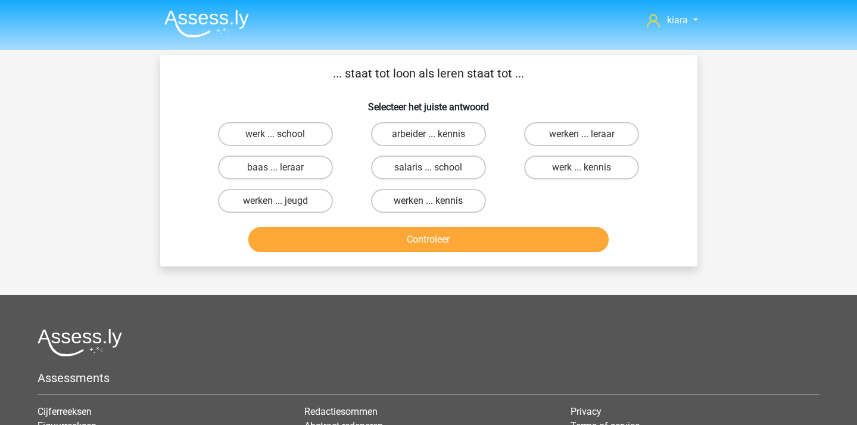
click at [431, 200] on label "werken ... kennis" at bounding box center [428, 201] width 115 height 24
click at [431, 201] on input "werken ... kennis" at bounding box center [432, 205] width 8 height 8
radio input "true"
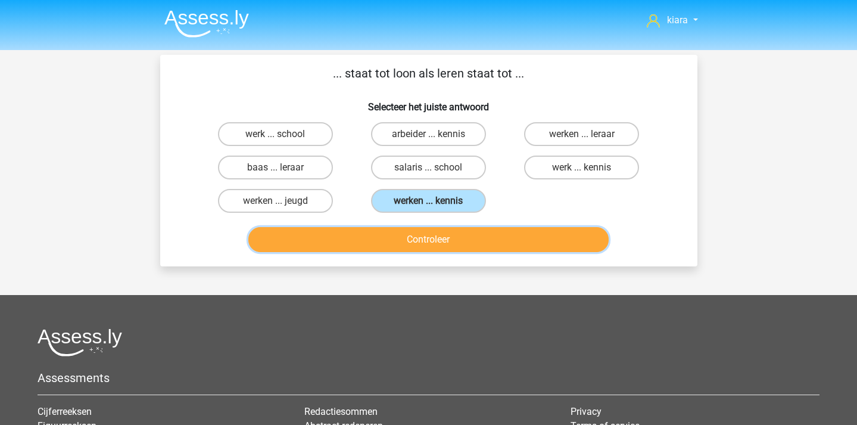
click at [428, 229] on button "Controleer" at bounding box center [428, 239] width 360 height 25
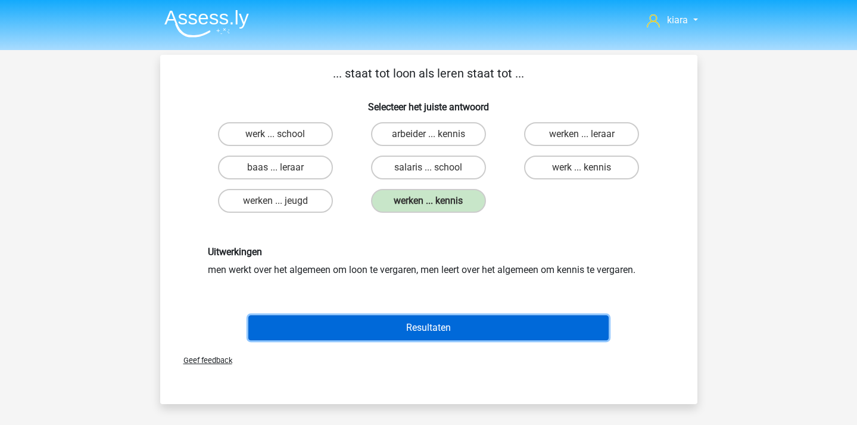
click at [437, 319] on button "Resultaten" at bounding box center [428, 327] width 360 height 25
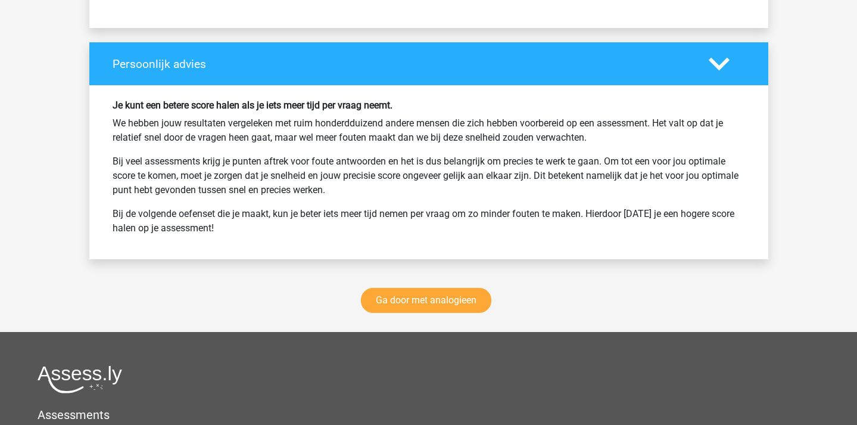
scroll to position [1544, 0]
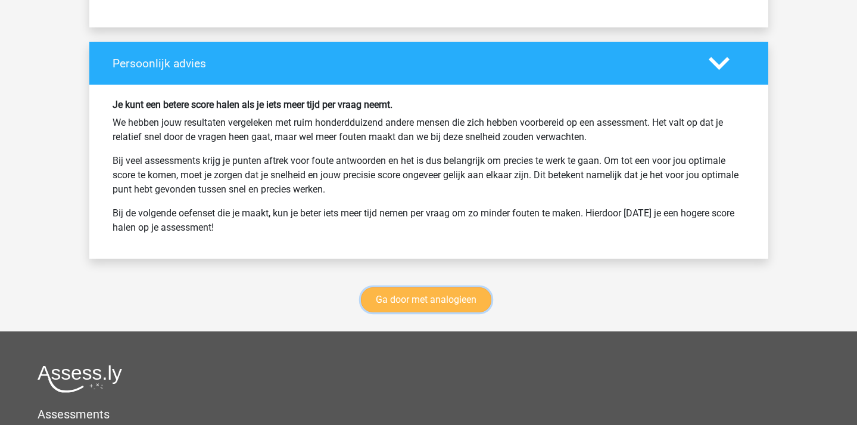
click at [469, 304] on link "Ga door met analogieen" at bounding box center [426, 299] width 130 height 25
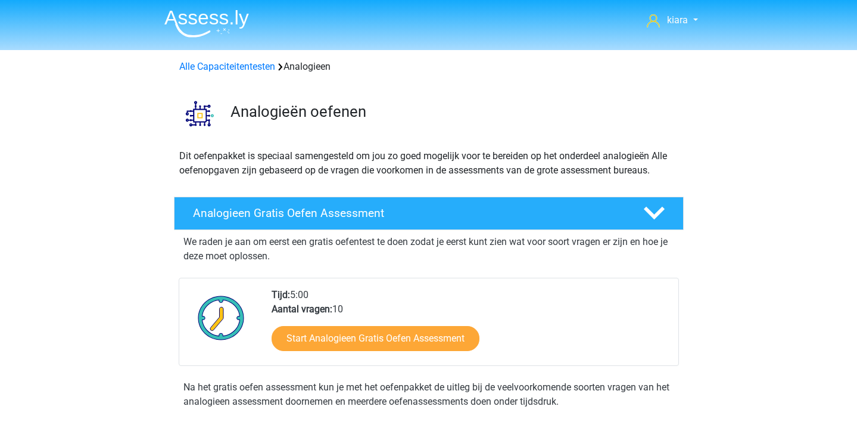
scroll to position [488, 0]
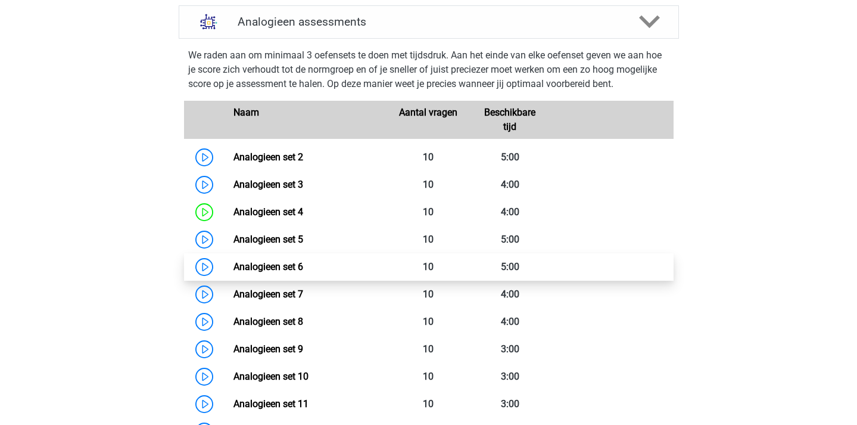
click at [233, 261] on link "Analogieen set 6" at bounding box center [268, 266] width 70 height 11
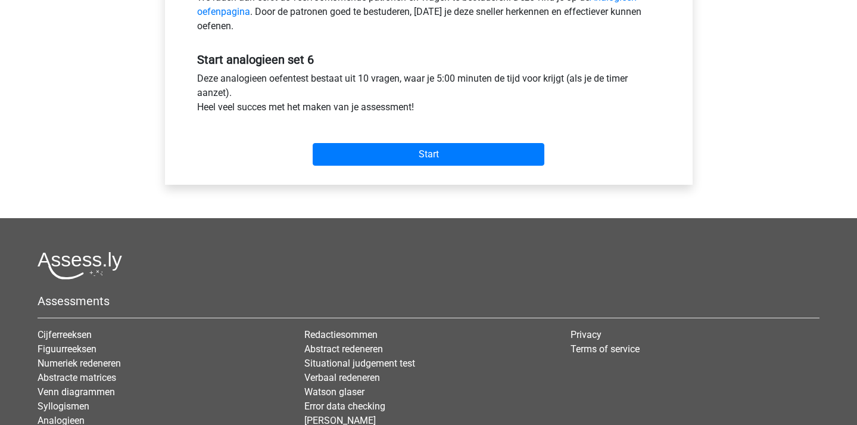
scroll to position [424, 0]
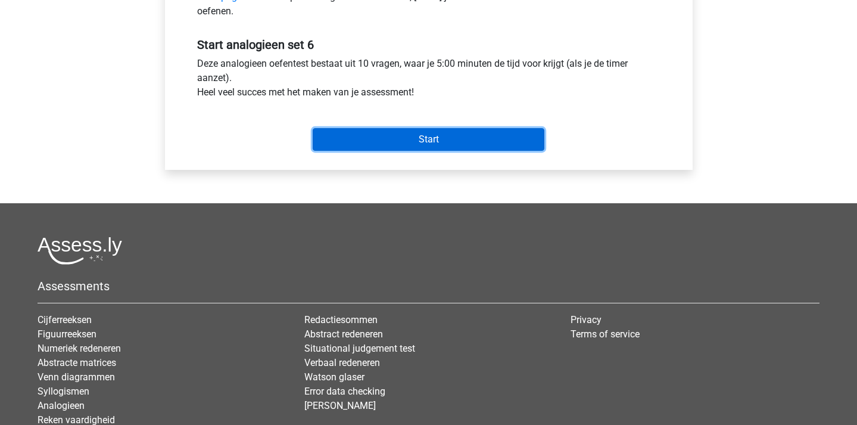
click at [461, 139] on input "Start" at bounding box center [429, 139] width 232 height 23
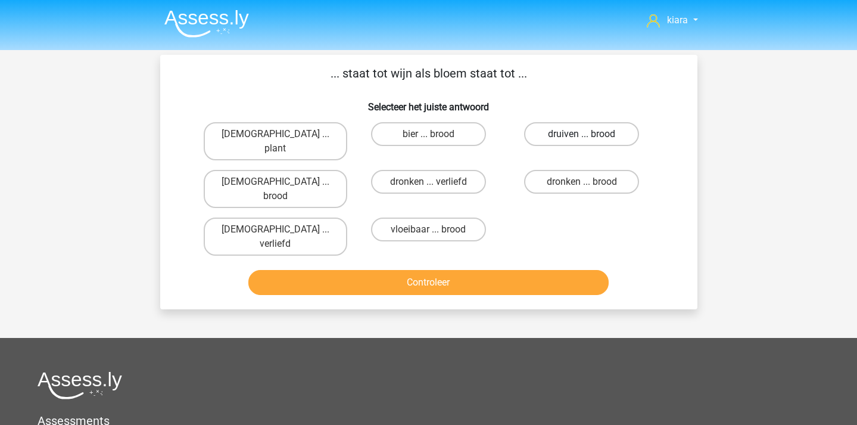
click at [612, 130] on label "druiven ... brood" at bounding box center [581, 134] width 115 height 24
click at [590, 134] on input "druiven ... brood" at bounding box center [586, 138] width 8 height 8
radio input "true"
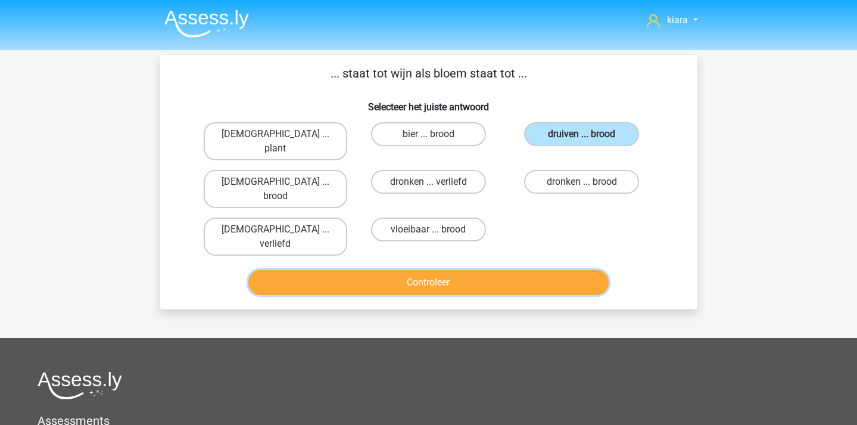
click at [504, 270] on button "Controleer" at bounding box center [428, 282] width 360 height 25
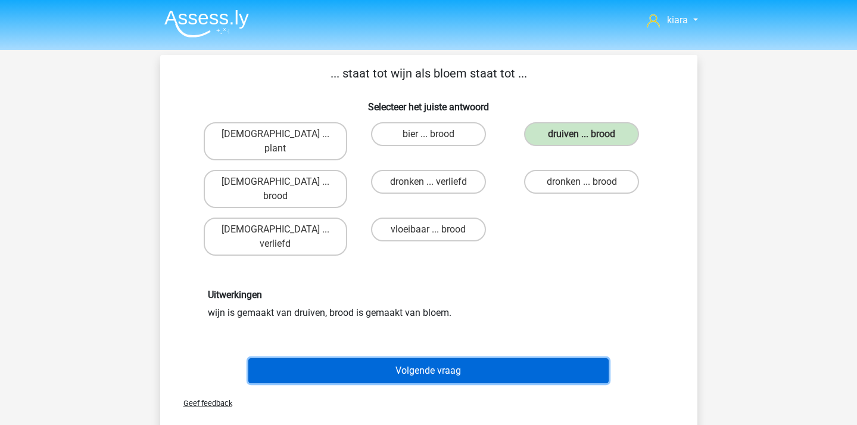
click at [444, 358] on button "Volgende vraag" at bounding box center [428, 370] width 360 height 25
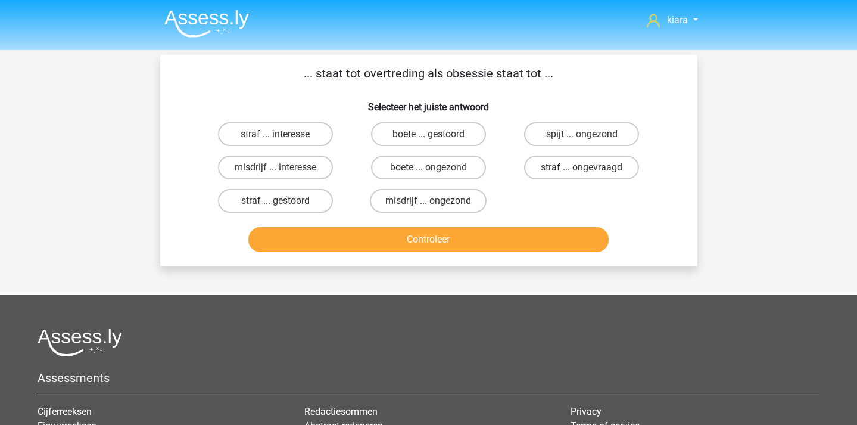
click at [276, 169] on input "misdrijf ... interesse" at bounding box center [279, 171] width 8 height 8
radio input "true"
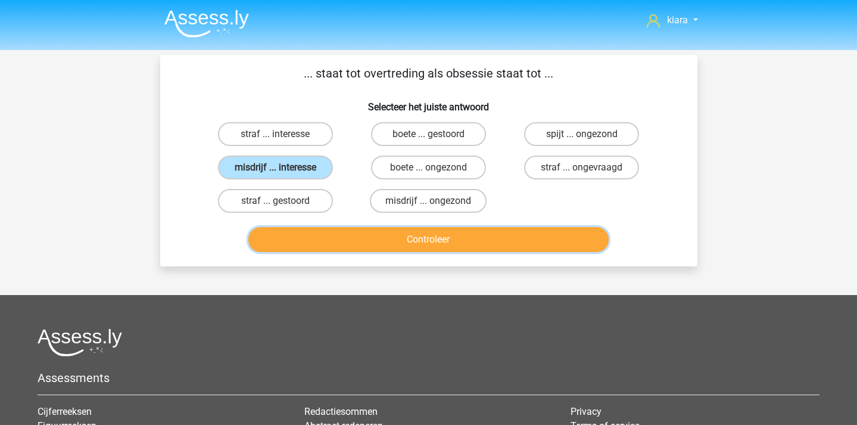
click at [299, 238] on button "Controleer" at bounding box center [428, 239] width 360 height 25
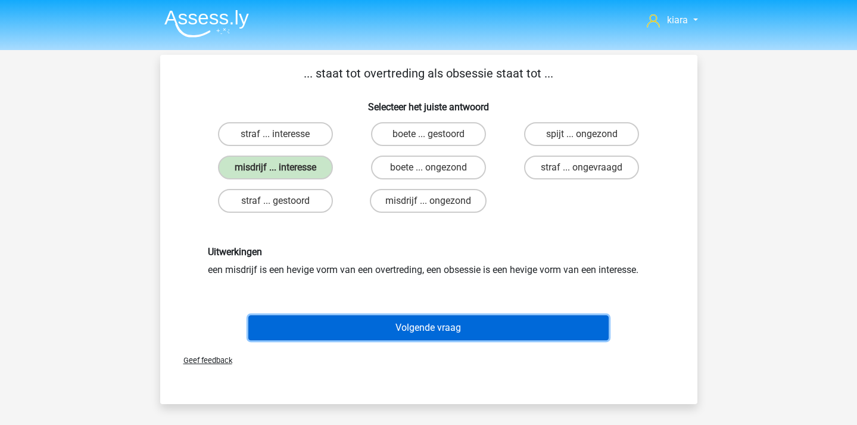
click at [378, 321] on button "Volgende vraag" at bounding box center [428, 327] width 360 height 25
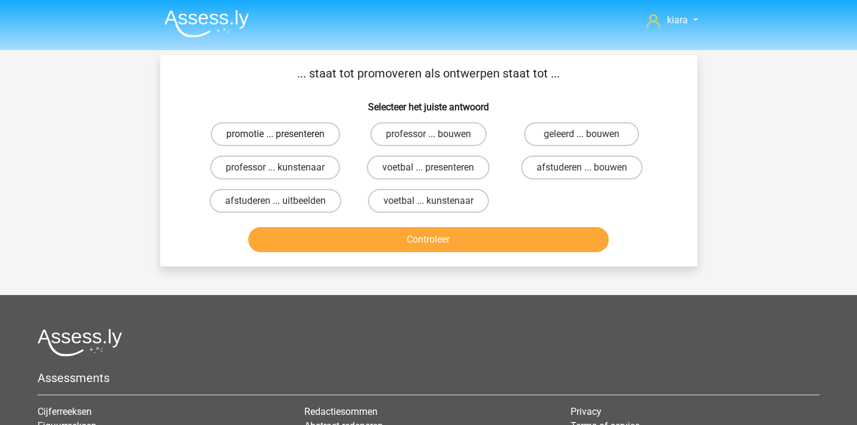
click at [307, 130] on label "promotie ... presenteren" at bounding box center [275, 134] width 129 height 24
click at [283, 134] on input "promotie ... presenteren" at bounding box center [279, 138] width 8 height 8
radio input "true"
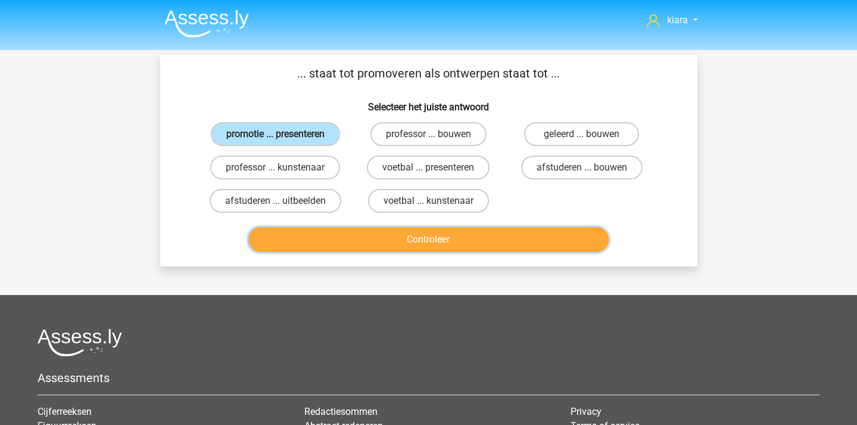
click at [320, 230] on button "Controleer" at bounding box center [428, 239] width 360 height 25
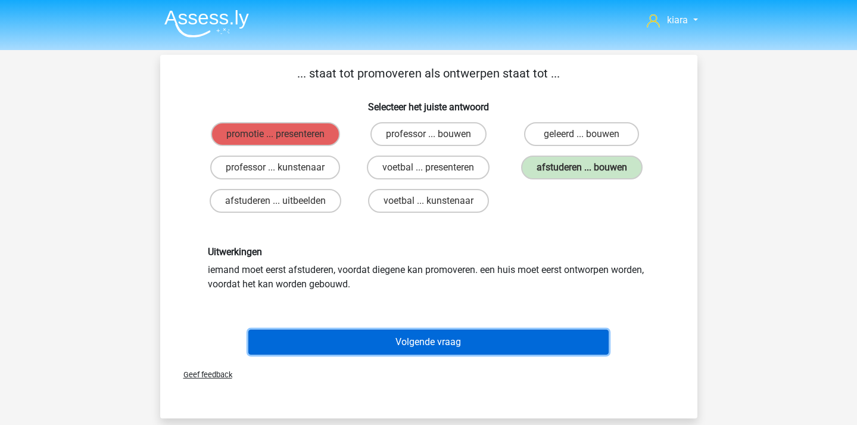
click at [440, 341] on button "Volgende vraag" at bounding box center [428, 341] width 360 height 25
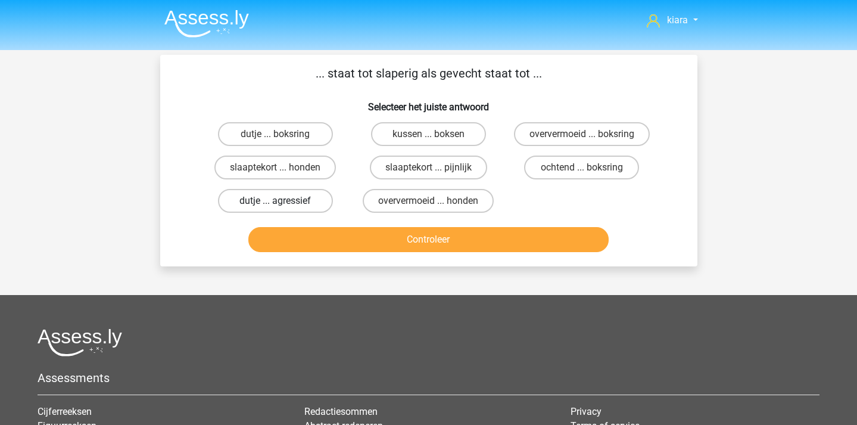
click at [301, 205] on label "dutje ... agressief" at bounding box center [275, 201] width 115 height 24
click at [283, 205] on input "dutje ... agressief" at bounding box center [279, 205] width 8 height 8
radio input "true"
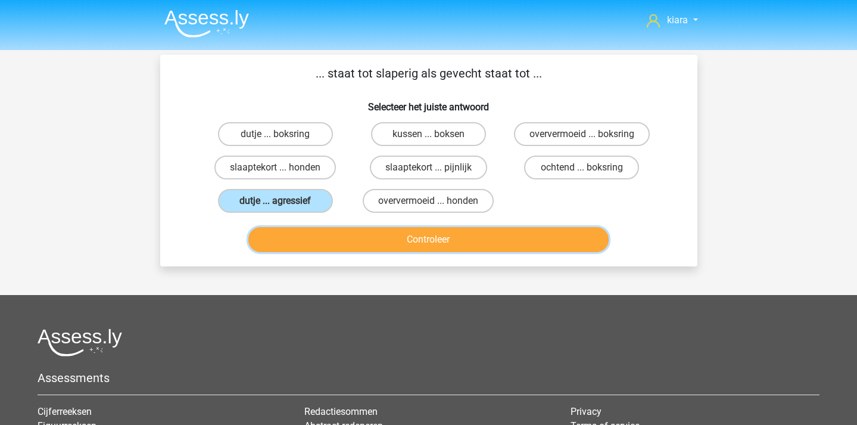
click at [312, 246] on button "Controleer" at bounding box center [428, 239] width 360 height 25
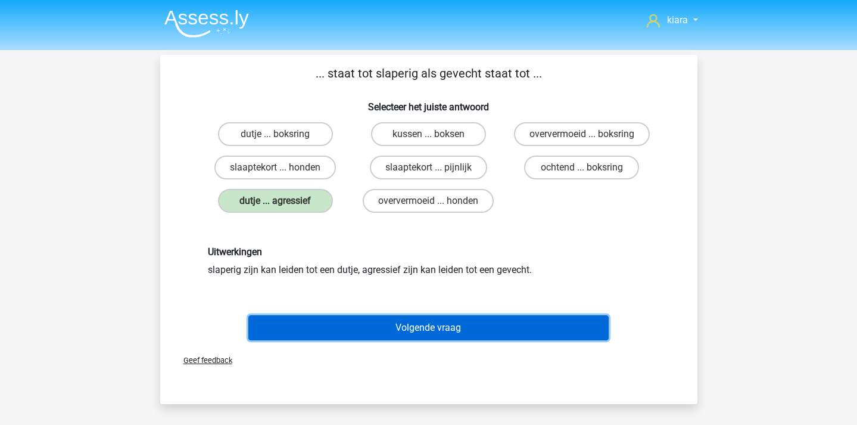
click at [406, 325] on button "Volgende vraag" at bounding box center [428, 327] width 360 height 25
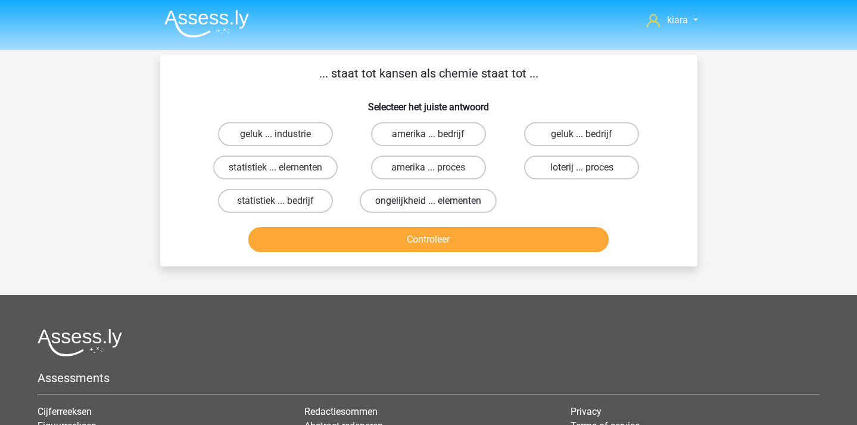
click at [465, 200] on label "ongelijkheid ... elementen" at bounding box center [428, 201] width 137 height 24
click at [436, 201] on input "ongelijkheid ... elementen" at bounding box center [432, 205] width 8 height 8
radio input "true"
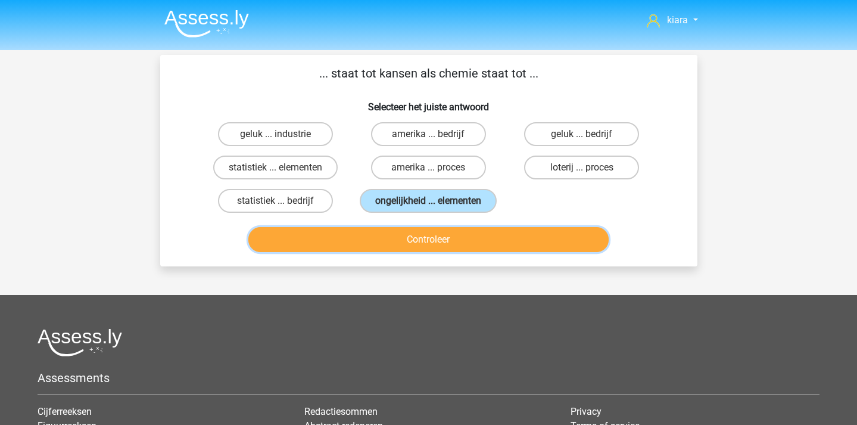
click at [437, 239] on button "Controleer" at bounding box center [428, 239] width 360 height 25
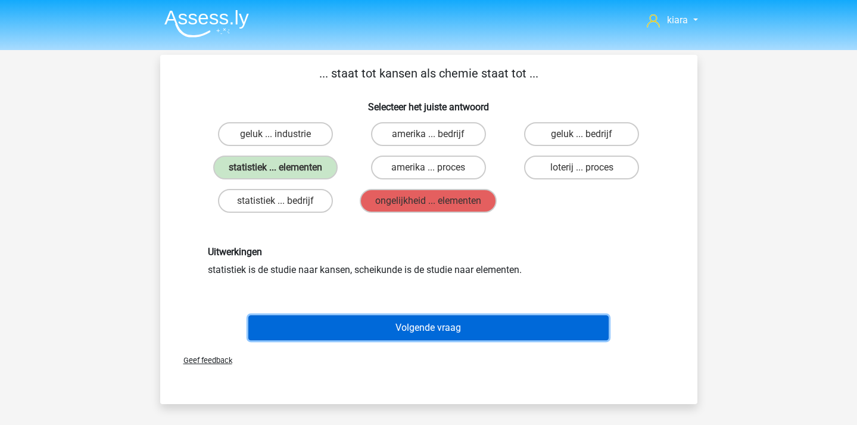
click at [406, 331] on button "Volgende vraag" at bounding box center [428, 327] width 360 height 25
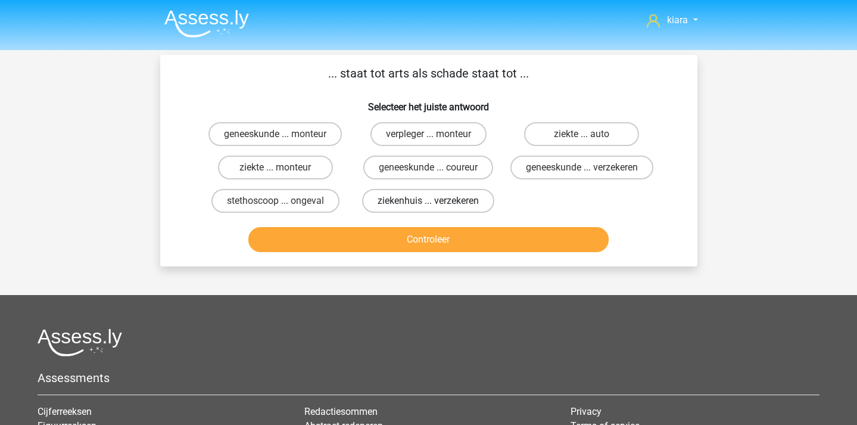
click at [463, 213] on label "ziekenhuis ... verzekeren" at bounding box center [428, 201] width 132 height 24
click at [436, 208] on input "ziekenhuis ... verzekeren" at bounding box center [432, 205] width 8 height 8
radio input "true"
click at [295, 138] on label "geneeskunde ... monteur" at bounding box center [274, 134] width 133 height 24
click at [283, 138] on input "geneeskunde ... monteur" at bounding box center [279, 138] width 8 height 8
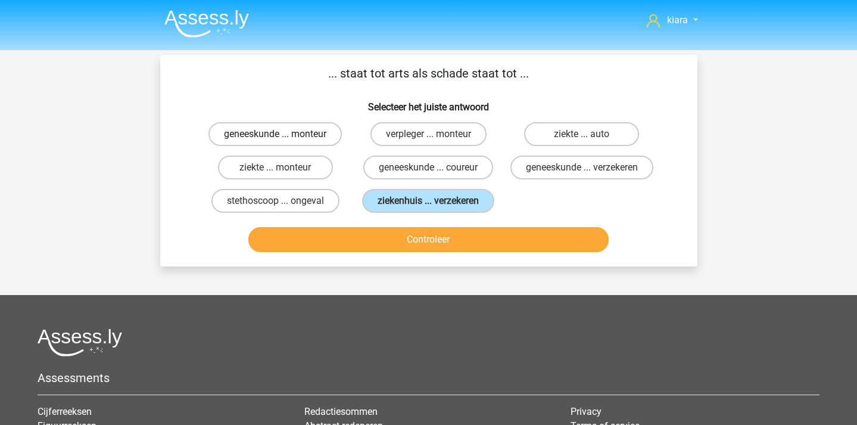
radio input "true"
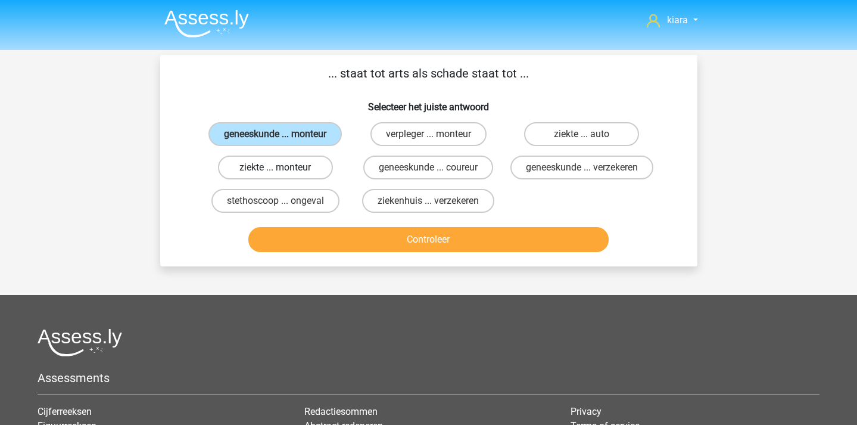
click at [311, 172] on label "ziekte ... monteur" at bounding box center [275, 167] width 115 height 24
click at [283, 172] on input "ziekte ... monteur" at bounding box center [279, 171] width 8 height 8
radio input "true"
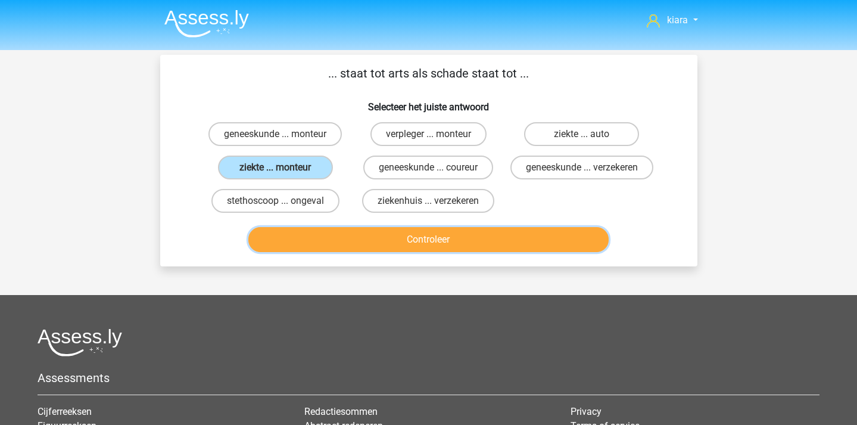
click at [359, 248] on button "Controleer" at bounding box center [428, 239] width 360 height 25
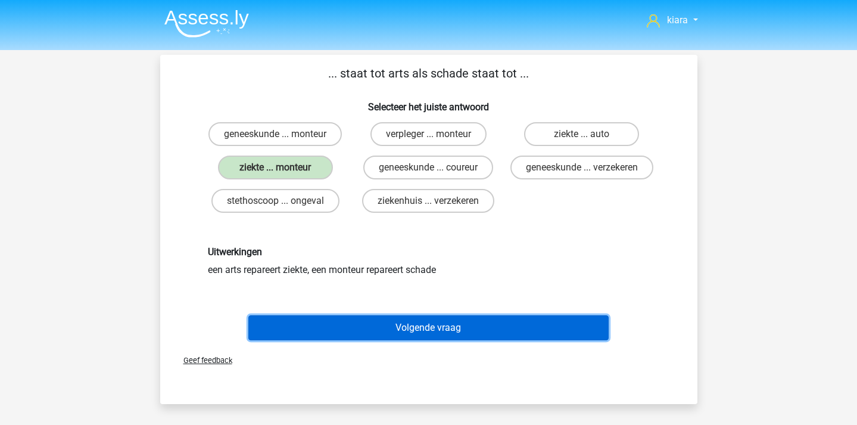
click at [406, 340] on button "Volgende vraag" at bounding box center [428, 327] width 360 height 25
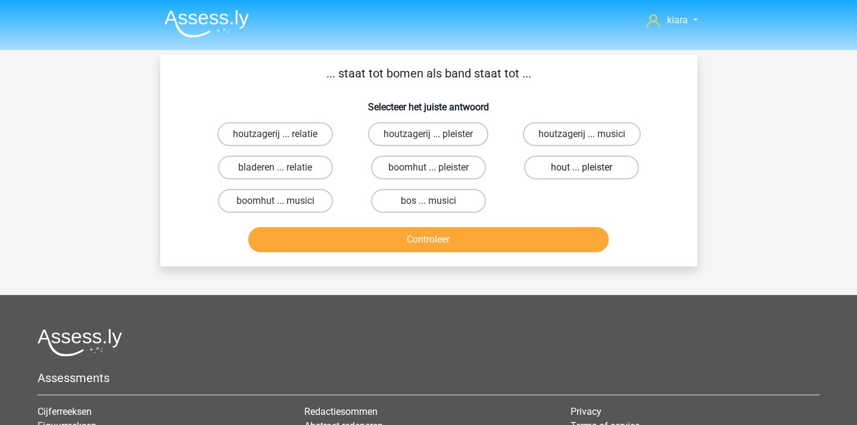
click at [593, 171] on label "hout ... pleister" at bounding box center [581, 167] width 115 height 24
click at [590, 171] on input "hout ... pleister" at bounding box center [586, 171] width 8 height 8
radio input "true"
click at [543, 214] on div "houtzagerij ... relatie houtzagerij ... pleister houtzagerij ... musici bladere…" at bounding box center [429, 167] width 460 height 100
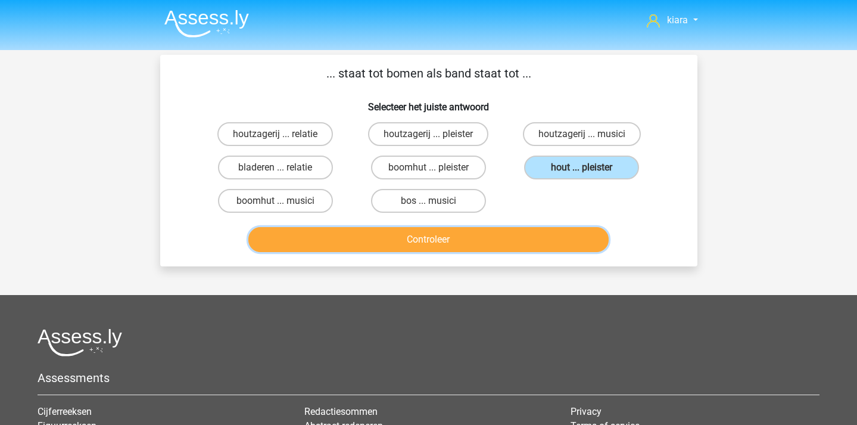
click at [513, 234] on button "Controleer" at bounding box center [428, 239] width 360 height 25
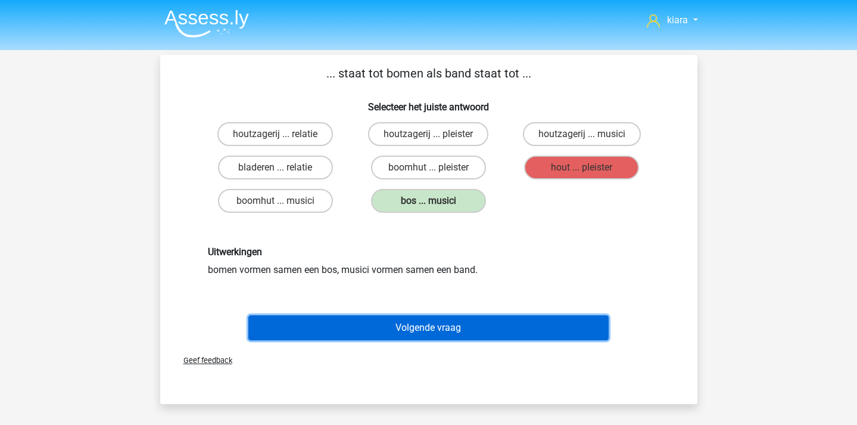
click at [482, 325] on button "Volgende vraag" at bounding box center [428, 327] width 360 height 25
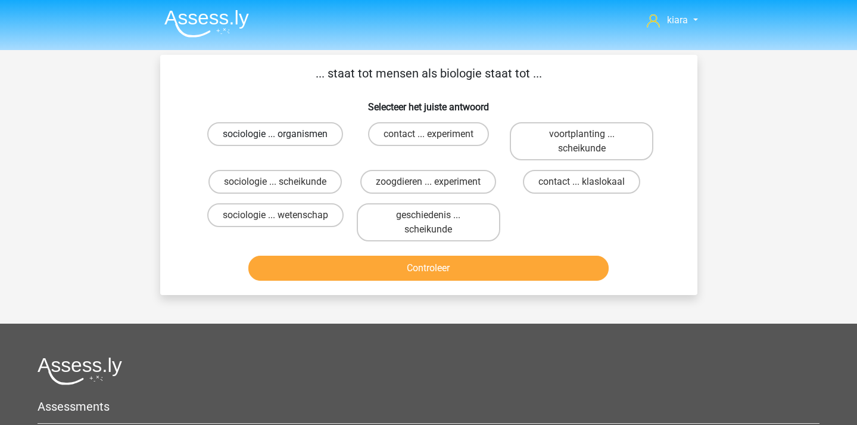
click at [301, 139] on label "sociologie ... organismen" at bounding box center [275, 134] width 136 height 24
click at [283, 139] on input "sociologie ... organismen" at bounding box center [279, 138] width 8 height 8
radio input "true"
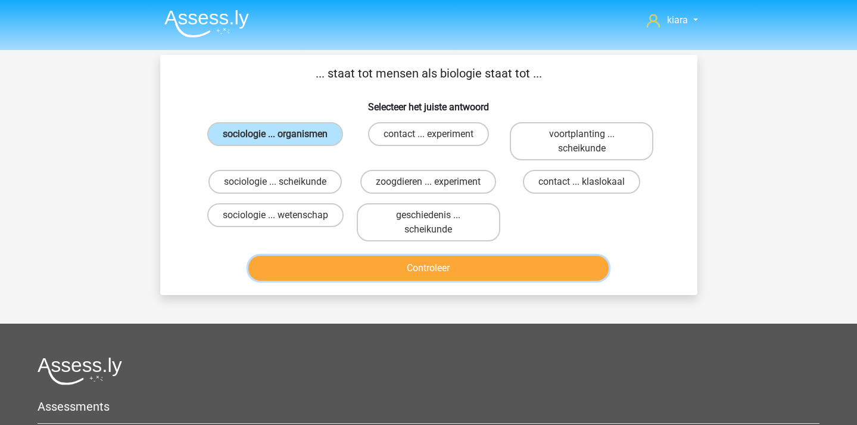
click at [329, 272] on button "Controleer" at bounding box center [428, 268] width 360 height 25
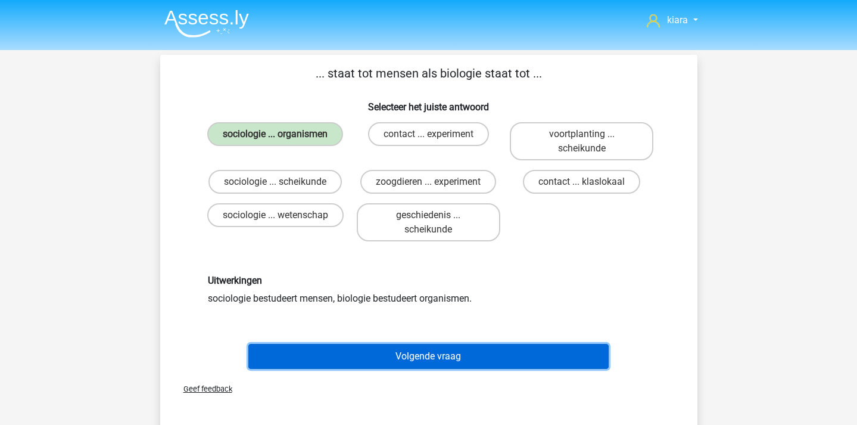
click at [378, 365] on button "Volgende vraag" at bounding box center [428, 356] width 360 height 25
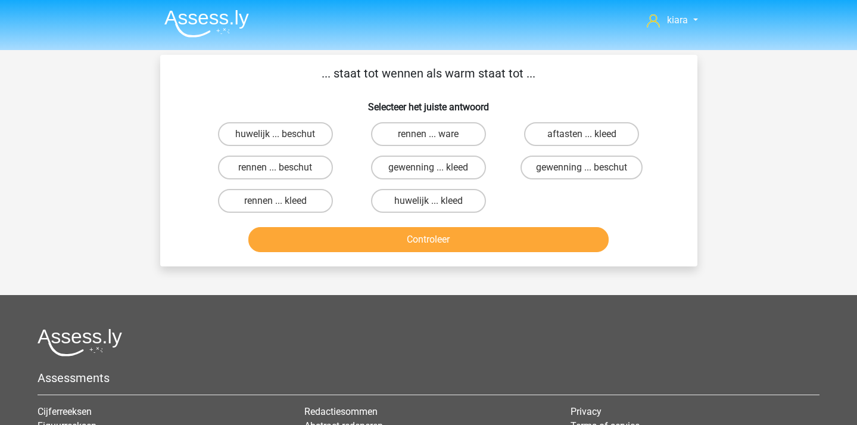
click at [583, 139] on input "aftasten ... kleed" at bounding box center [586, 138] width 8 height 8
radio input "true"
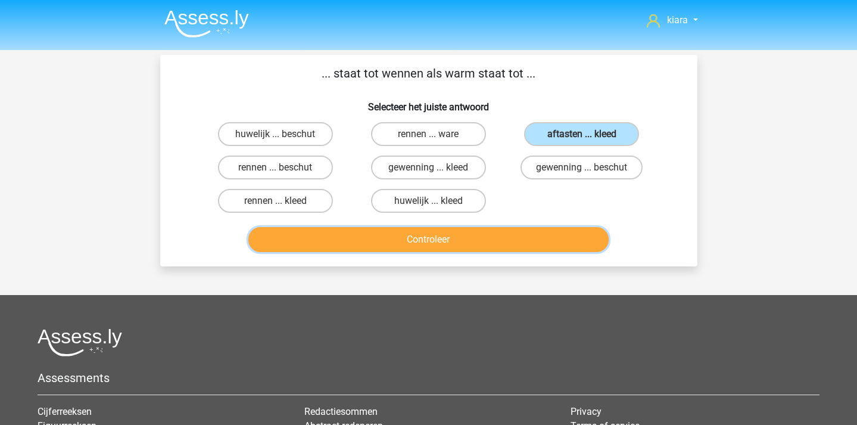
click at [519, 228] on button "Controleer" at bounding box center [428, 239] width 360 height 25
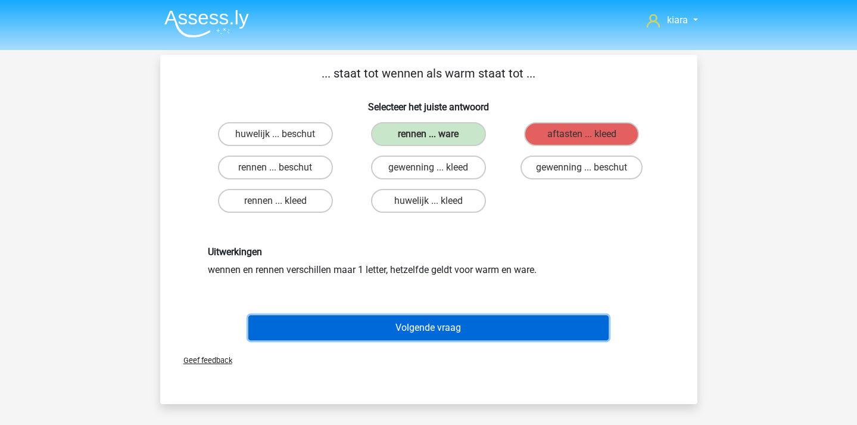
click at [450, 327] on button "Volgende vraag" at bounding box center [428, 327] width 360 height 25
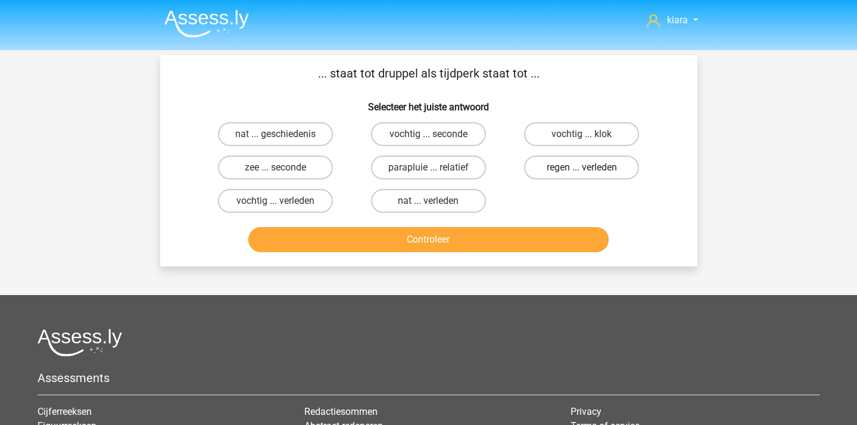
click at [559, 170] on label "regen ... verleden" at bounding box center [581, 167] width 115 height 24
click at [582, 170] on input "regen ... verleden" at bounding box center [586, 171] width 8 height 8
radio input "true"
click at [536, 252] on div "Controleer" at bounding box center [429, 242] width 460 height 30
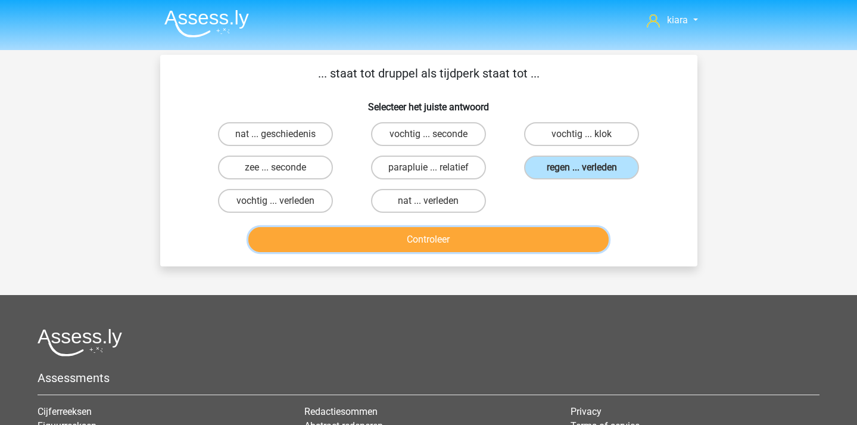
click at [522, 242] on button "Controleer" at bounding box center [428, 239] width 360 height 25
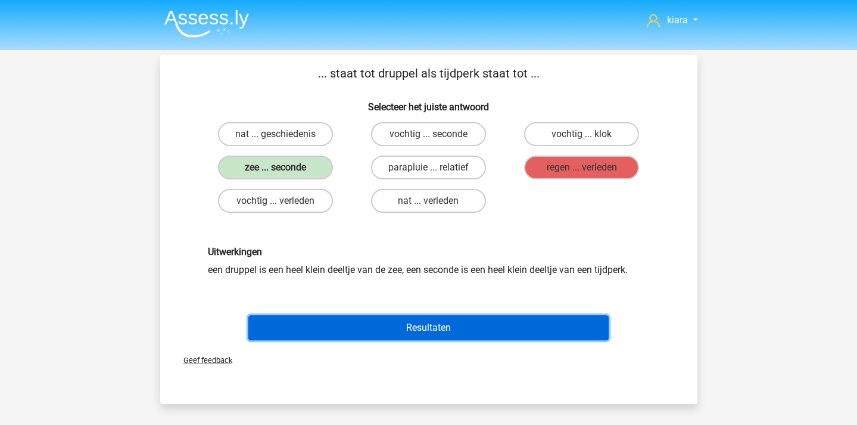
click at [391, 334] on button "Resultaten" at bounding box center [428, 327] width 360 height 25
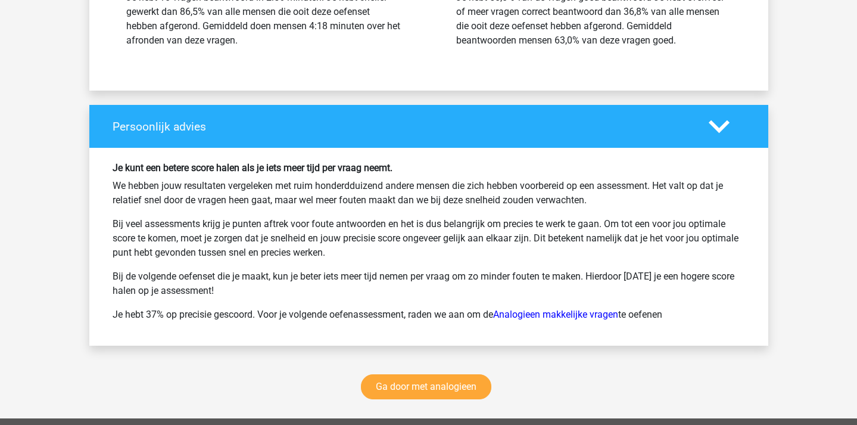
scroll to position [1632, 0]
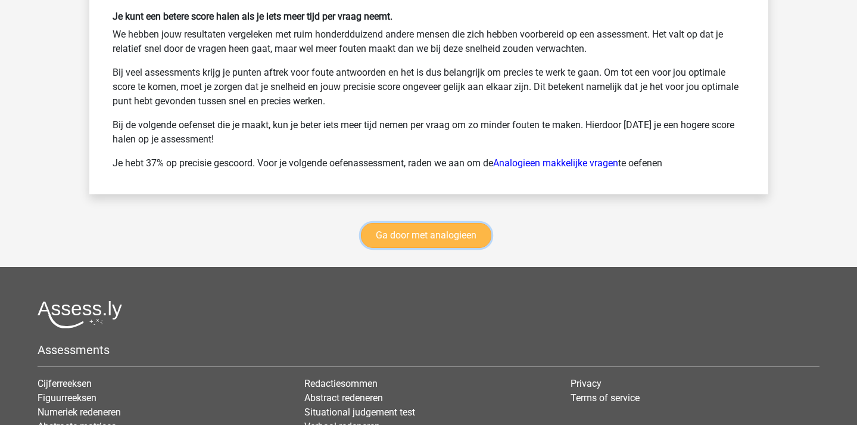
click at [440, 231] on link "Ga door met analogieen" at bounding box center [426, 235] width 130 height 25
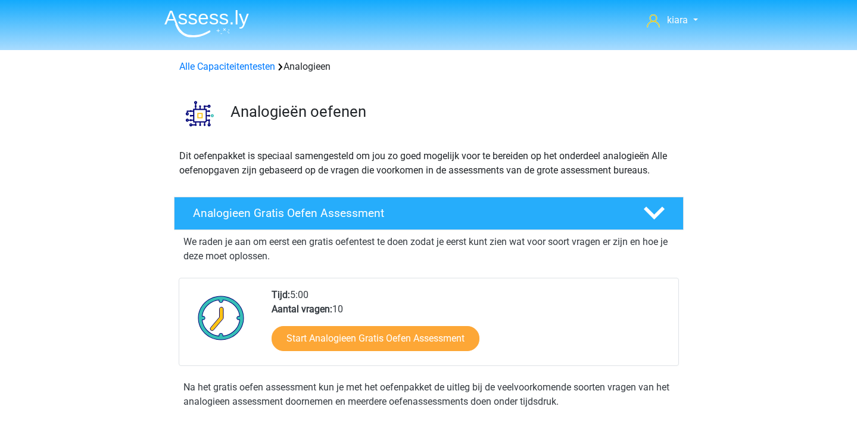
scroll to position [488, 0]
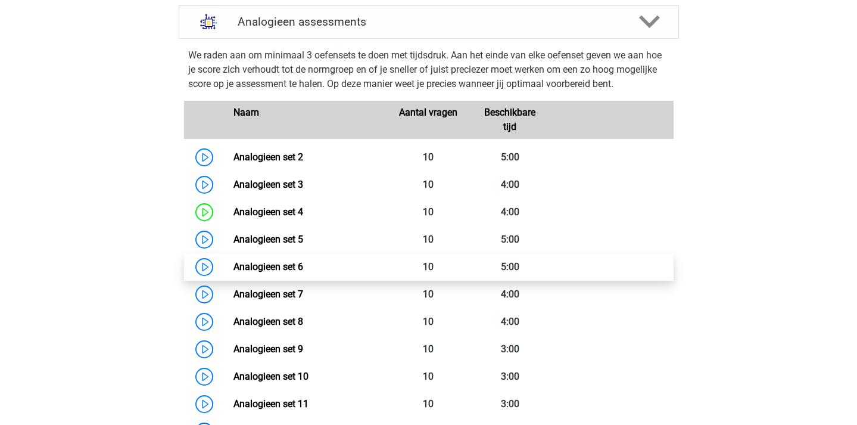
click at [233, 267] on link "Analogieen set 6" at bounding box center [268, 266] width 70 height 11
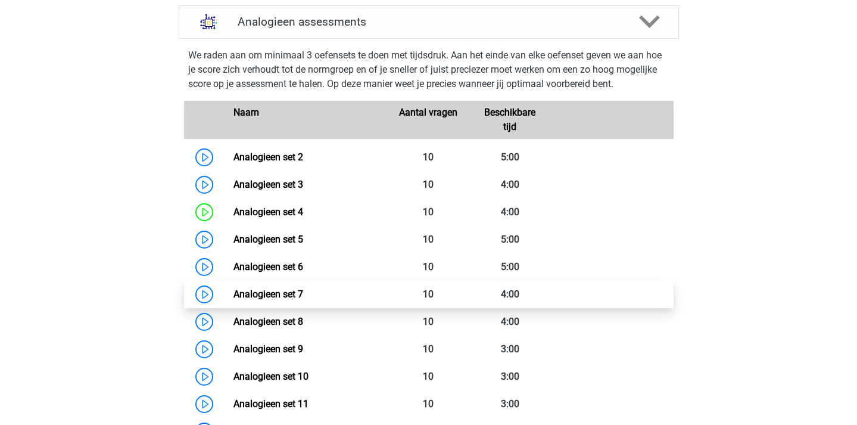
click at [233, 294] on link "Analogieen set 7" at bounding box center [268, 293] width 70 height 11
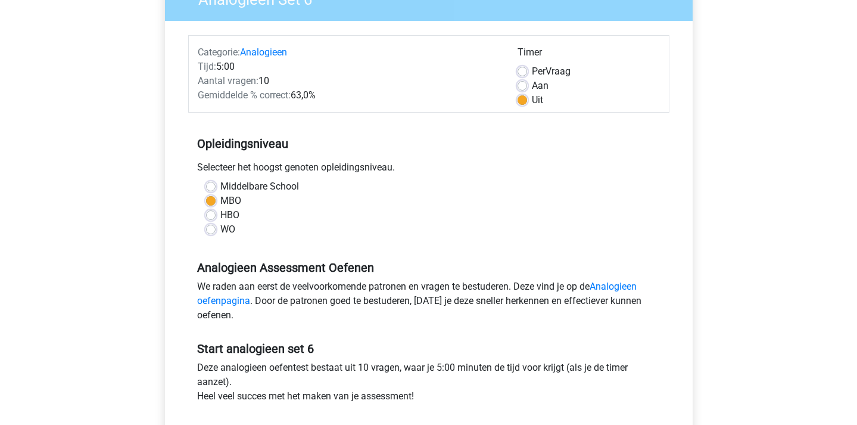
scroll to position [142, 0]
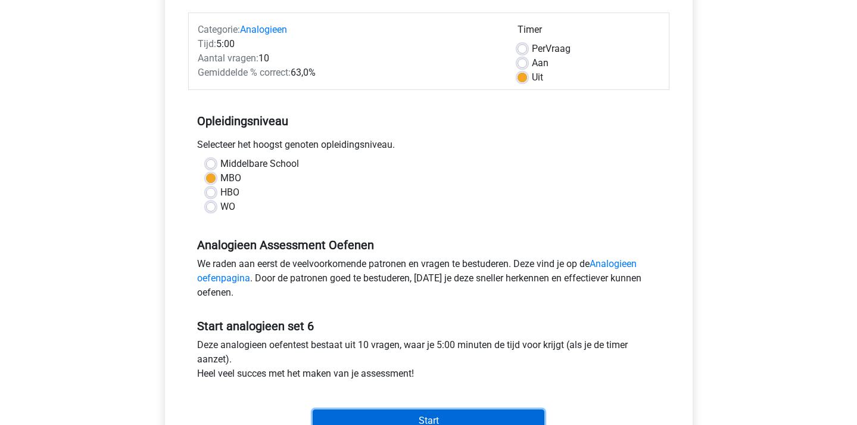
click at [361, 412] on input "Start" at bounding box center [429, 420] width 232 height 23
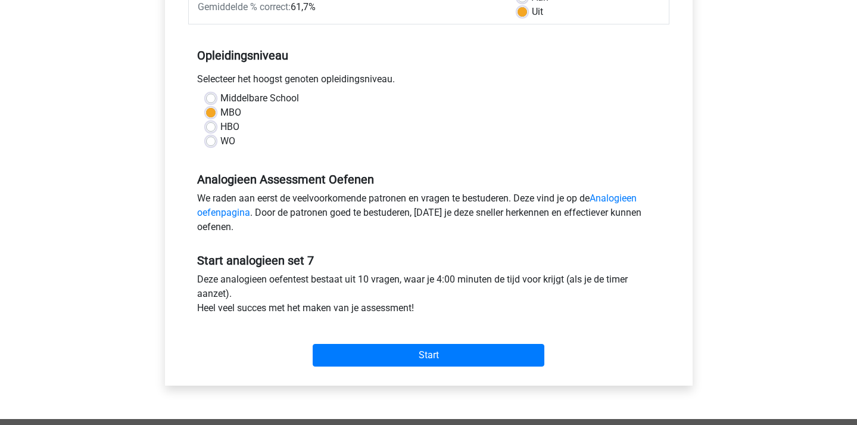
scroll to position [346, 0]
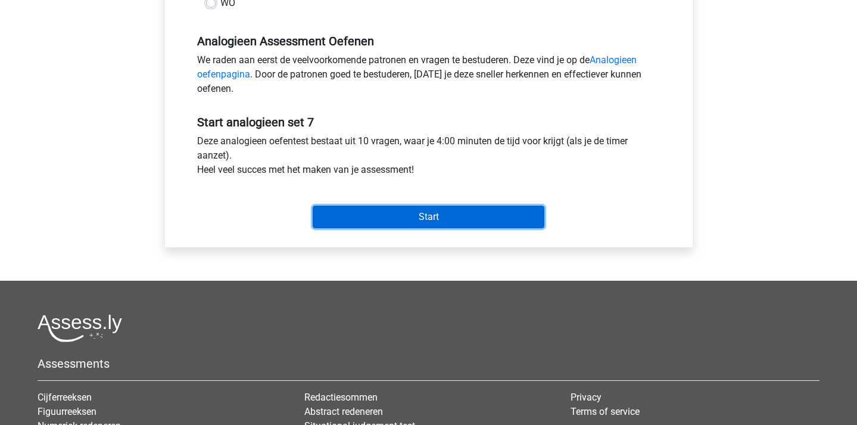
click at [431, 218] on input "Start" at bounding box center [429, 216] width 232 height 23
click at [385, 216] on input "Start" at bounding box center [429, 216] width 232 height 23
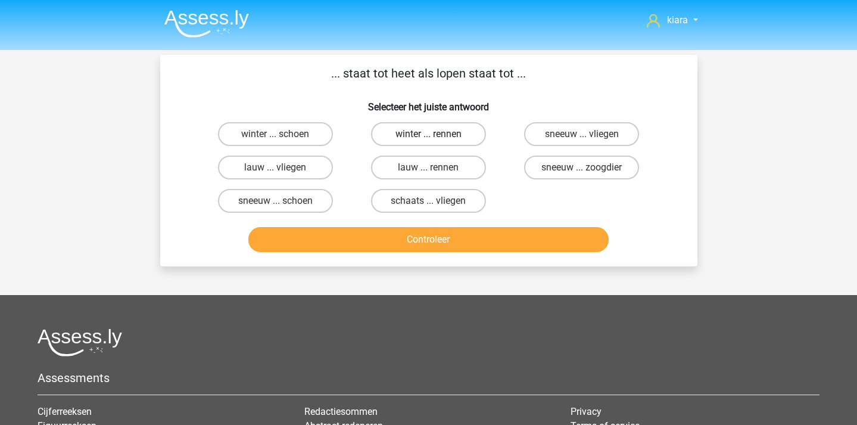
click at [443, 134] on label "winter ... rennen" at bounding box center [428, 134] width 115 height 24
click at [436, 134] on input "winter ... rennen" at bounding box center [432, 138] width 8 height 8
radio input "true"
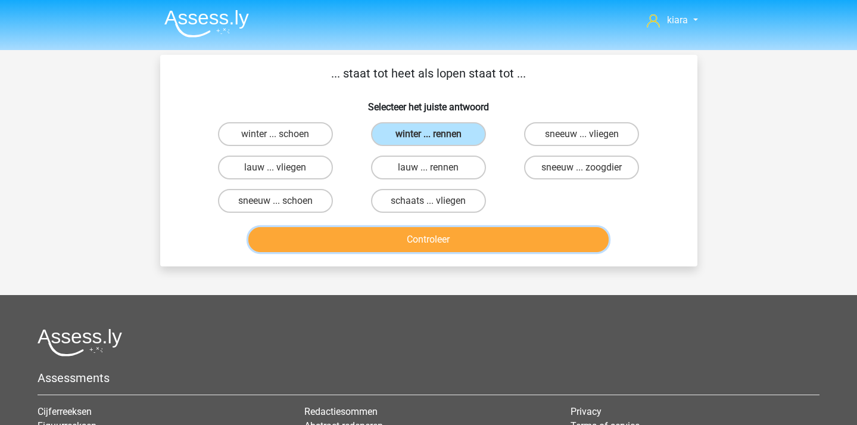
click at [418, 236] on button "Controleer" at bounding box center [428, 239] width 360 height 25
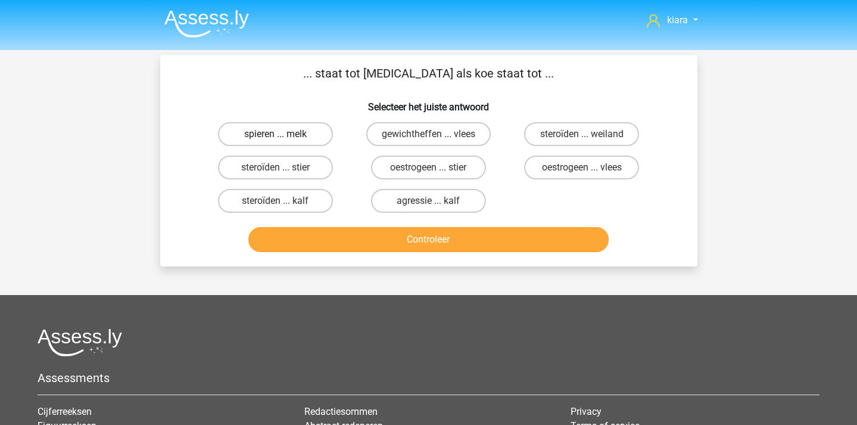
click at [307, 135] on label "spieren ... melk" at bounding box center [275, 134] width 115 height 24
click at [283, 135] on input "spieren ... melk" at bounding box center [279, 138] width 8 height 8
radio input "true"
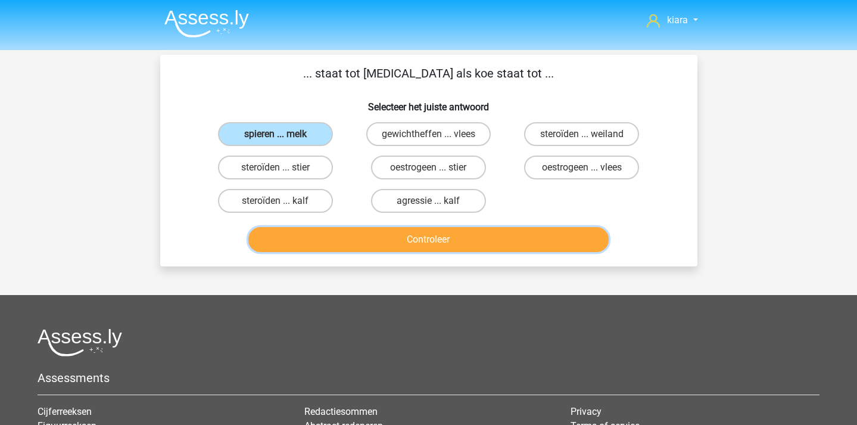
click at [361, 239] on button "Controleer" at bounding box center [428, 239] width 360 height 25
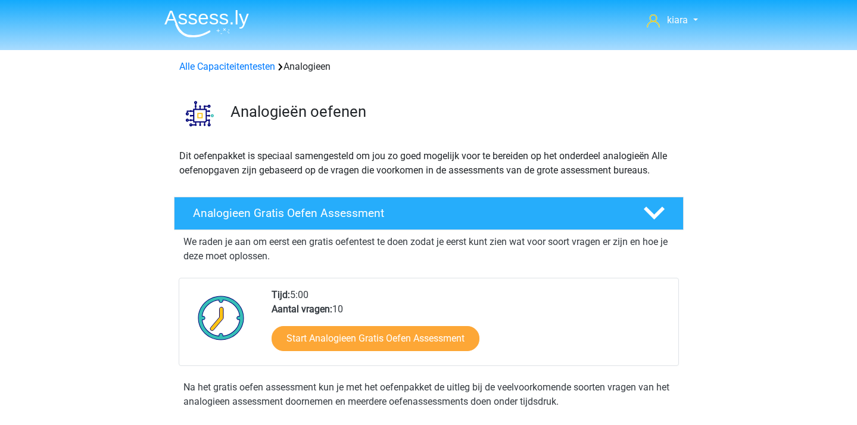
scroll to position [488, 0]
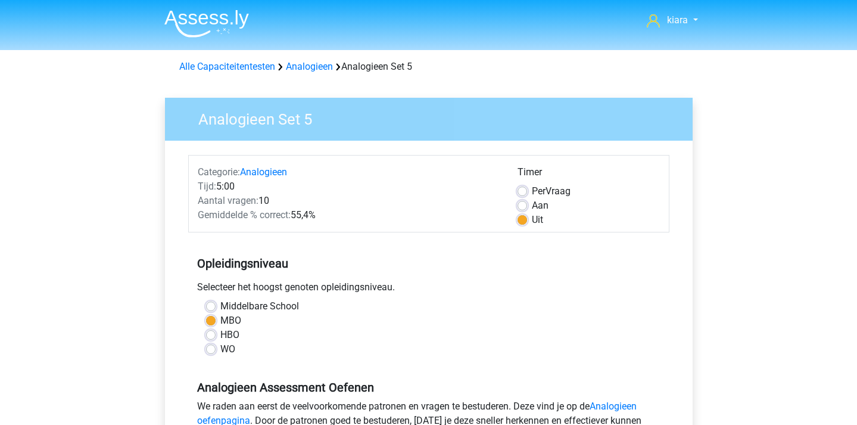
scroll to position [288, 0]
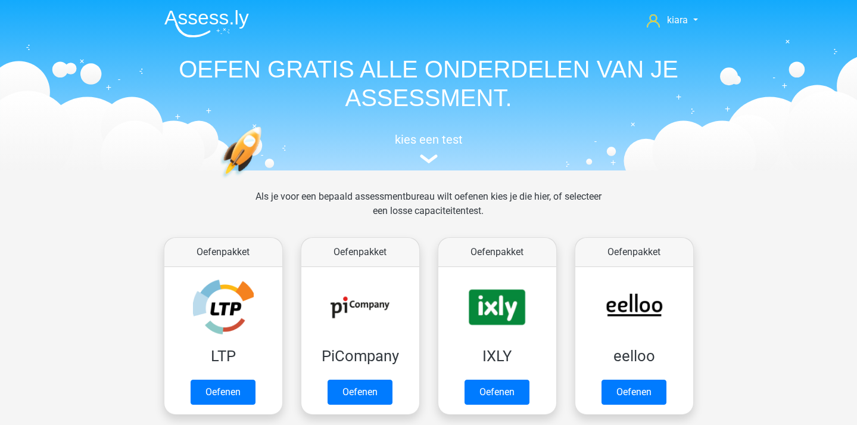
scroll to position [693, 0]
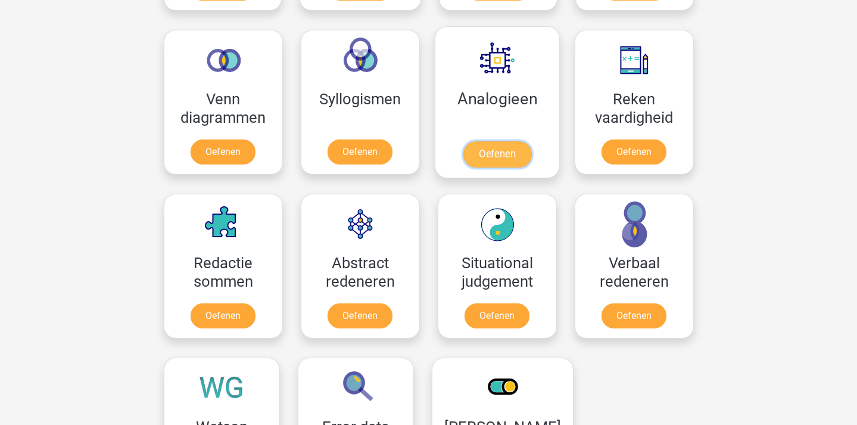
click at [514, 143] on link "Oefenen" at bounding box center [497, 154] width 68 height 26
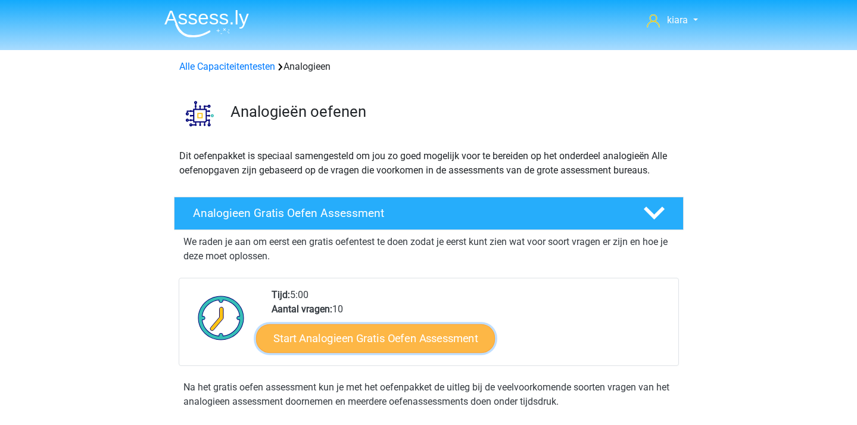
click at [415, 334] on link "Start Analogieen Gratis Oefen Assessment" at bounding box center [375, 337] width 239 height 29
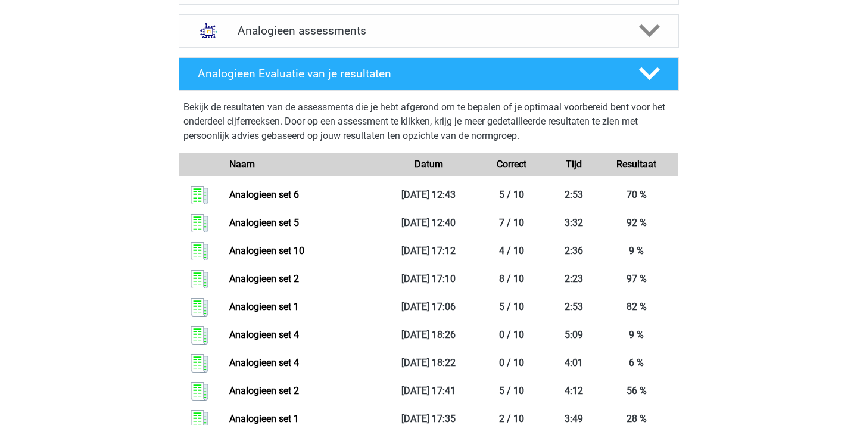
scroll to position [436, 0]
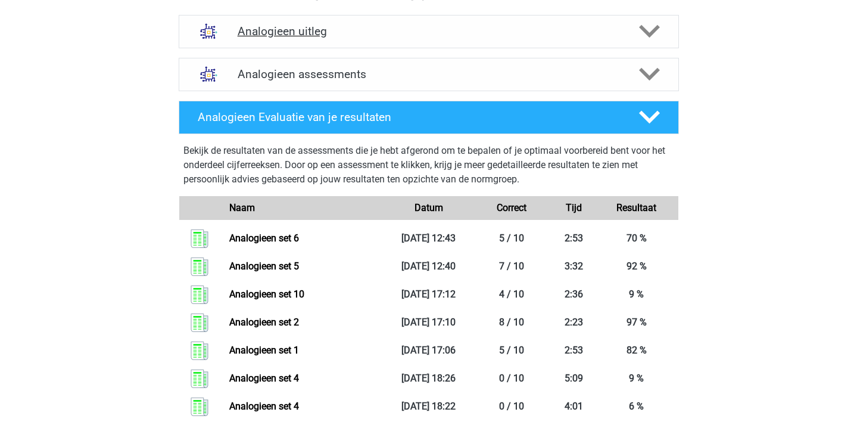
click at [650, 32] on polygon at bounding box center [649, 31] width 21 height 13
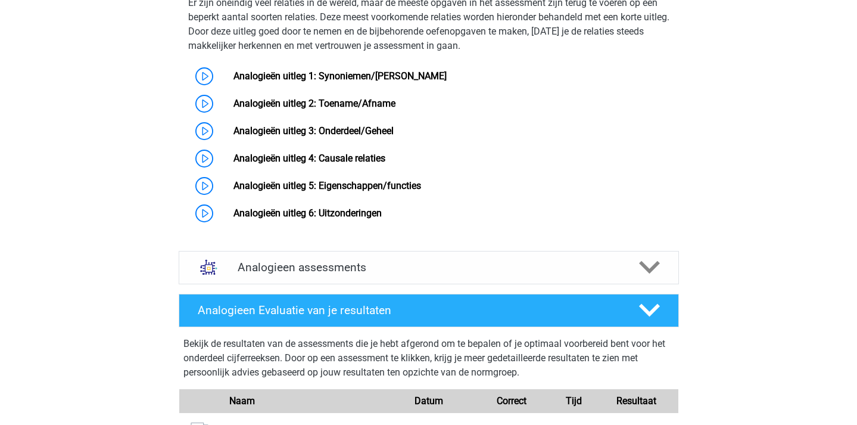
scroll to position [644, 0]
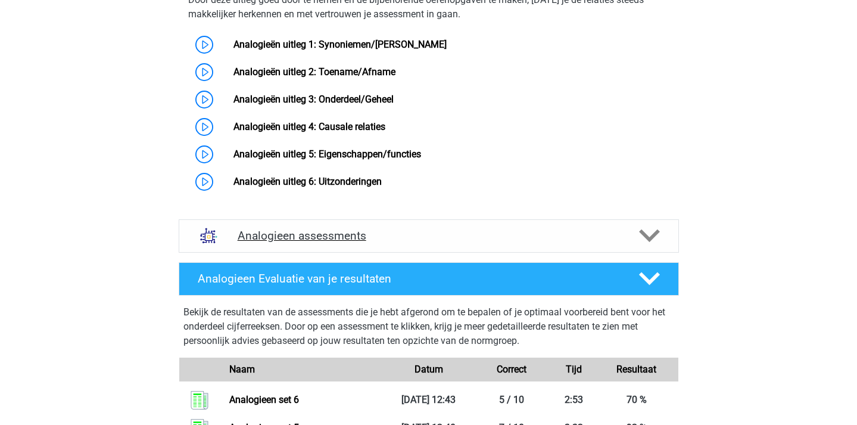
click at [660, 246] on div at bounding box center [648, 235] width 40 height 21
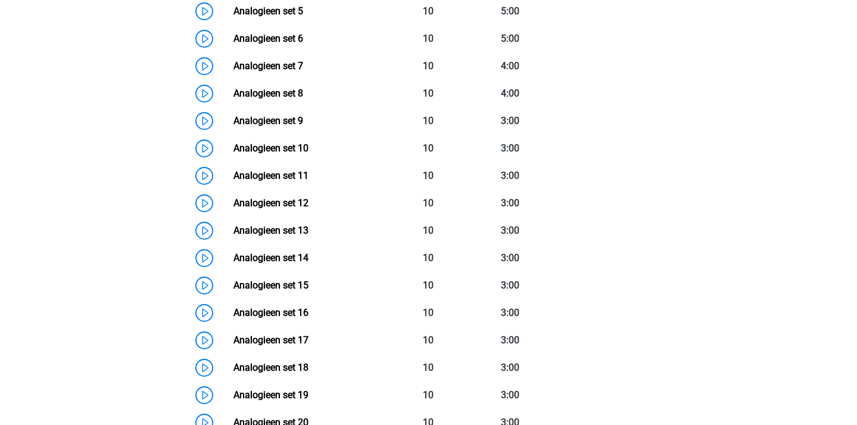
scroll to position [1088, 0]
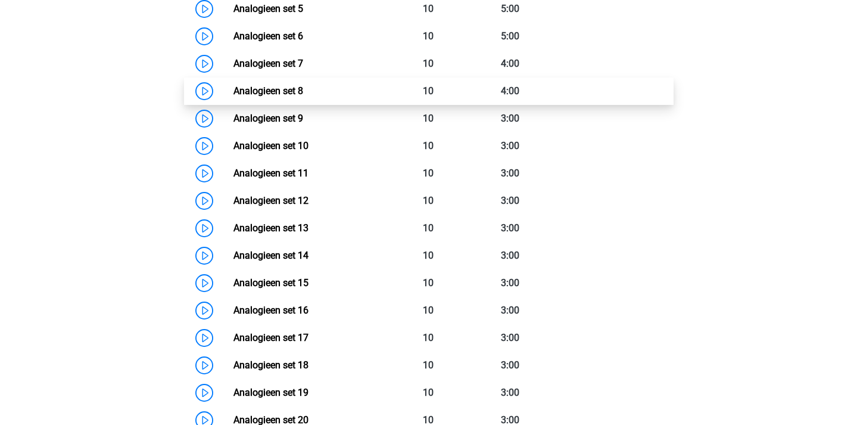
click at [233, 96] on link "Analogieen set 8" at bounding box center [268, 90] width 70 height 11
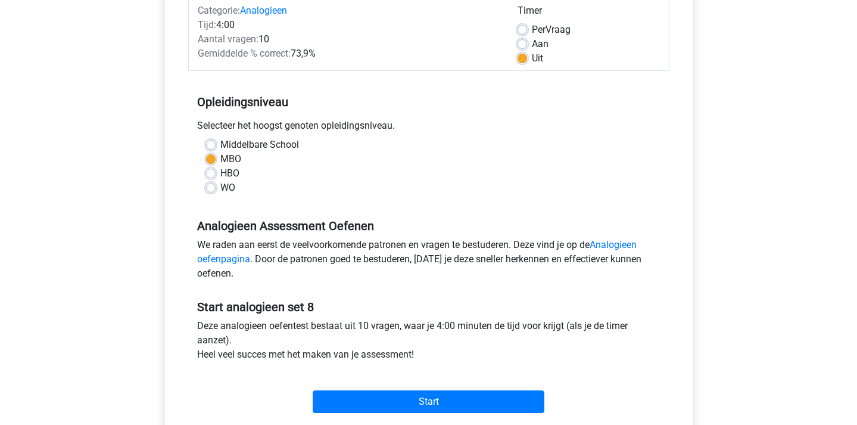
scroll to position [371, 0]
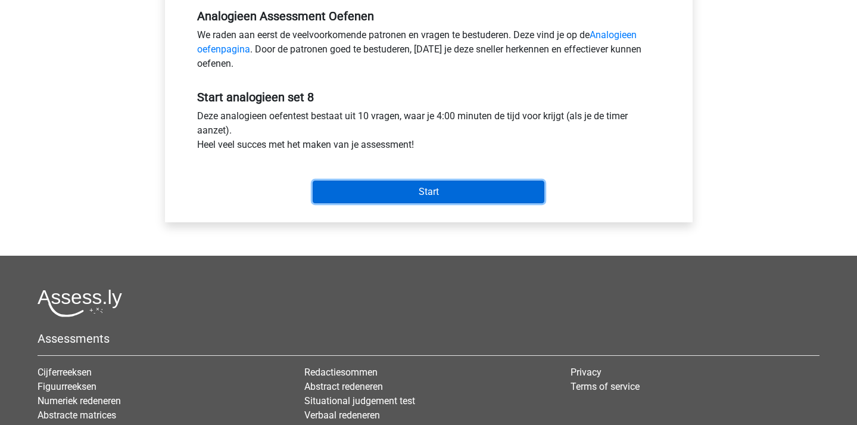
click at [447, 186] on input "Start" at bounding box center [429, 191] width 232 height 23
click at [369, 184] on input "Start" at bounding box center [429, 191] width 232 height 23
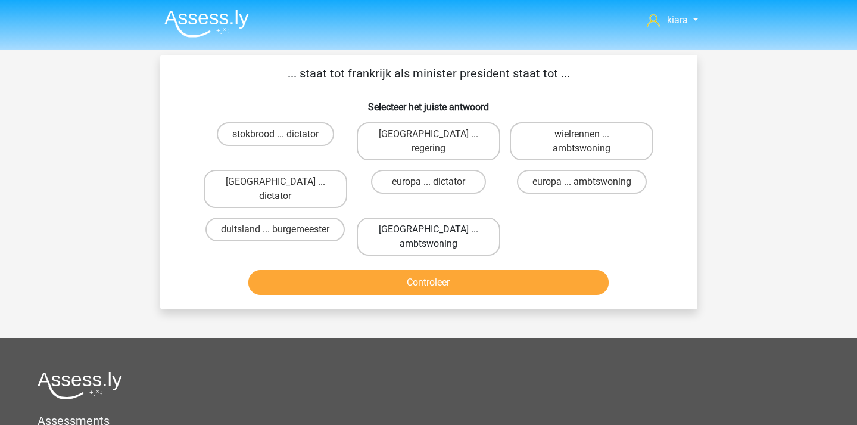
click at [418, 223] on label "[GEOGRAPHIC_DATA] ... ambtswoning" at bounding box center [429, 236] width 144 height 38
click at [428, 229] on input "parijs ... ambtswoning" at bounding box center [432, 233] width 8 height 8
radio input "true"
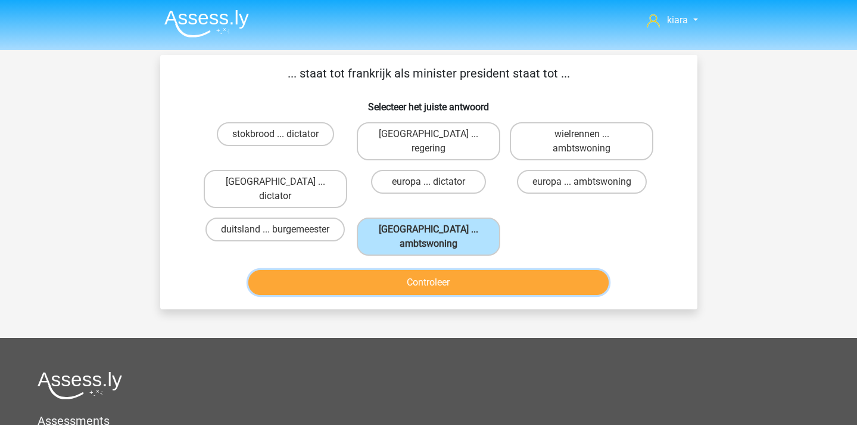
click at [425, 270] on button "Controleer" at bounding box center [428, 282] width 360 height 25
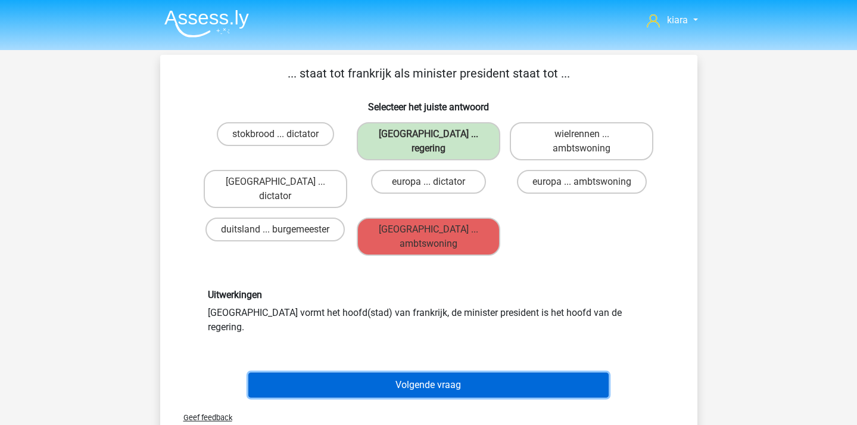
click at [441, 372] on button "Volgende vraag" at bounding box center [428, 384] width 360 height 25
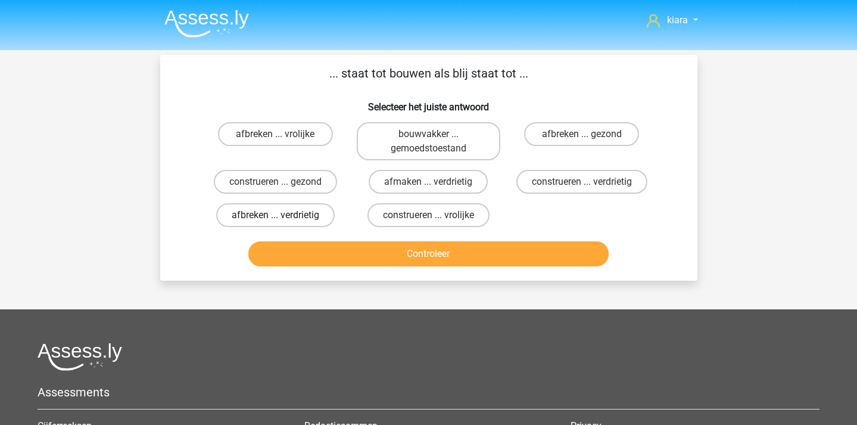
click at [275, 223] on label "afbreken ... verdrietig" at bounding box center [275, 215] width 119 height 24
click at [275, 223] on input "afbreken ... verdrietig" at bounding box center [279, 219] width 8 height 8
radio input "true"
click at [315, 238] on div "Controleer" at bounding box center [428, 251] width 499 height 39
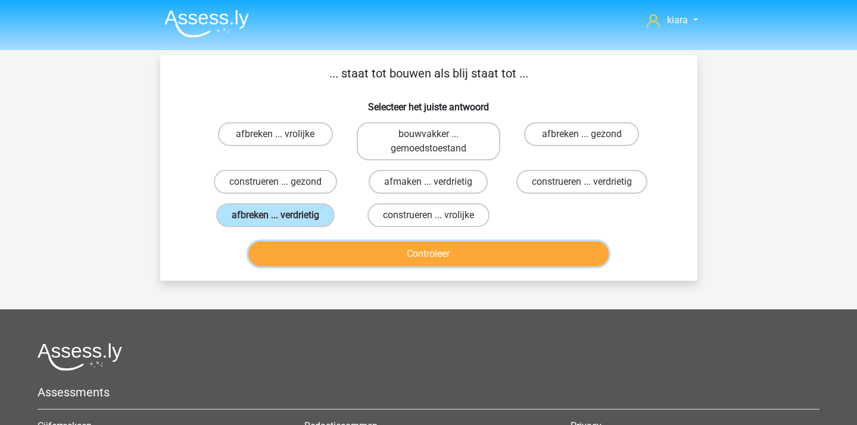
click at [325, 254] on button "Controleer" at bounding box center [428, 253] width 360 height 25
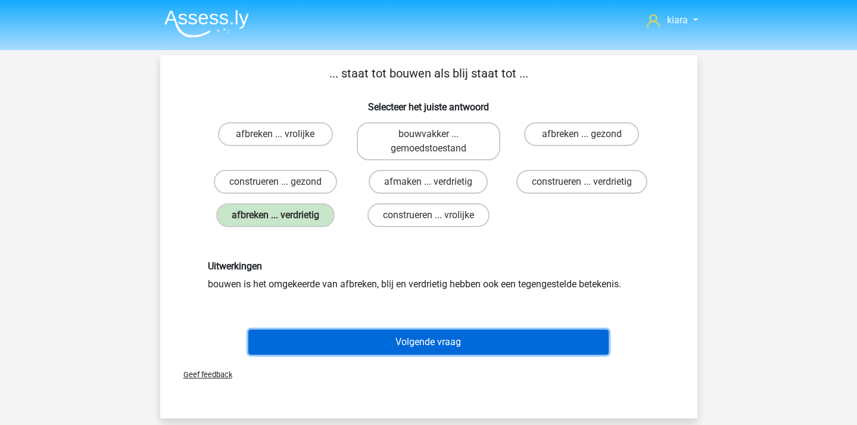
click at [472, 340] on button "Volgende vraag" at bounding box center [428, 341] width 360 height 25
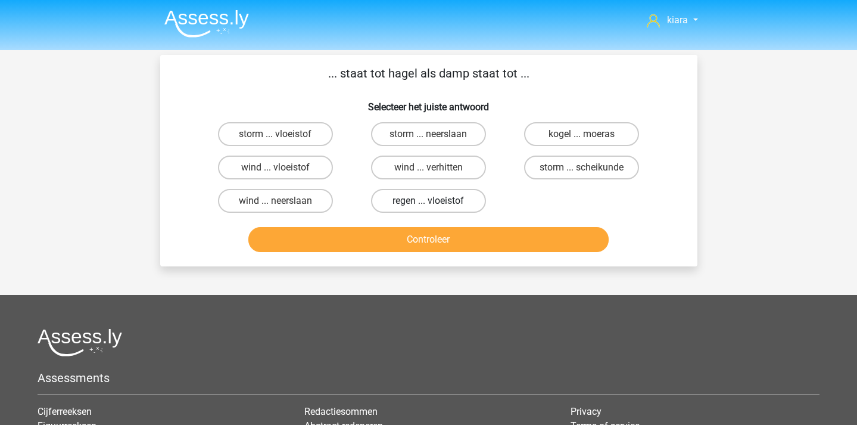
click at [450, 204] on label "regen ... vloeistof" at bounding box center [428, 201] width 115 height 24
click at [436, 204] on input "regen ... vloeistof" at bounding box center [432, 205] width 8 height 8
radio input "true"
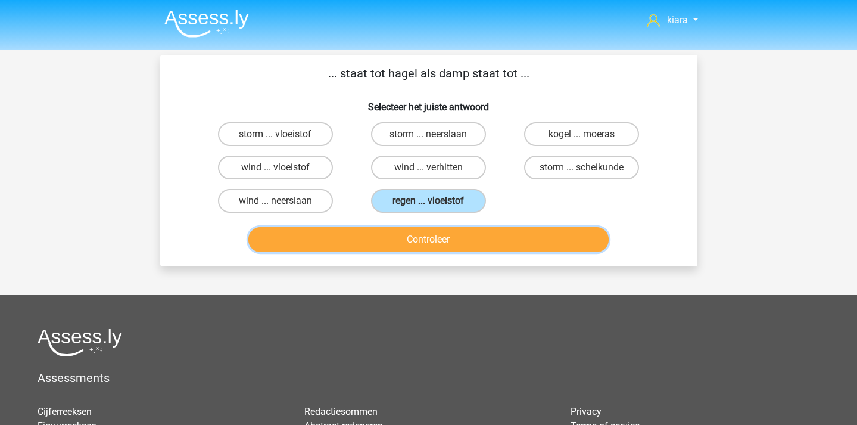
click at [460, 231] on button "Controleer" at bounding box center [428, 239] width 360 height 25
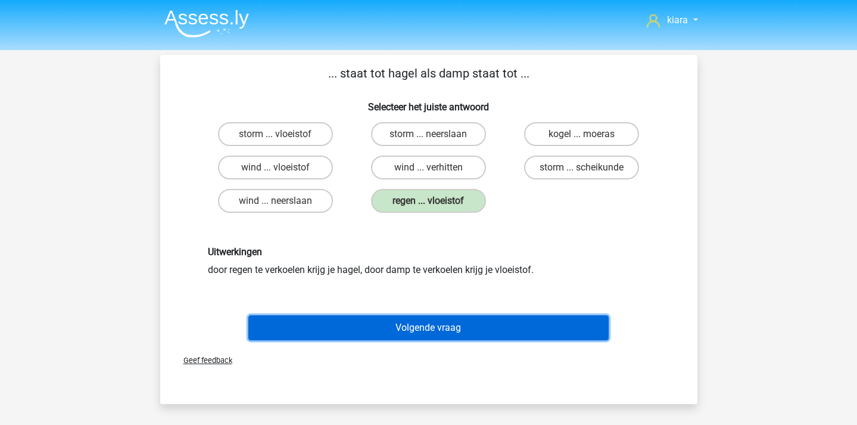
click at [461, 328] on button "Volgende vraag" at bounding box center [428, 327] width 360 height 25
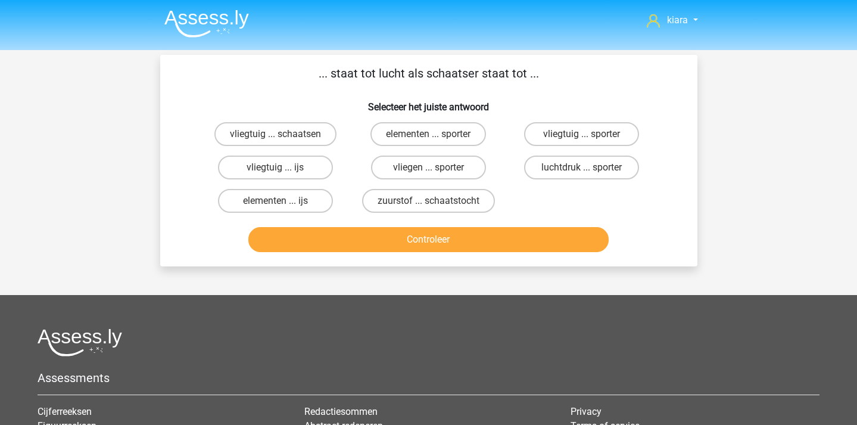
click at [281, 167] on input "vliegtuig ... ijs" at bounding box center [279, 171] width 8 height 8
radio input "true"
click at [336, 257] on div "... staat tot lucht als schaatser staat tot ... Selecteer het juiste antwoord v…" at bounding box center [428, 160] width 537 height 211
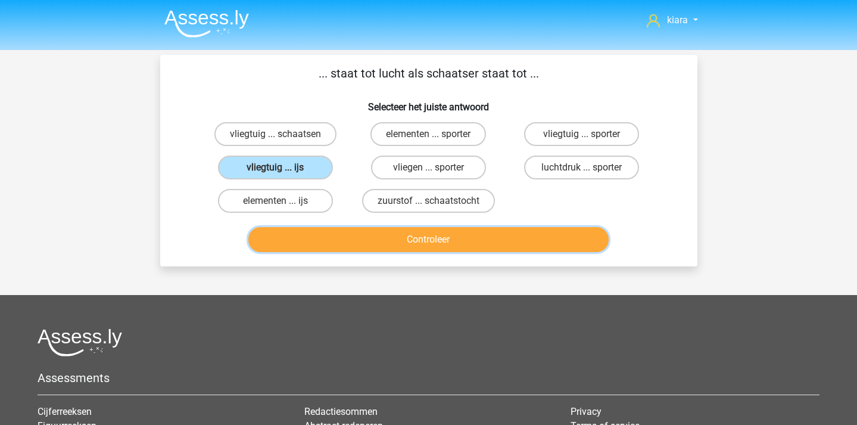
click at [337, 236] on button "Controleer" at bounding box center [428, 239] width 360 height 25
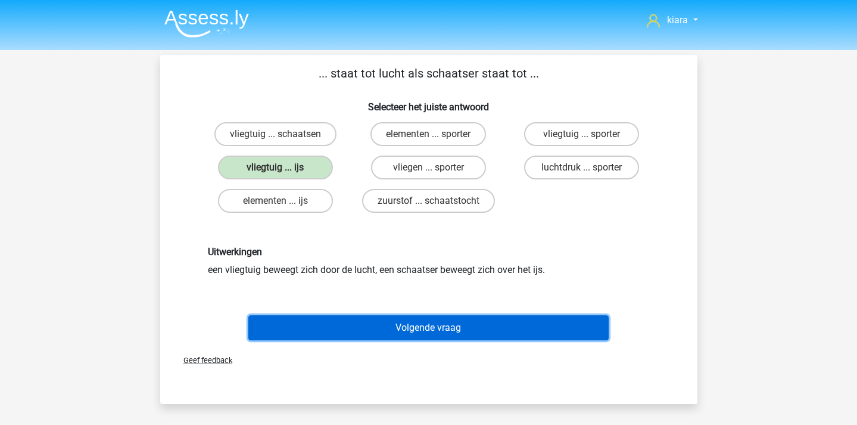
click at [454, 318] on button "Volgende vraag" at bounding box center [428, 327] width 360 height 25
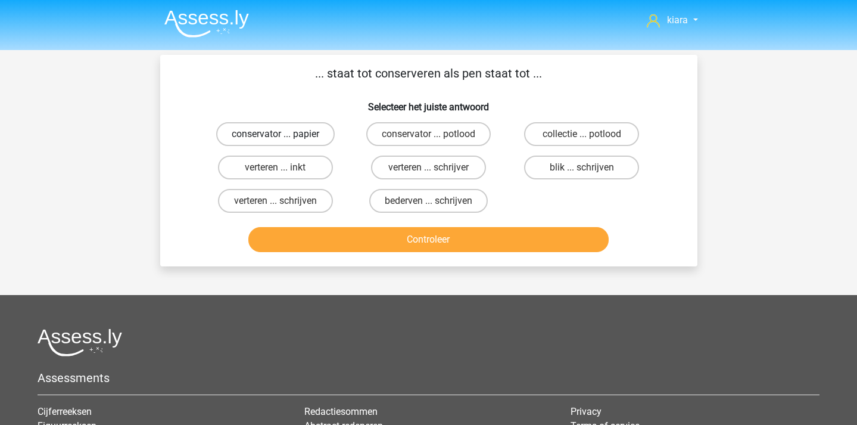
click at [292, 135] on label "conservator ... papier" at bounding box center [275, 134] width 119 height 24
click at [283, 135] on input "conservator ... papier" at bounding box center [279, 138] width 8 height 8
radio input "true"
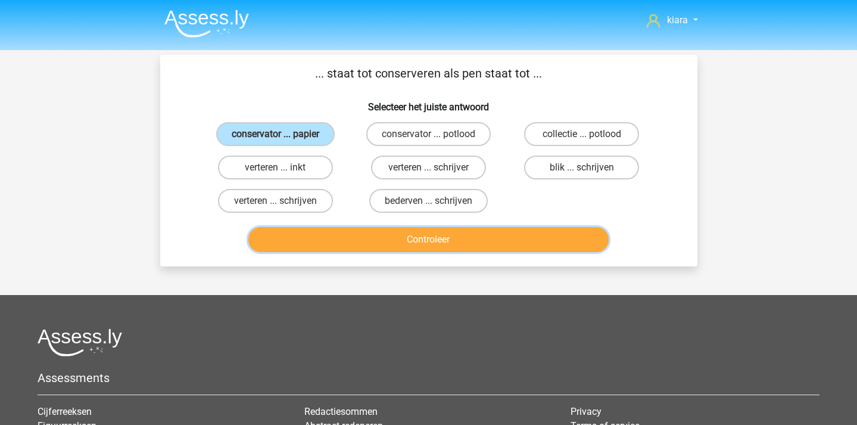
click at [337, 233] on button "Controleer" at bounding box center [428, 239] width 360 height 25
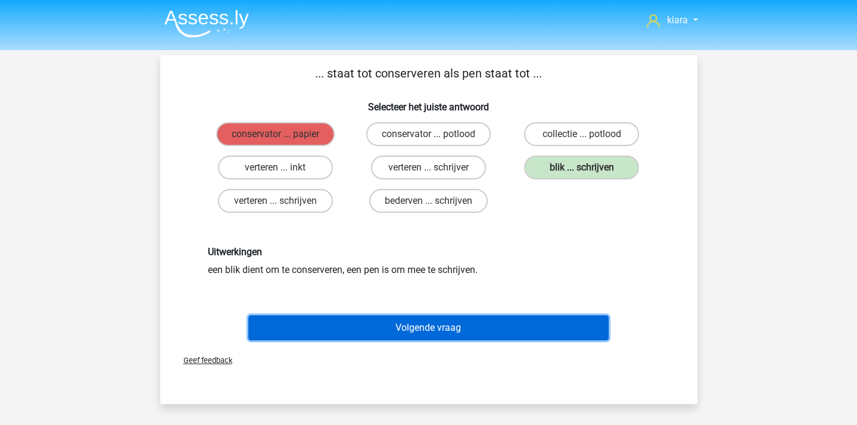
click at [473, 323] on button "Volgende vraag" at bounding box center [428, 327] width 360 height 25
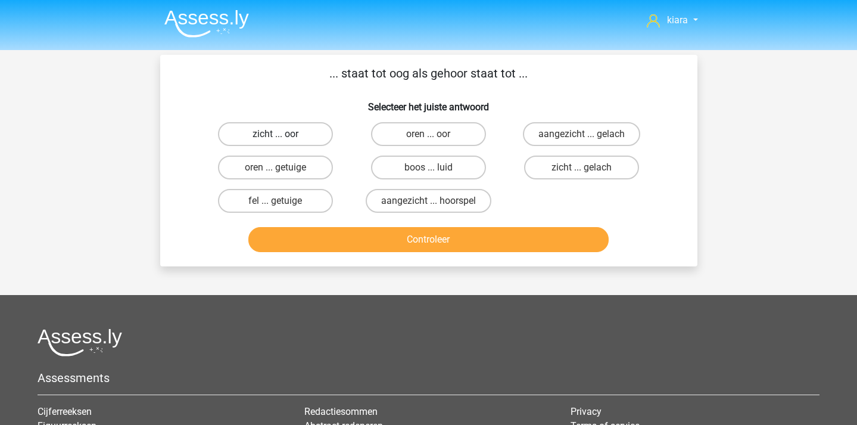
click at [309, 138] on label "zicht ... oor" at bounding box center [275, 134] width 115 height 24
click at [283, 138] on input "zicht ... oor" at bounding box center [279, 138] width 8 height 8
radio input "true"
click at [344, 225] on div "Controleer" at bounding box center [428, 236] width 499 height 39
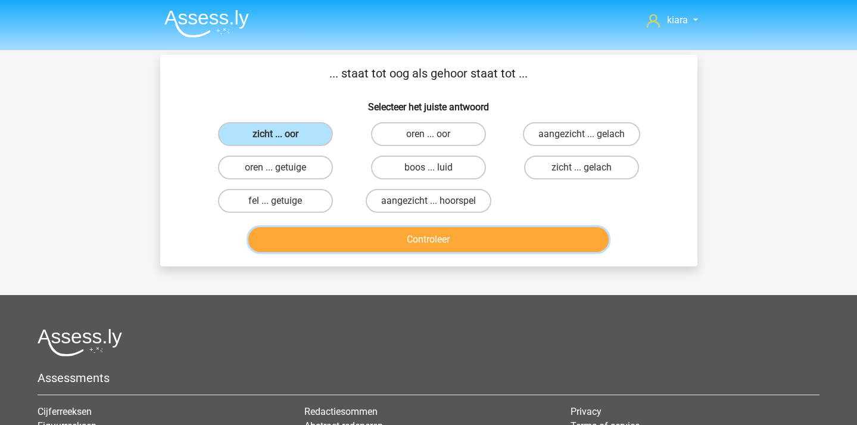
click at [349, 236] on button "Controleer" at bounding box center [428, 239] width 360 height 25
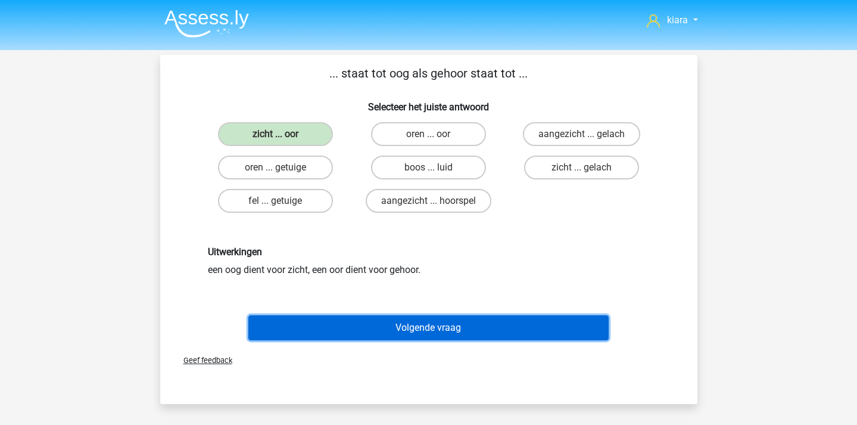
click at [435, 321] on button "Volgende vraag" at bounding box center [428, 327] width 360 height 25
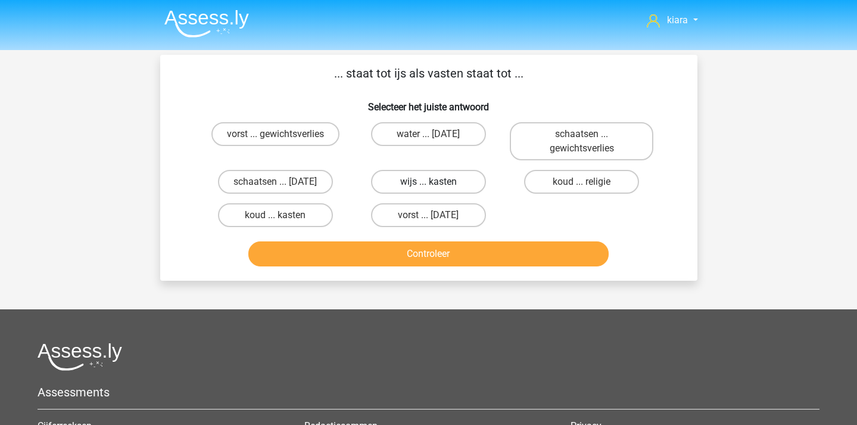
click at [454, 188] on label "wijs ... kasten" at bounding box center [428, 182] width 115 height 24
click at [436, 188] on input "wijs ... kasten" at bounding box center [432, 186] width 8 height 8
radio input "true"
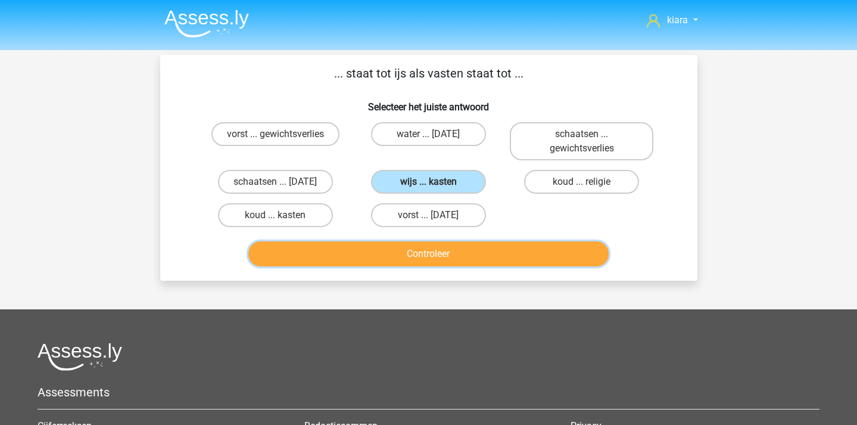
click at [475, 262] on button "Controleer" at bounding box center [428, 253] width 360 height 25
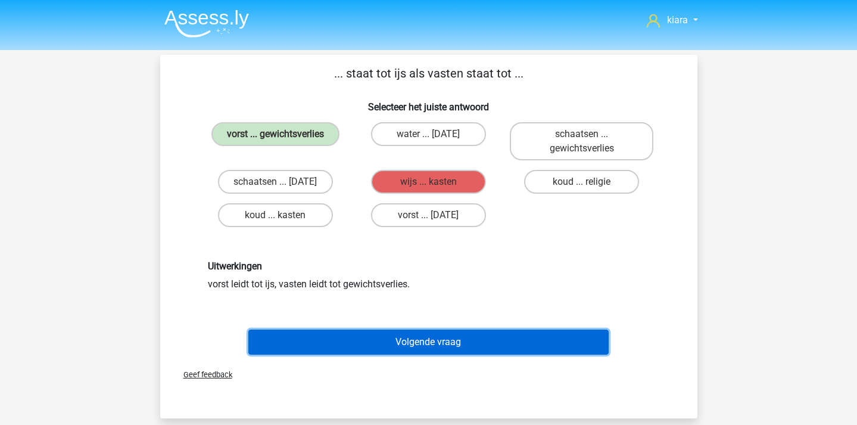
click at [388, 340] on button "Volgende vraag" at bounding box center [428, 341] width 360 height 25
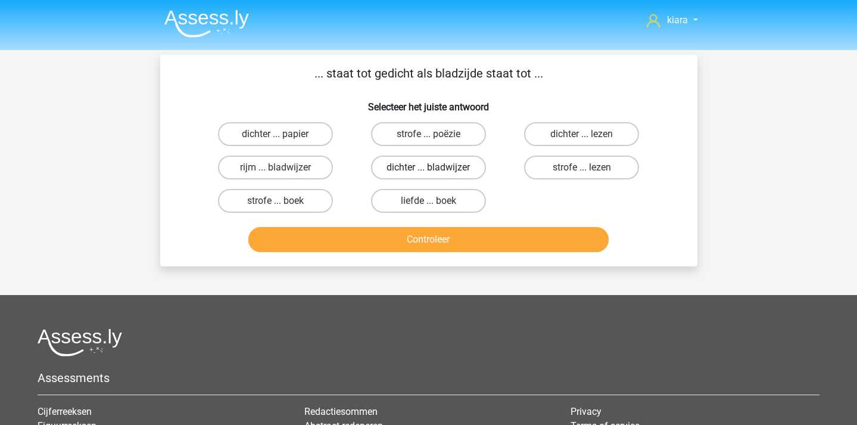
click at [440, 168] on label "dichter ... bladwijzer" at bounding box center [428, 167] width 115 height 24
click at [436, 168] on input "dichter ... bladwijzer" at bounding box center [432, 171] width 8 height 8
radio input "true"
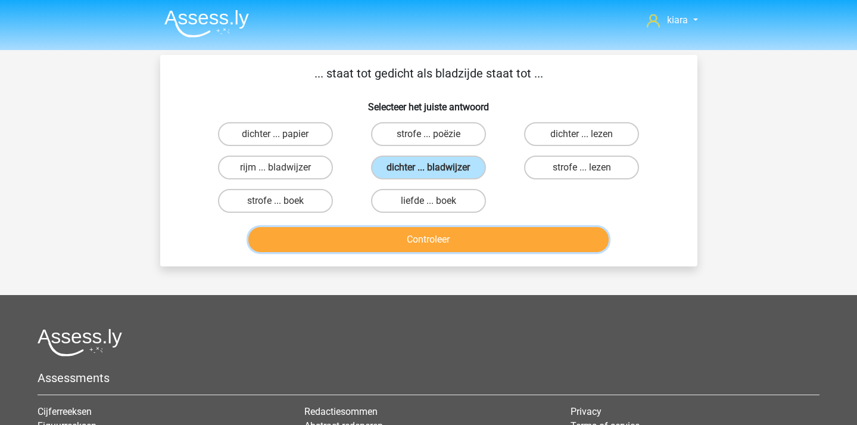
click at [441, 238] on button "Controleer" at bounding box center [428, 239] width 360 height 25
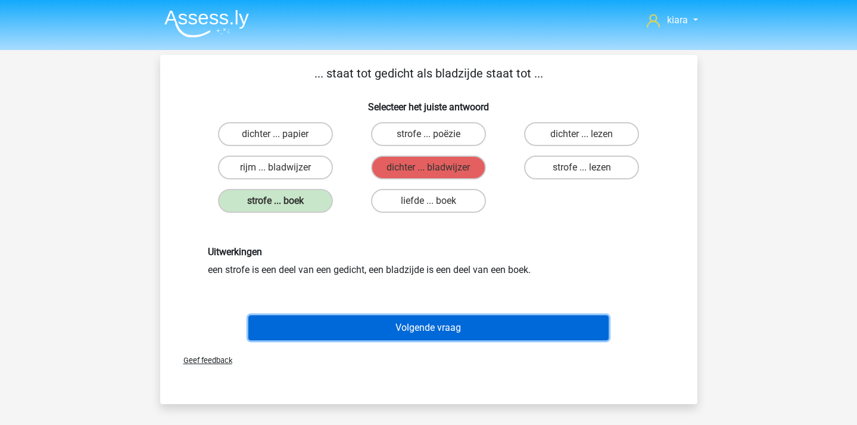
click at [457, 320] on button "Volgende vraag" at bounding box center [428, 327] width 360 height 25
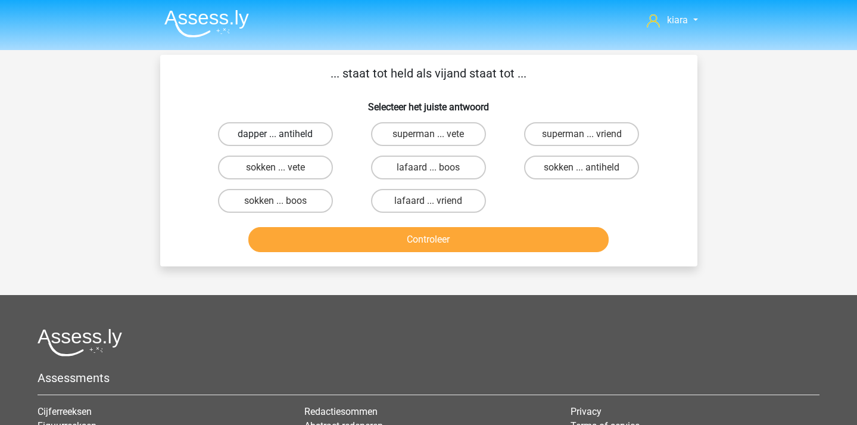
click at [284, 133] on label "dapper ... antiheld" at bounding box center [275, 134] width 115 height 24
click at [283, 134] on input "dapper ... antiheld" at bounding box center [279, 138] width 8 height 8
radio input "true"
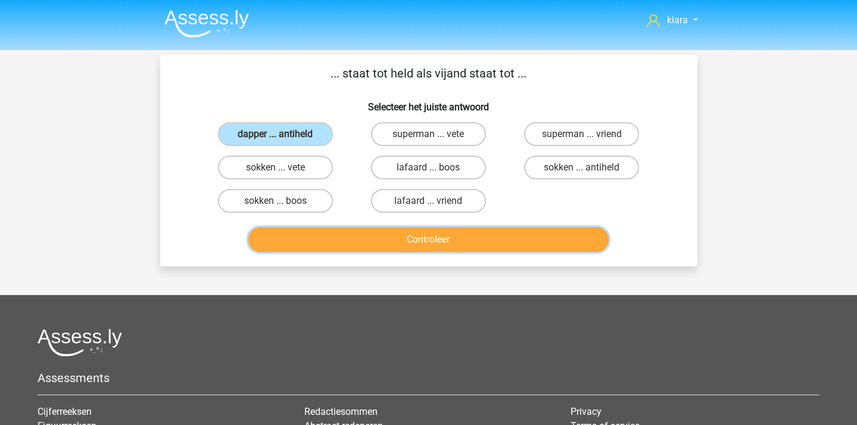
click at [351, 241] on button "Controleer" at bounding box center [428, 239] width 360 height 25
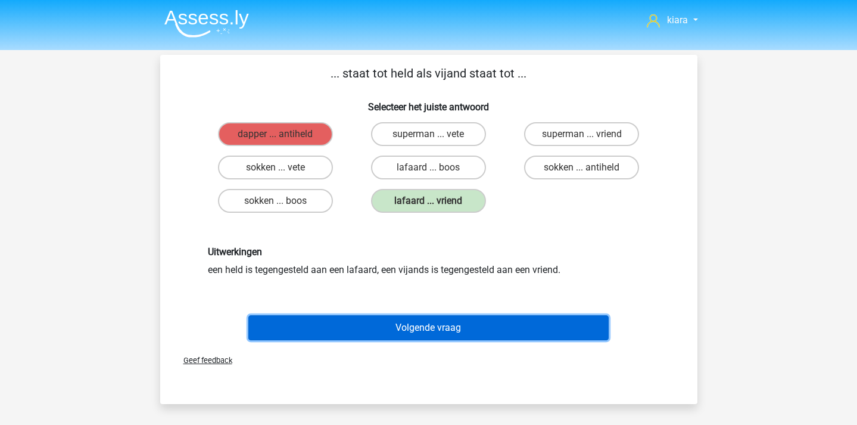
click at [392, 323] on button "Volgende vraag" at bounding box center [428, 327] width 360 height 25
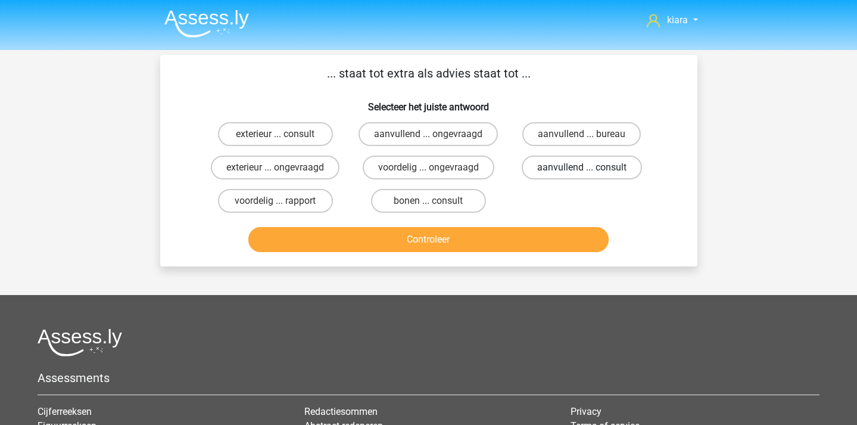
click at [587, 179] on label "aanvullend ... consult" at bounding box center [582, 167] width 120 height 24
click at [587, 175] on input "aanvullend ... consult" at bounding box center [586, 171] width 8 height 8
radio input "true"
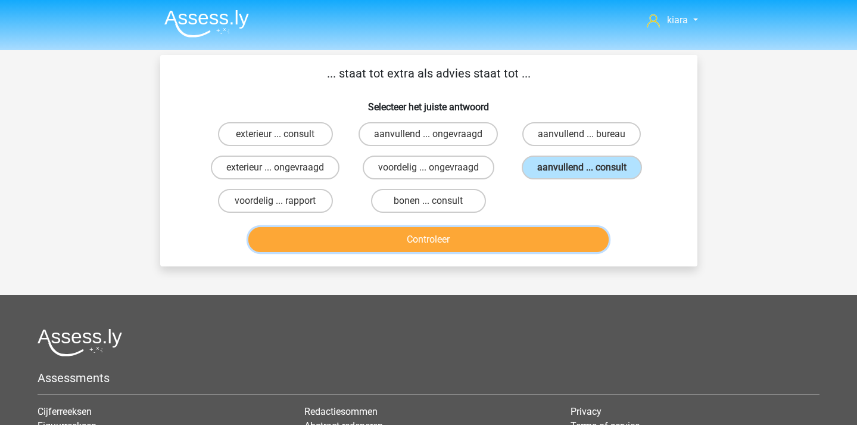
click at [549, 240] on button "Controleer" at bounding box center [428, 239] width 360 height 25
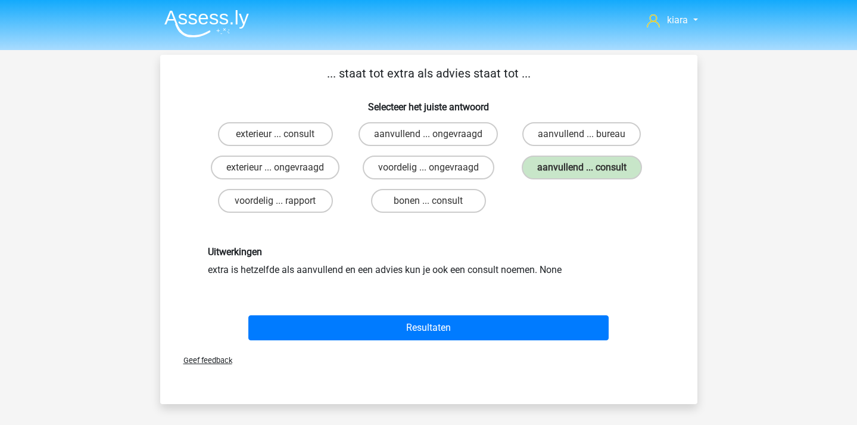
click at [499, 341] on div "Resultaten" at bounding box center [429, 330] width 460 height 30
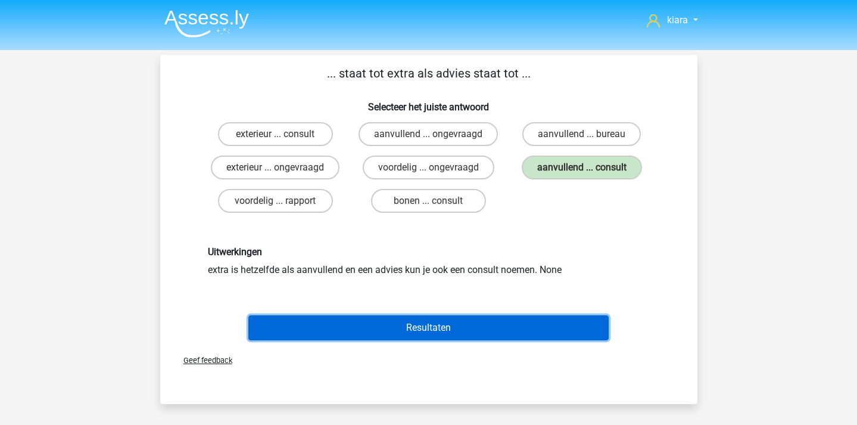
click at [488, 323] on button "Resultaten" at bounding box center [428, 327] width 360 height 25
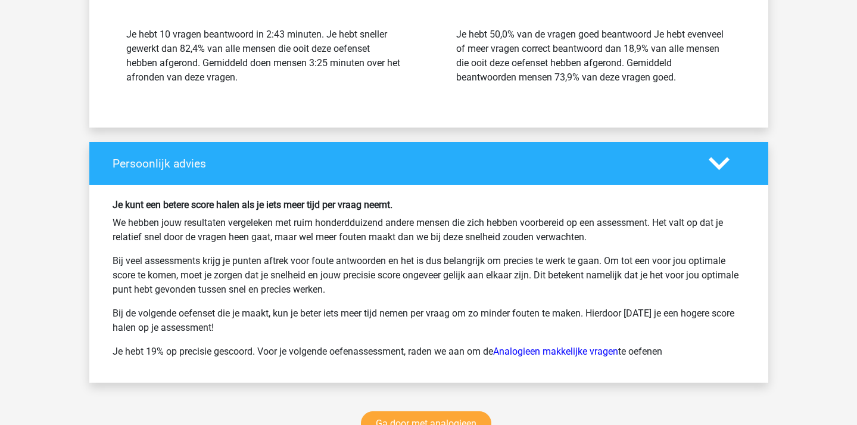
scroll to position [1447, 0]
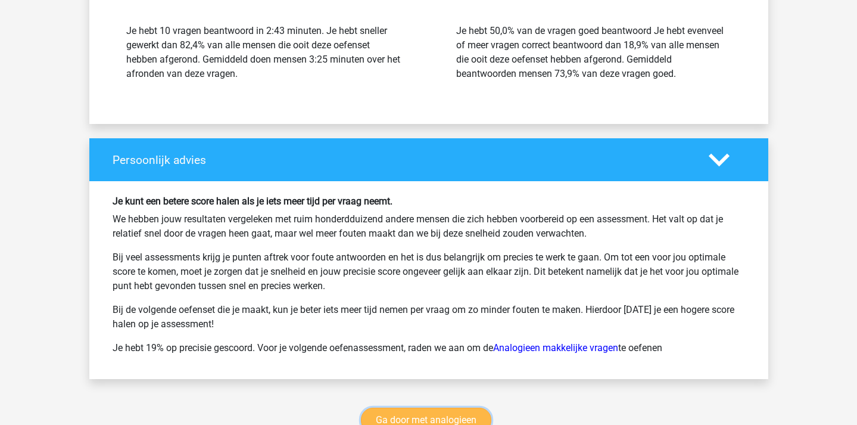
click at [413, 419] on link "Ga door met analogieen" at bounding box center [426, 419] width 130 height 25
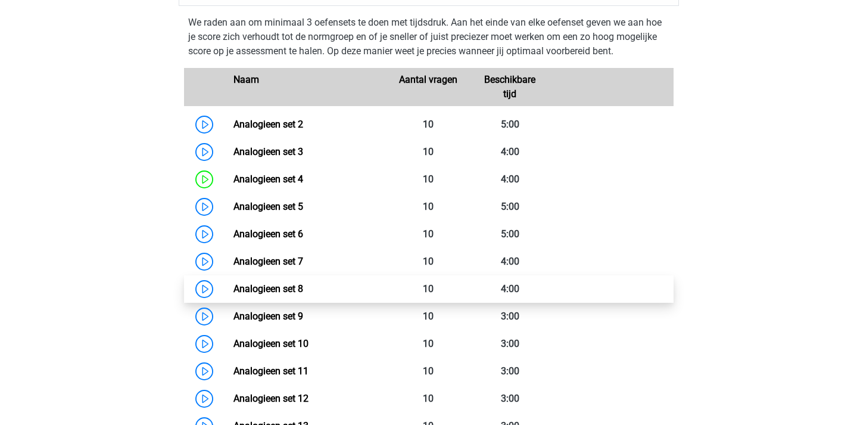
scroll to position [527, 0]
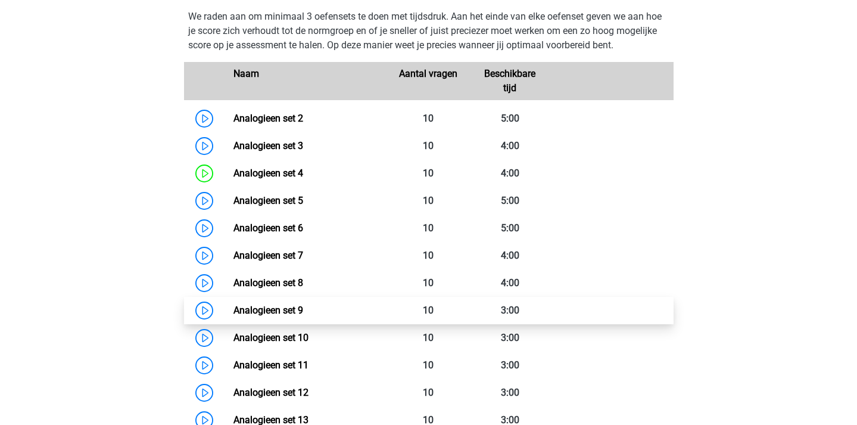
click at [233, 311] on link "Analogieen set 9" at bounding box center [268, 309] width 70 height 11
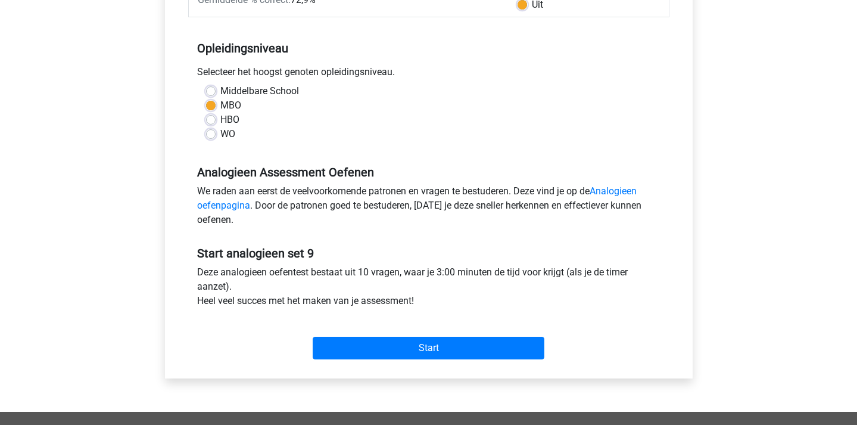
scroll to position [240, 0]
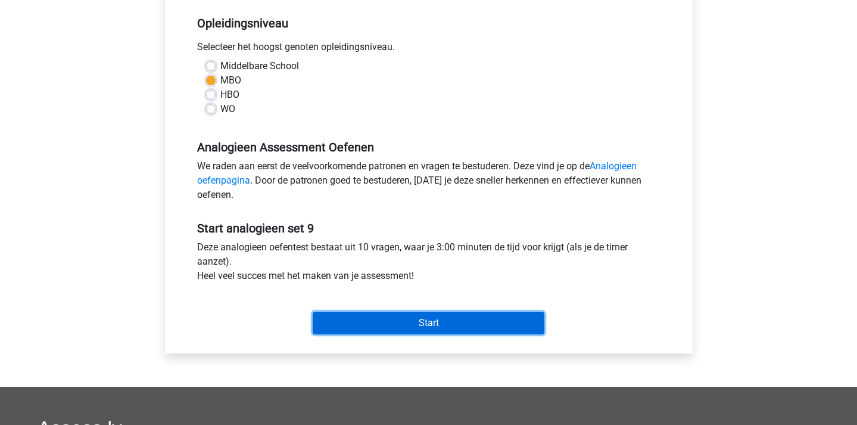
click at [453, 320] on input "Start" at bounding box center [429, 323] width 232 height 23
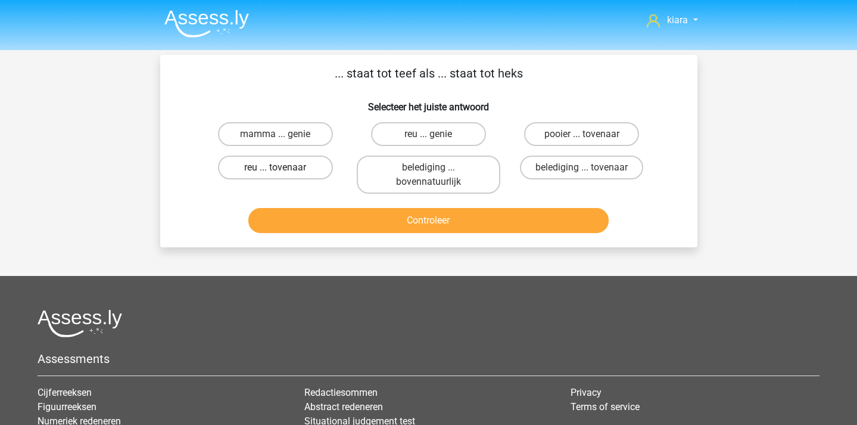
click at [264, 174] on label "reu ... tovenaar" at bounding box center [275, 167] width 115 height 24
click at [275, 174] on input "reu ... tovenaar" at bounding box center [279, 171] width 8 height 8
radio input "true"
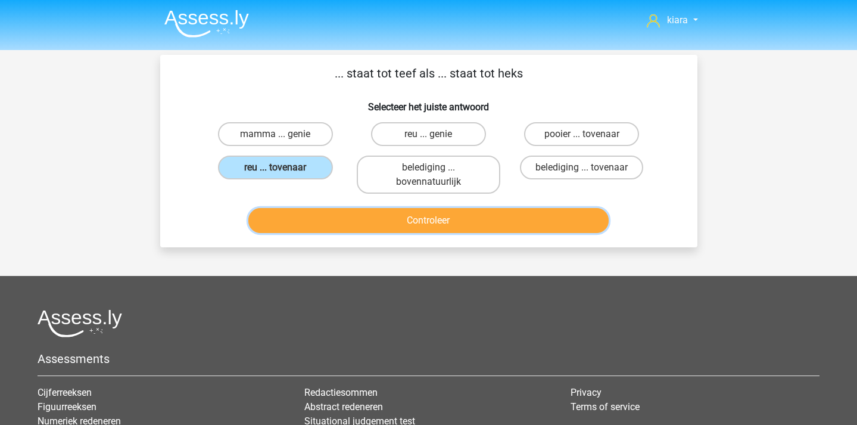
click at [318, 209] on button "Controleer" at bounding box center [428, 220] width 360 height 25
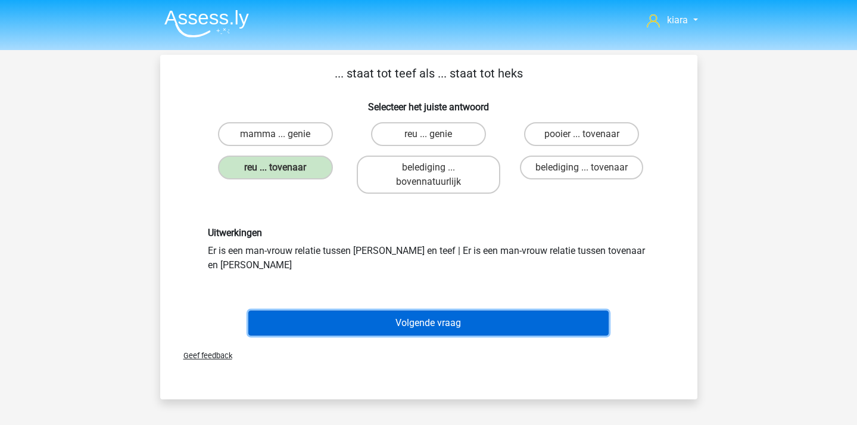
click at [382, 310] on button "Volgende vraag" at bounding box center [428, 322] width 360 height 25
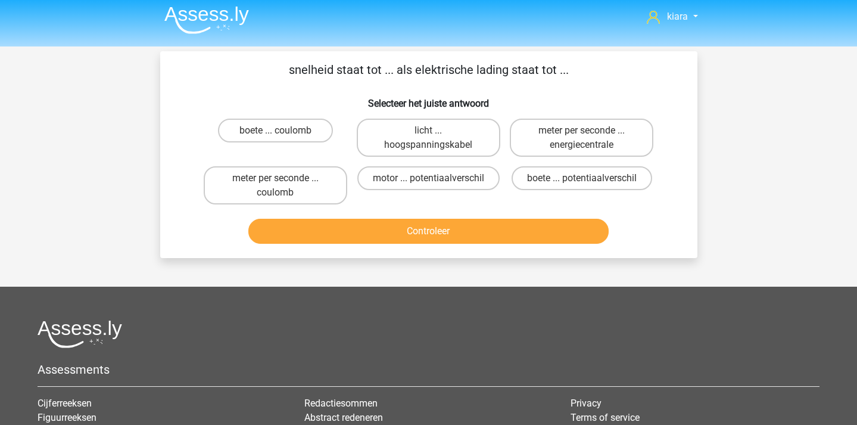
scroll to position [2, 0]
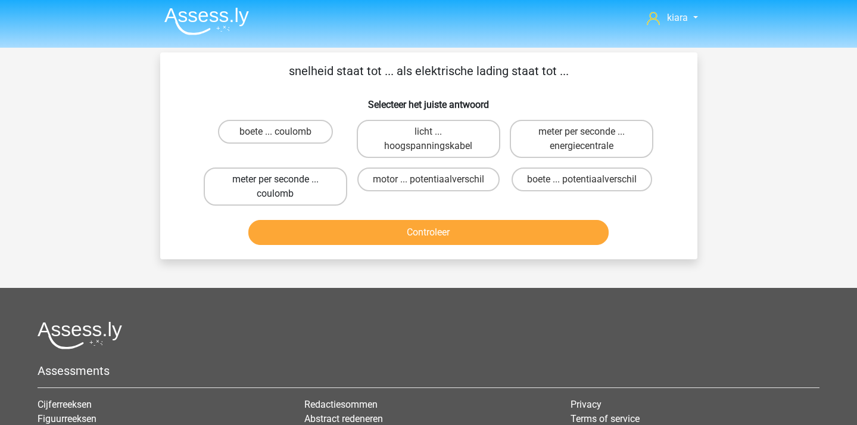
click at [320, 186] on label "meter per seconde ... coulomb" at bounding box center [276, 186] width 144 height 38
click at [283, 186] on input "meter per seconde ... coulomb" at bounding box center [279, 183] width 8 height 8
radio input "true"
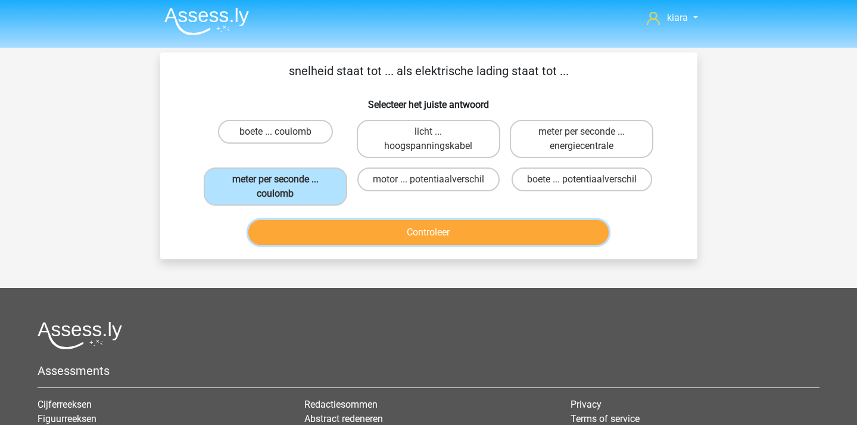
click at [417, 239] on button "Controleer" at bounding box center [428, 232] width 360 height 25
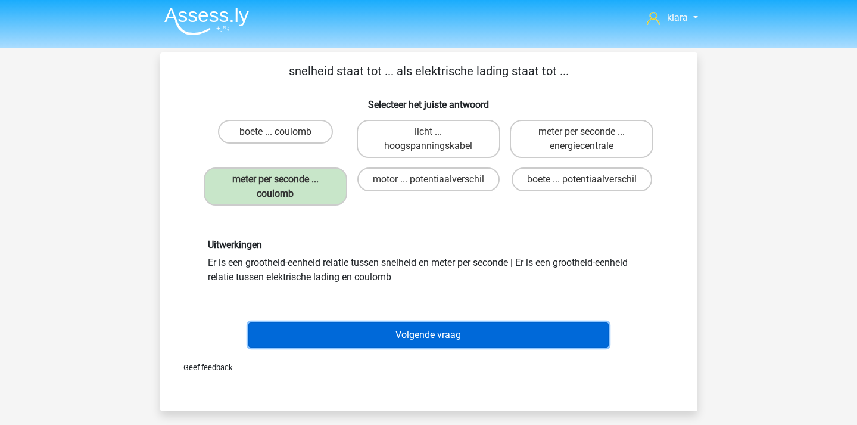
click at [441, 338] on button "Volgende vraag" at bounding box center [428, 334] width 360 height 25
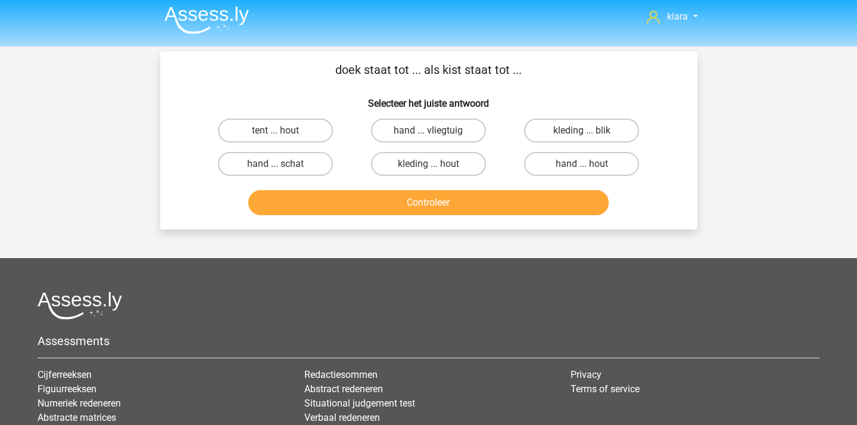
scroll to position [0, 0]
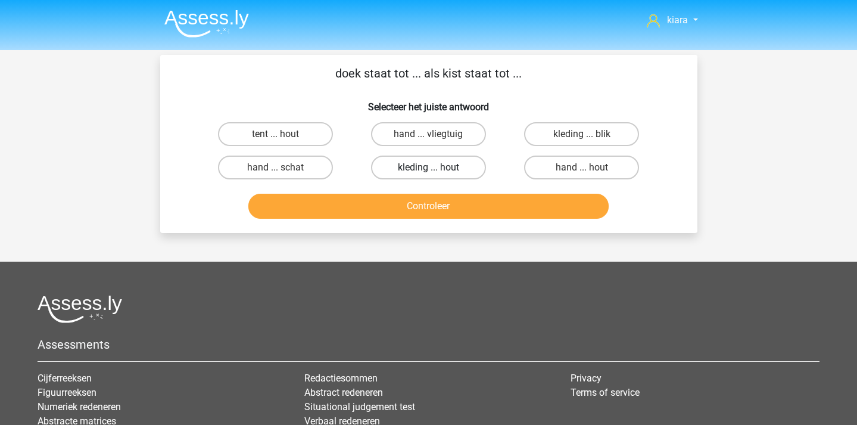
click at [441, 170] on label "kleding ... hout" at bounding box center [428, 167] width 115 height 24
click at [436, 170] on input "kleding ... hout" at bounding box center [432, 171] width 8 height 8
radio input "true"
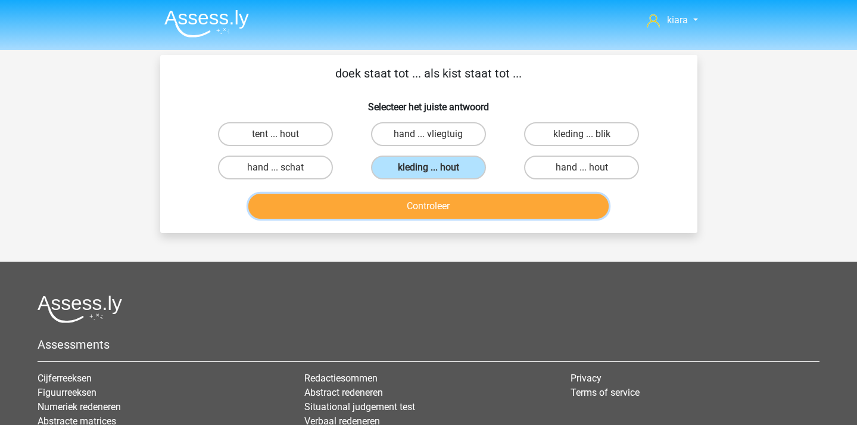
click at [432, 214] on button "Controleer" at bounding box center [428, 206] width 360 height 25
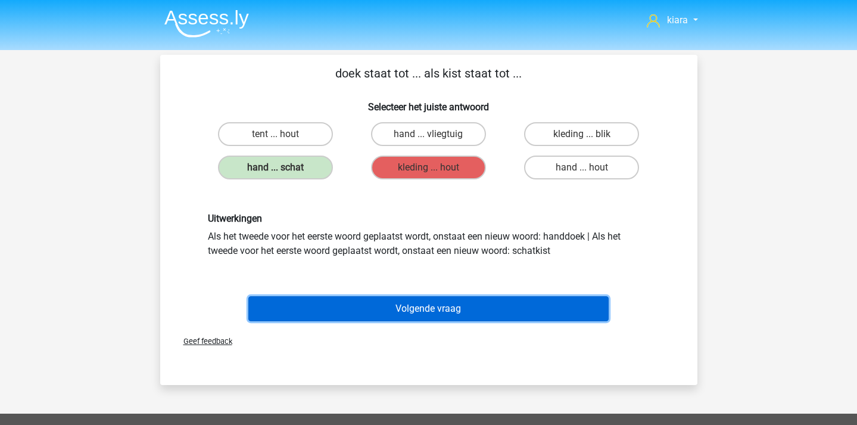
click at [418, 313] on button "Volgende vraag" at bounding box center [428, 308] width 360 height 25
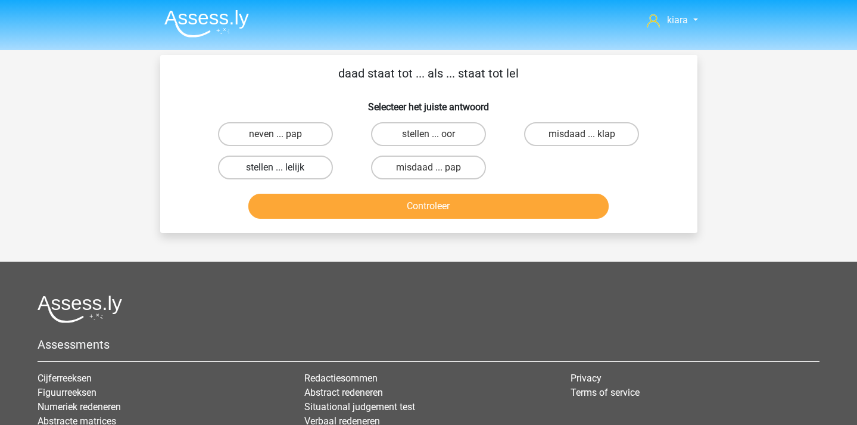
click at [289, 172] on label "stellen ... lelijk" at bounding box center [275, 167] width 115 height 24
click at [283, 172] on input "stellen ... lelijk" at bounding box center [279, 171] width 8 height 8
radio input "true"
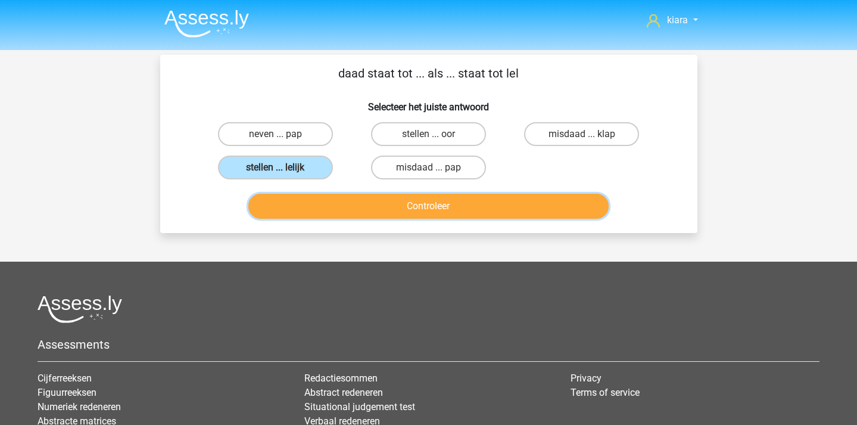
click at [297, 205] on button "Controleer" at bounding box center [428, 206] width 360 height 25
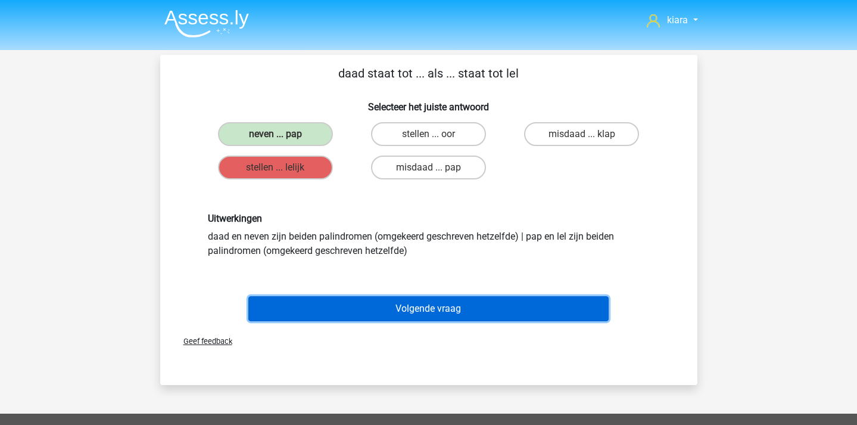
click at [397, 312] on button "Volgende vraag" at bounding box center [428, 308] width 360 height 25
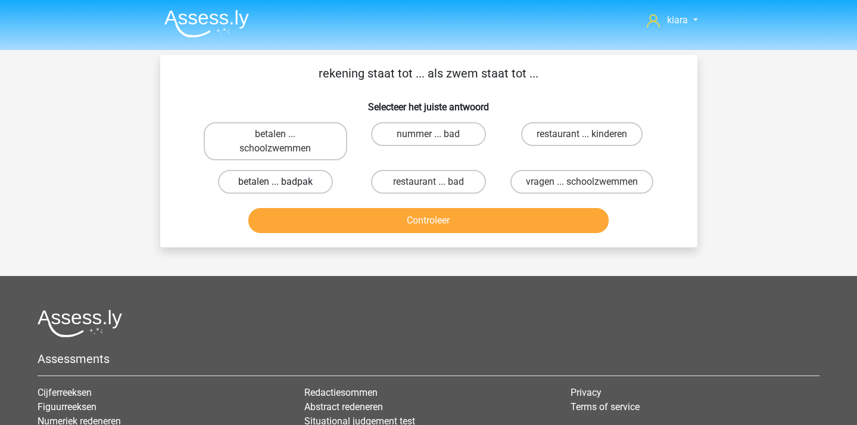
click at [300, 183] on label "betalen ... badpak" at bounding box center [275, 182] width 115 height 24
click at [283, 183] on input "betalen ... badpak" at bounding box center [279, 186] width 8 height 8
radio input "true"
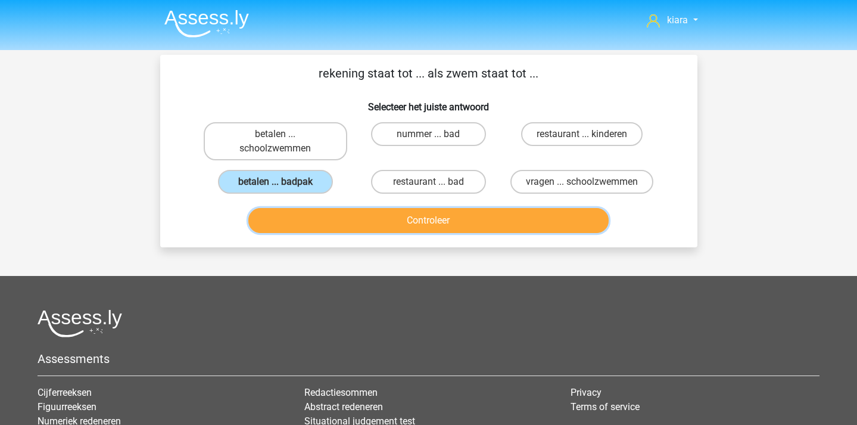
click at [319, 233] on button "Controleer" at bounding box center [428, 220] width 360 height 25
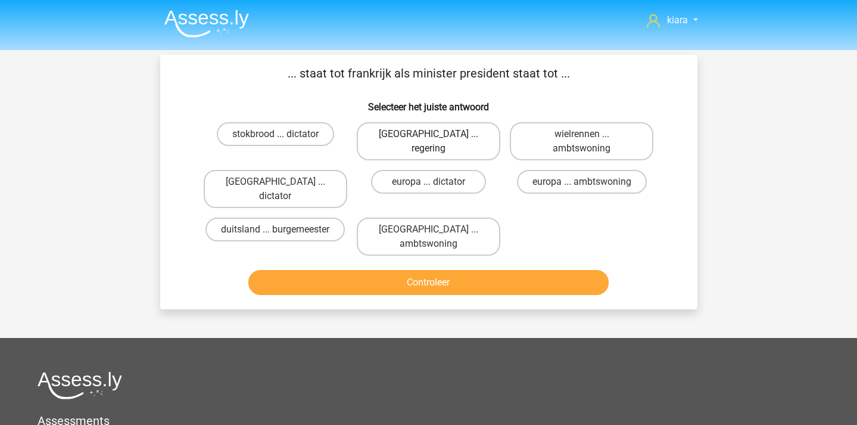
click at [431, 129] on label "[GEOGRAPHIC_DATA] ... regering" at bounding box center [429, 141] width 144 height 38
click at [431, 134] on input "[GEOGRAPHIC_DATA] ... regering" at bounding box center [432, 138] width 8 height 8
radio input "true"
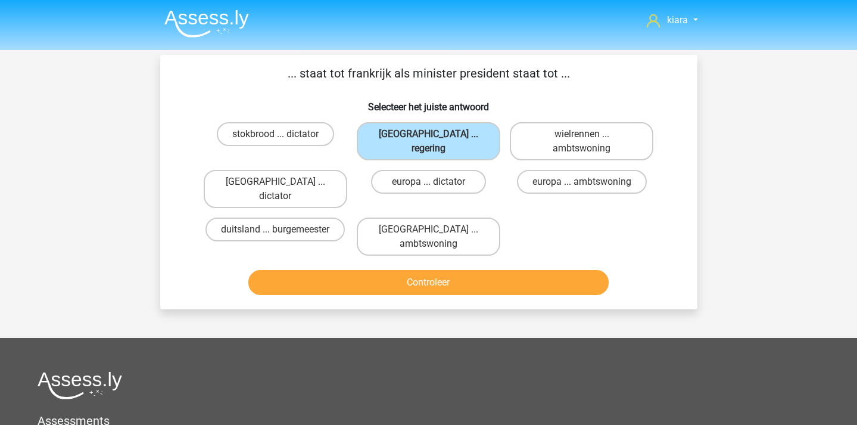
click at [432, 228] on div "[GEOGRAPHIC_DATA] ... ambtswoning" at bounding box center [428, 237] width 153 height 48
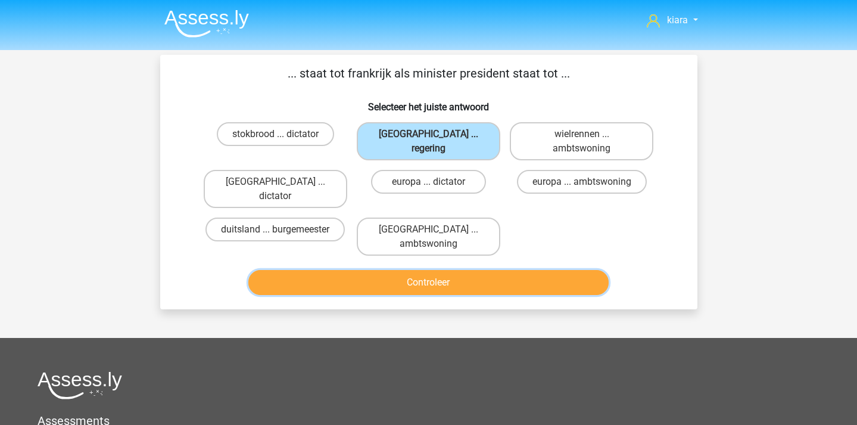
click at [422, 270] on button "Controleer" at bounding box center [428, 282] width 360 height 25
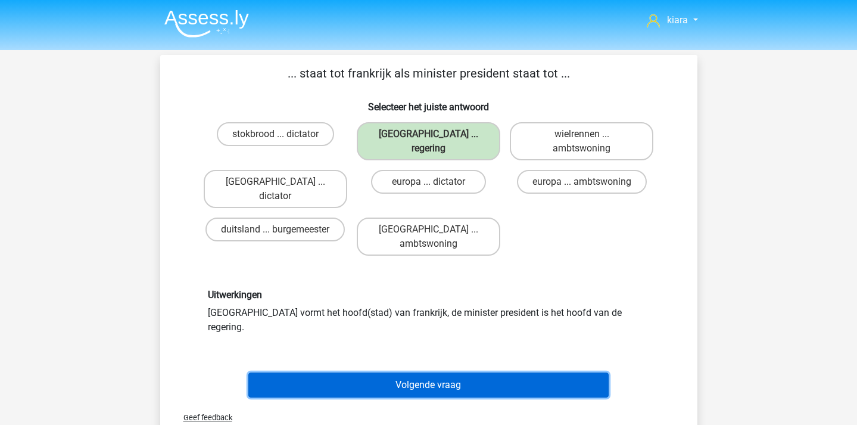
click at [453, 372] on button "Volgende vraag" at bounding box center [428, 384] width 360 height 25
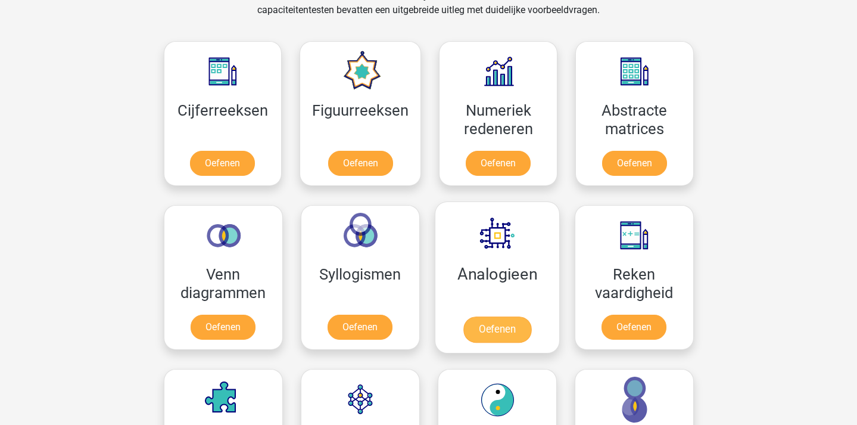
scroll to position [537, 0]
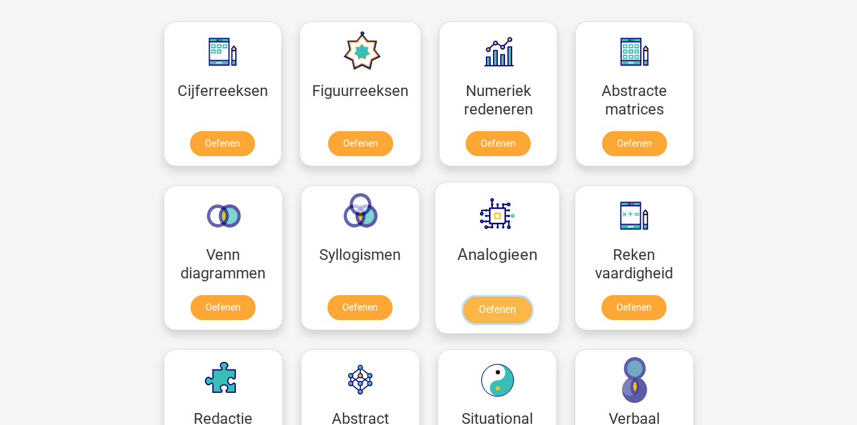
click at [510, 303] on link "Oefenen" at bounding box center [497, 310] width 68 height 26
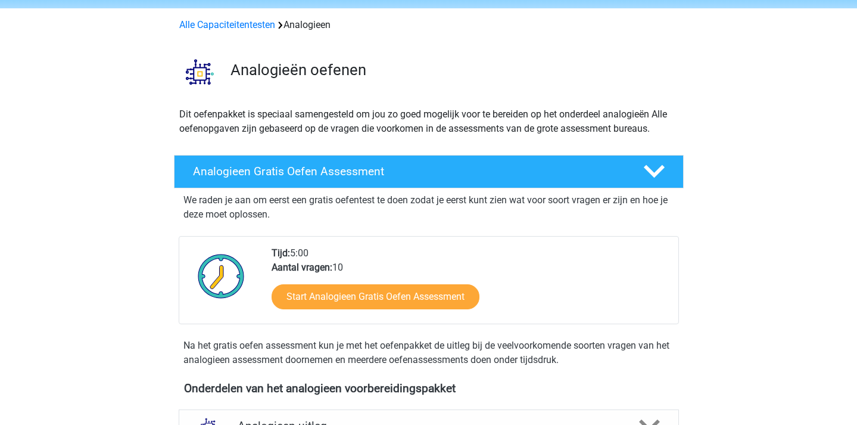
scroll to position [60, 0]
